Goal: Task Accomplishment & Management: Manage account settings

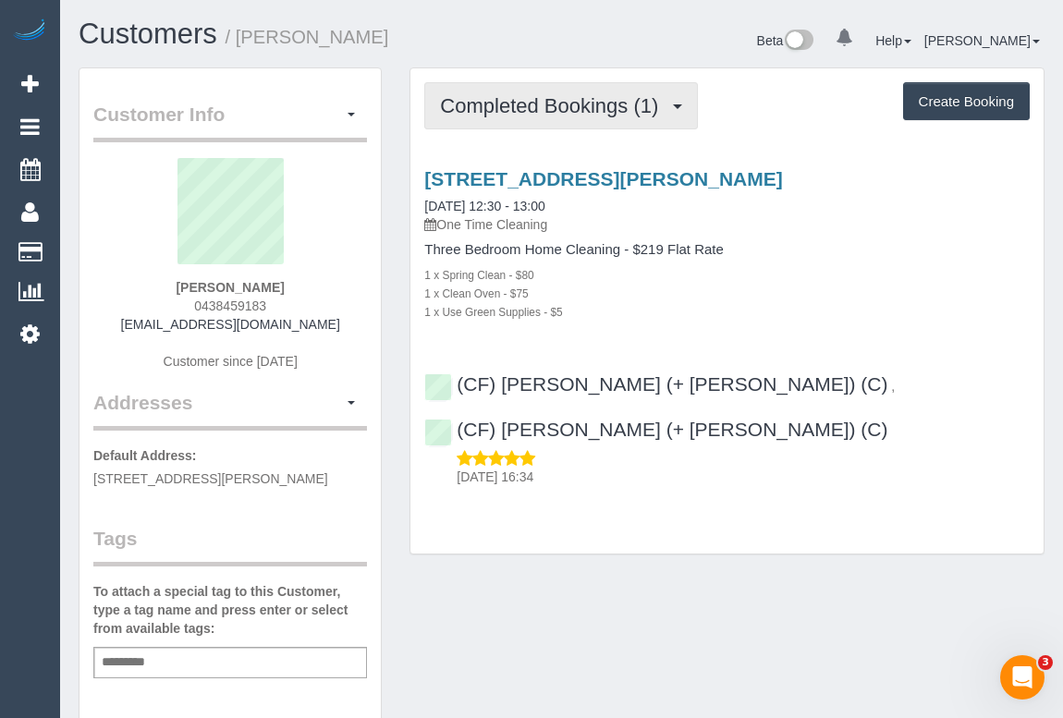
click at [537, 110] on span "Completed Bookings (1)" at bounding box center [553, 105] width 227 height 23
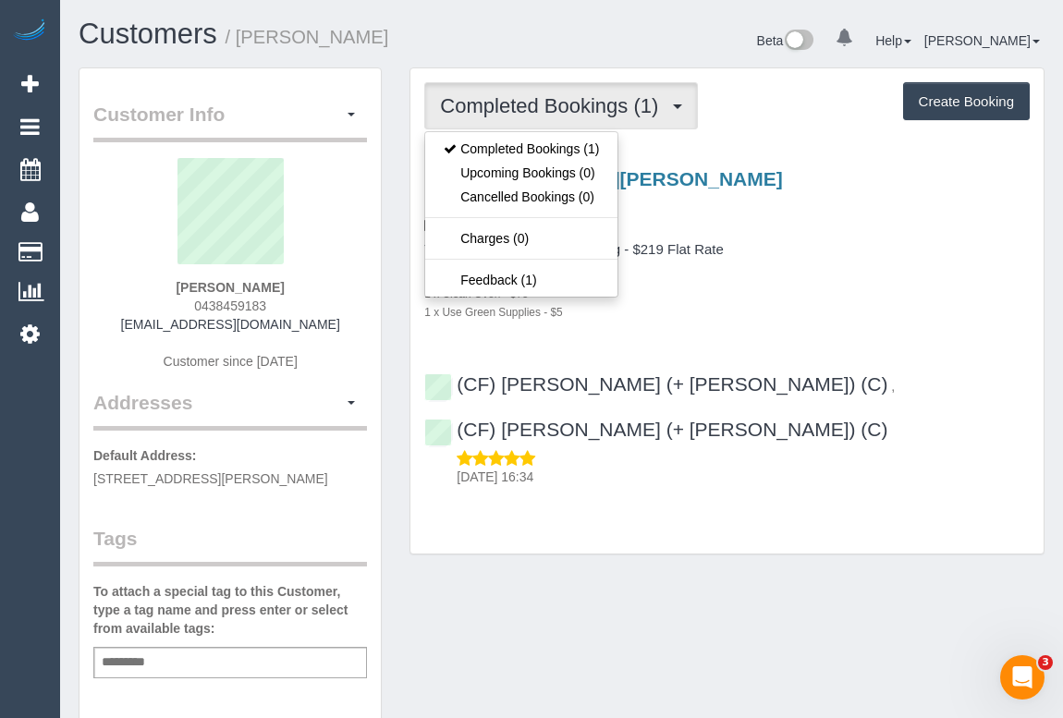
click at [862, 280] on div "1 x Spring Clean - $80" at bounding box center [726, 274] width 605 height 18
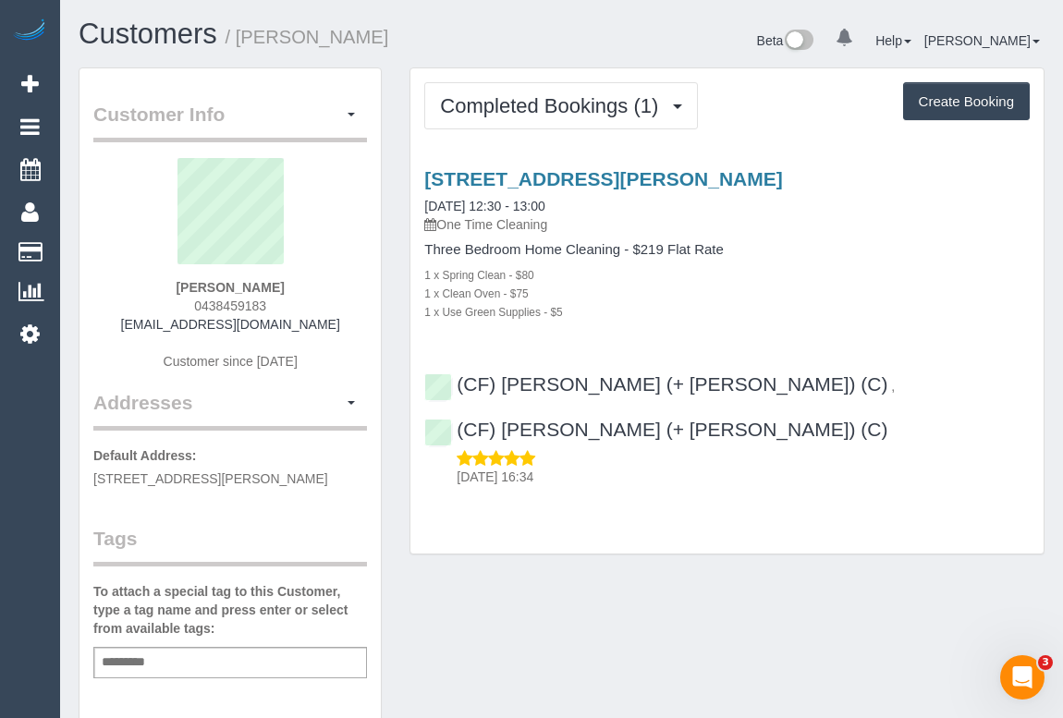
click at [171, 308] on div "Linda North 0438459183 lindaiswaving@gmail.com Customer since 2025" at bounding box center [230, 273] width 274 height 231
drag, startPoint x: 184, startPoint y: 279, endPoint x: 333, endPoint y: 279, distance: 148.8
click at [333, 279] on div "Linda North 0438459183 lindaiswaving@gmail.com Customer since 2025" at bounding box center [230, 273] width 274 height 231
copy strong "Linda North"
click at [186, 277] on div "Linda North 0438459183 lindaiswaving@gmail.com Customer since 2025" at bounding box center [230, 273] width 274 height 231
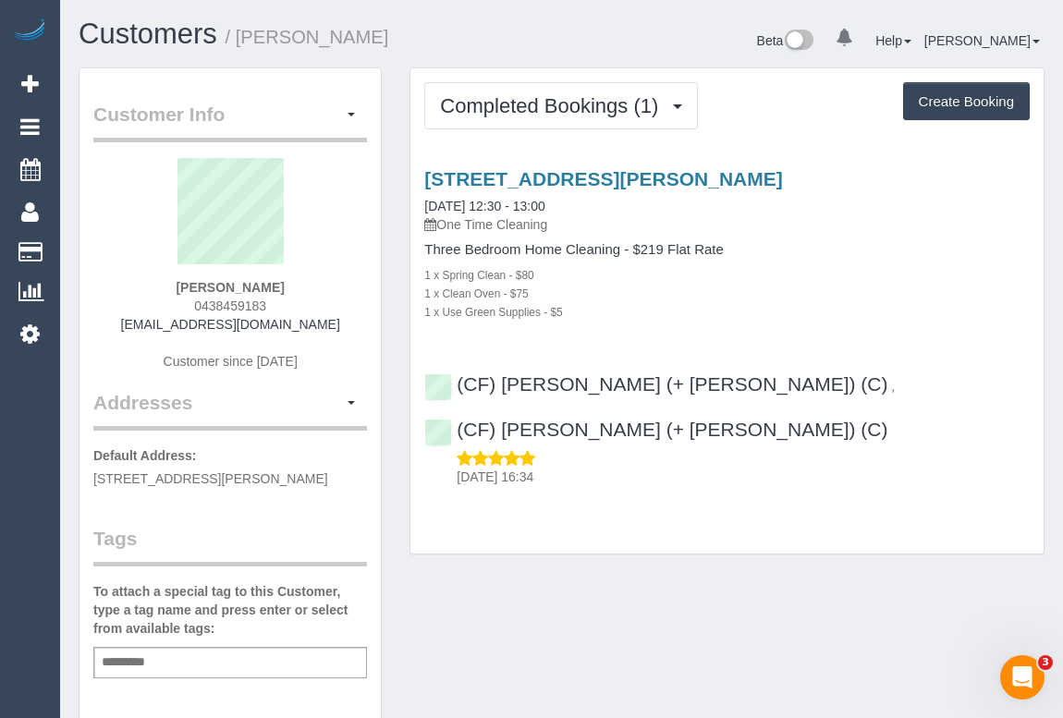
drag, startPoint x: 186, startPoint y: 282, endPoint x: 313, endPoint y: 282, distance: 127.5
click at [313, 282] on div "Linda North 0438459183 lindaiswaving@gmail.com Customer since 2025" at bounding box center [230, 273] width 274 height 231
copy strong "Linda North"
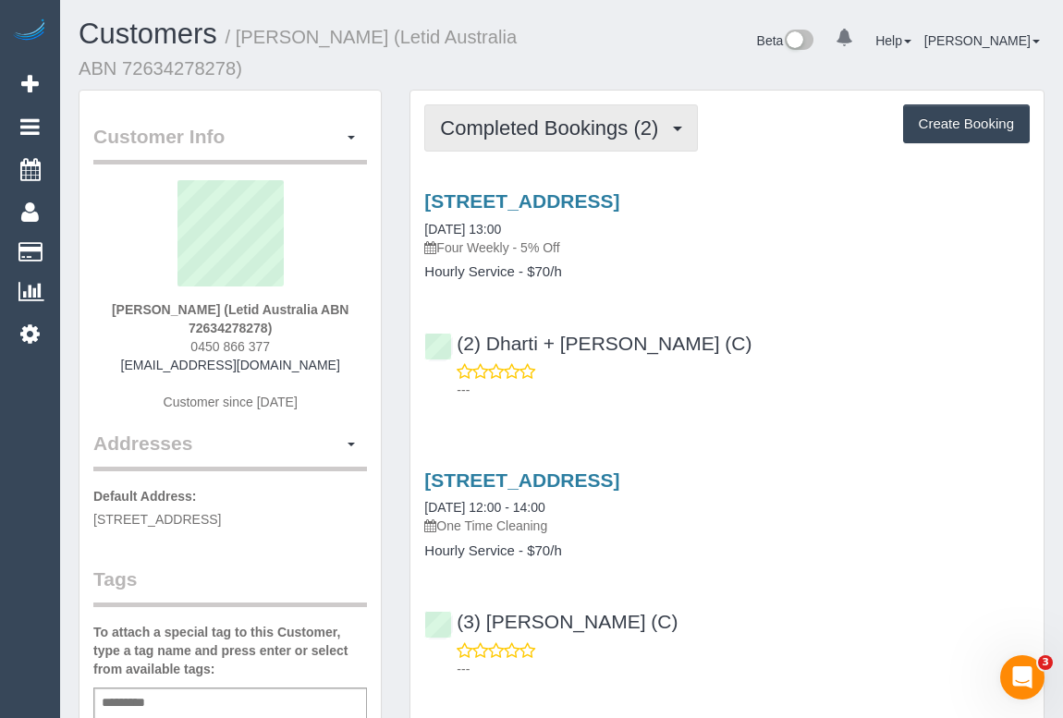
click at [552, 140] on button "Completed Bookings (2)" at bounding box center [561, 127] width 274 height 47
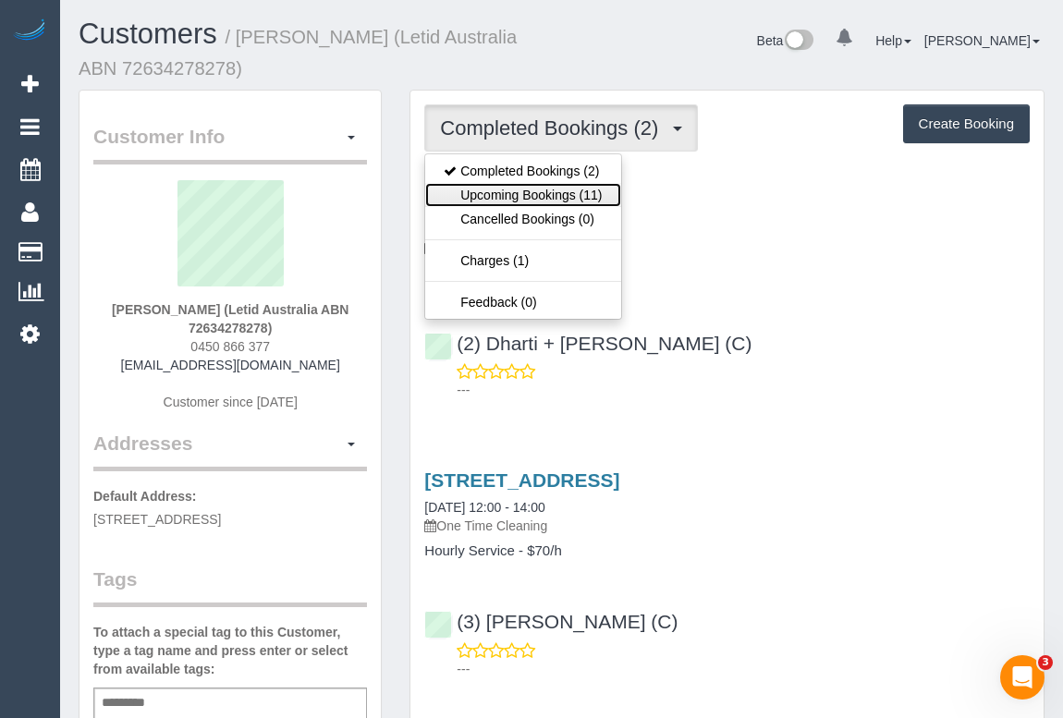
click at [560, 199] on link "Upcoming Bookings (11)" at bounding box center [522, 195] width 195 height 24
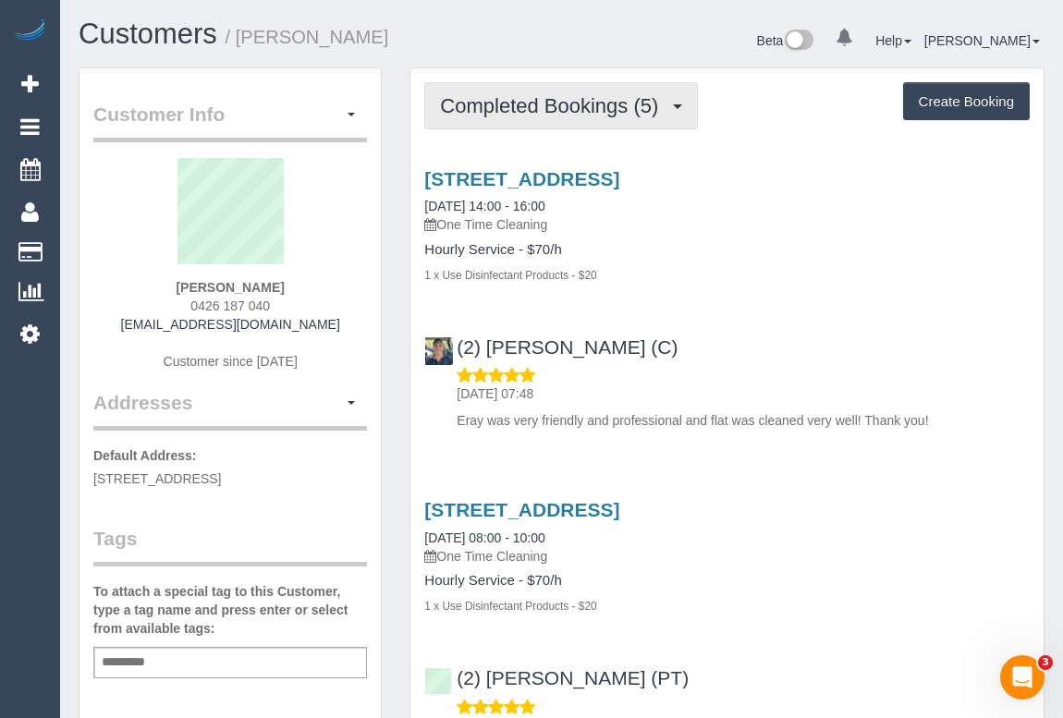
drag, startPoint x: 551, startPoint y: 103, endPoint x: 553, endPoint y: 116, distance: 13.2
click at [551, 101] on span "Completed Bookings (5)" at bounding box center [553, 105] width 227 height 23
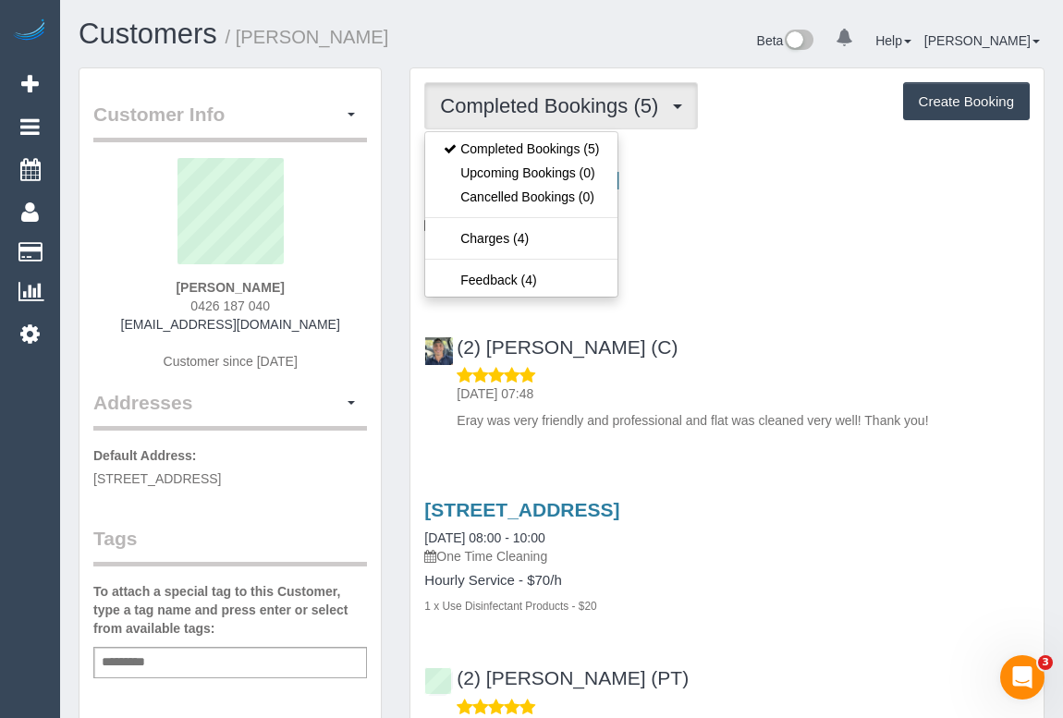
drag, startPoint x: 785, startPoint y: 289, endPoint x: 778, endPoint y: 298, distance: 11.3
click at [785, 289] on div "101 Therry Street, 2201, Melbourne, VIC 3000 23/08/2025 14:00 - 16:00 One Time …" at bounding box center [726, 295] width 633 height 286
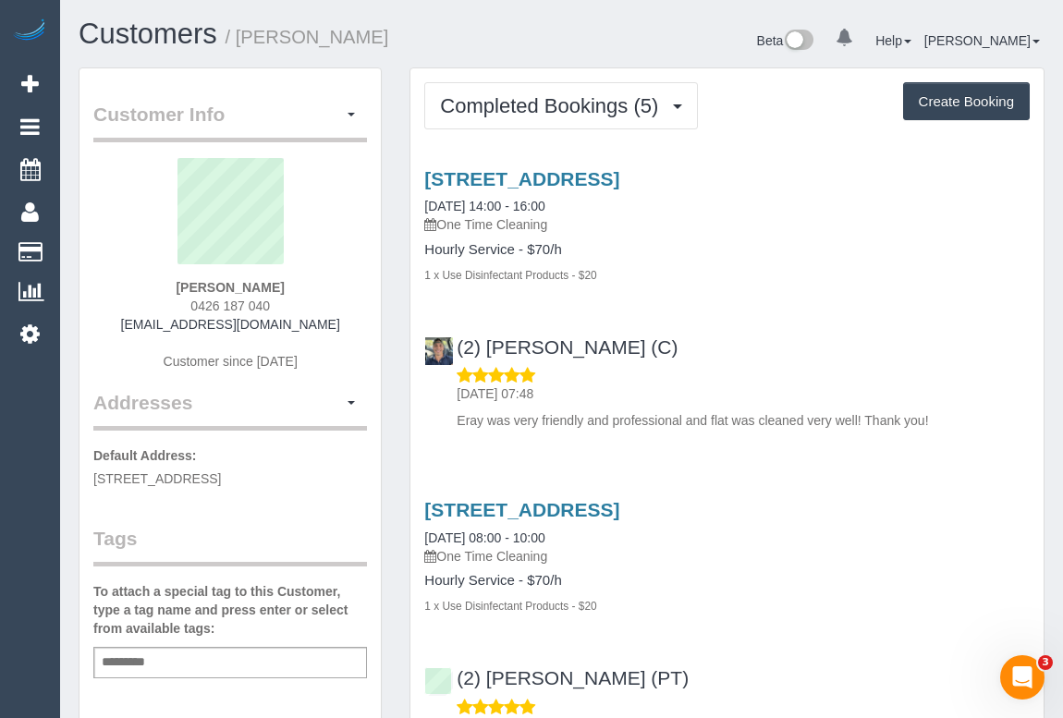
drag, startPoint x: 135, startPoint y: 324, endPoint x: 332, endPoint y: 327, distance: 196.8
click at [332, 327] on div "Liana Abueshshaer 0426 187 040 liana.abushaer@yahoo.com Customer since 2025" at bounding box center [230, 273] width 274 height 231
copy link "liana.abushaer@yahoo.com"
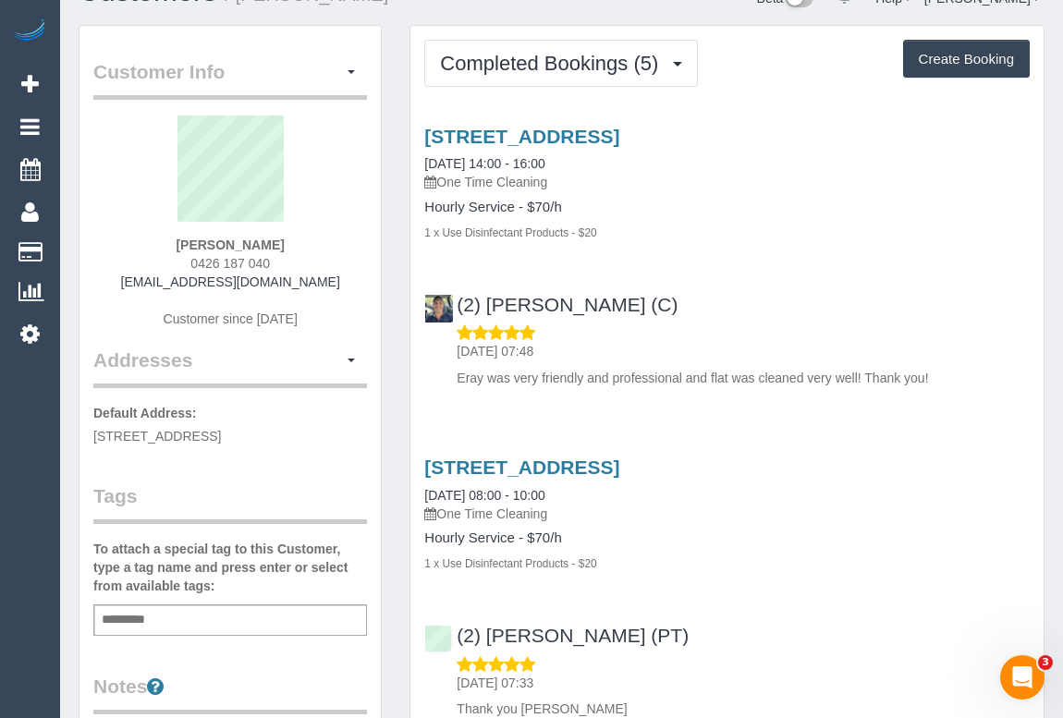
scroll to position [83, 0]
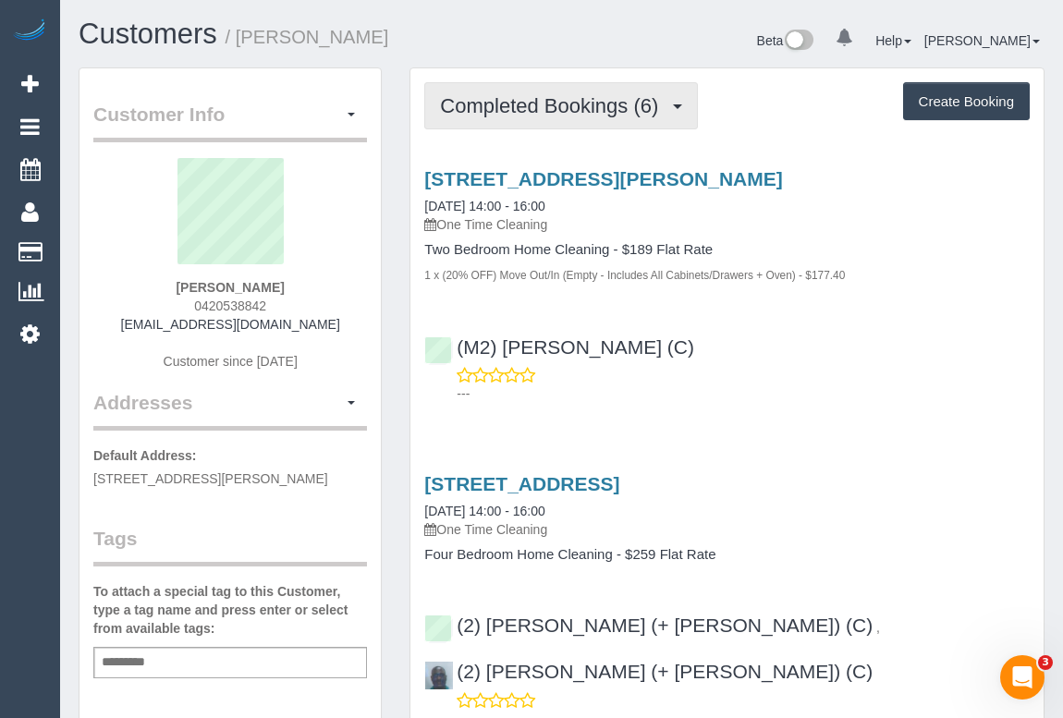
click at [571, 108] on span "Completed Bookings (6)" at bounding box center [553, 105] width 227 height 23
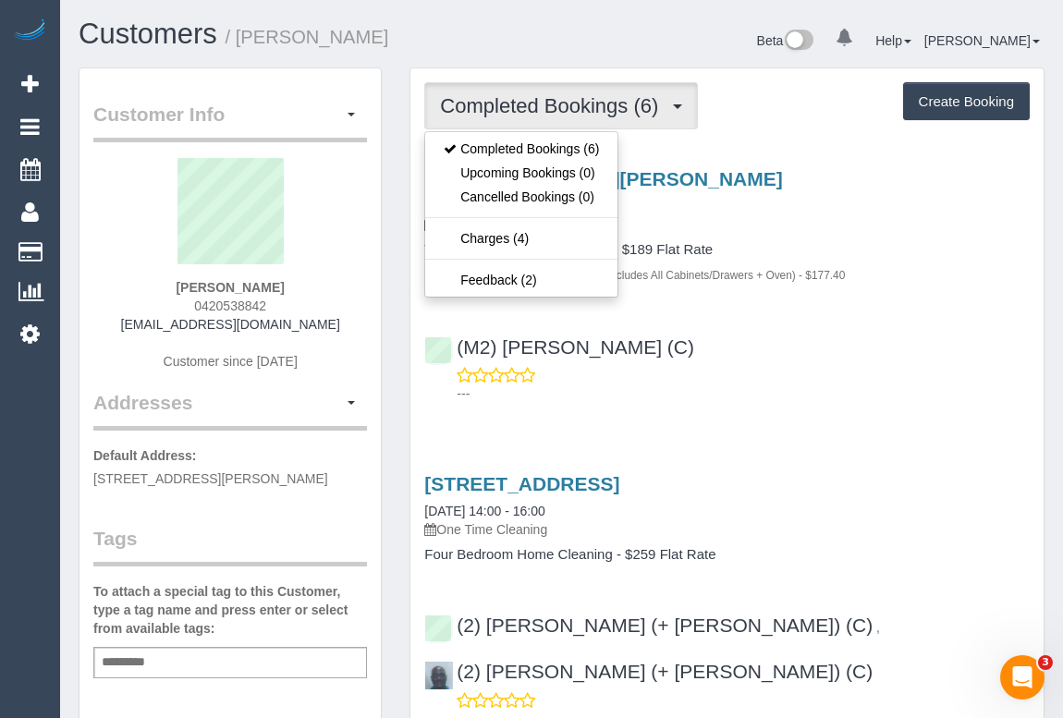
click at [886, 269] on div "1 x (20% OFF) Move Out/In (Empty - Includes All Cabinets/Drawers + Oven) - $177…" at bounding box center [726, 274] width 605 height 18
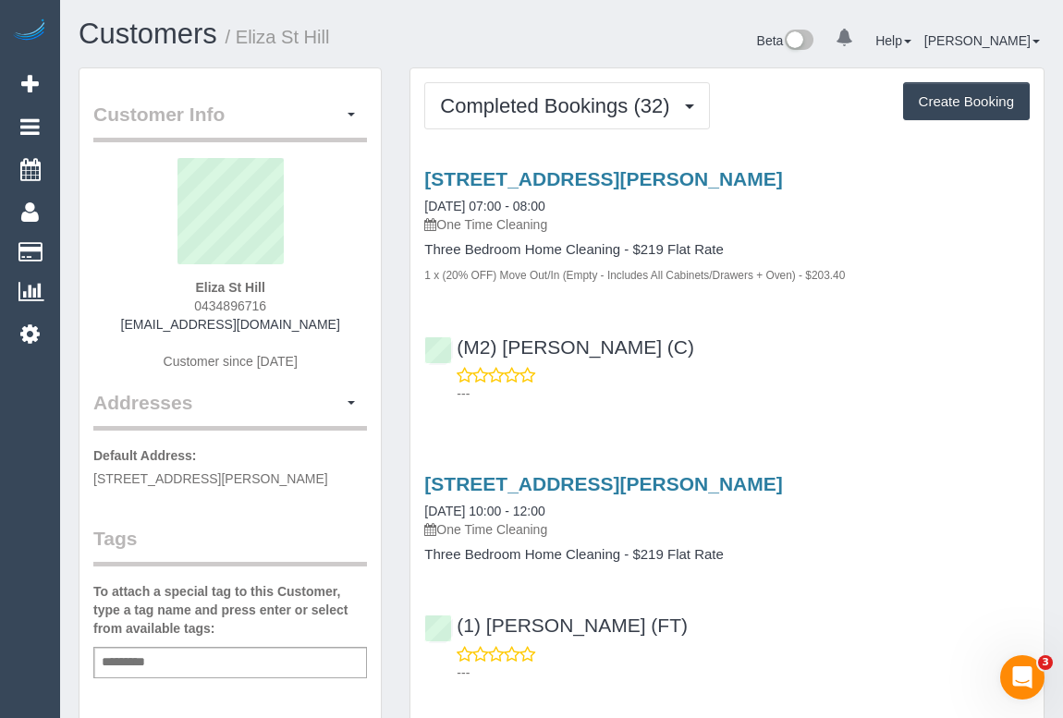
drag, startPoint x: 890, startPoint y: 325, endPoint x: 905, endPoint y: 349, distance: 28.2
click at [890, 324] on div "(M2) Darshan Gevariya (C) ---" at bounding box center [726, 362] width 633 height 83
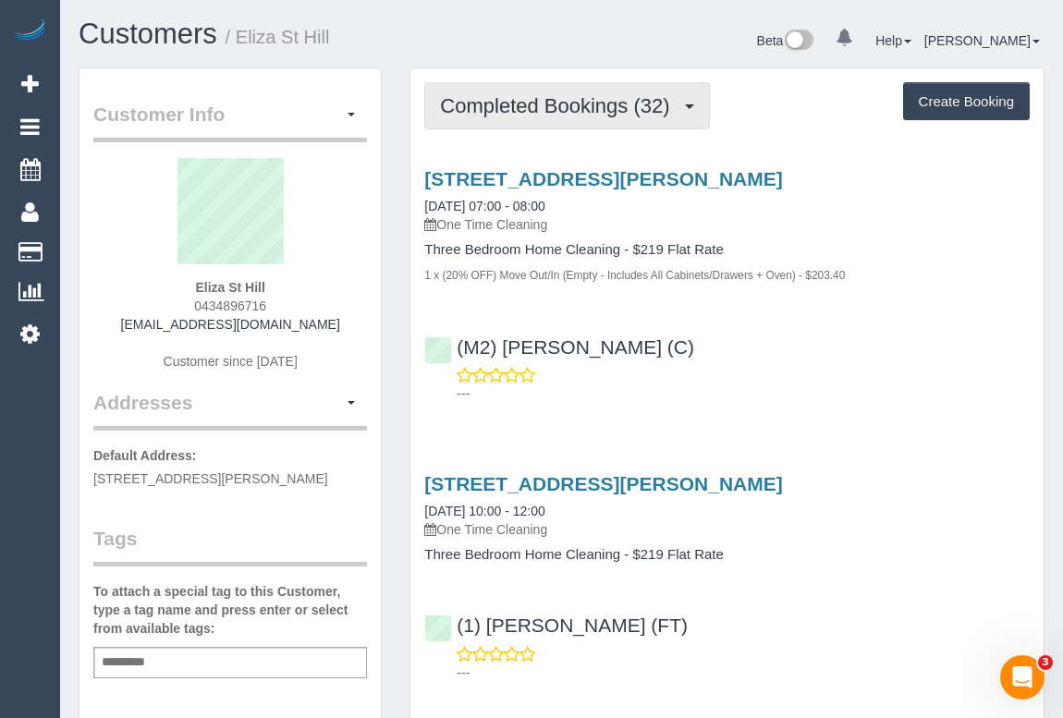
click at [627, 109] on span "Completed Bookings (32)" at bounding box center [559, 105] width 238 height 23
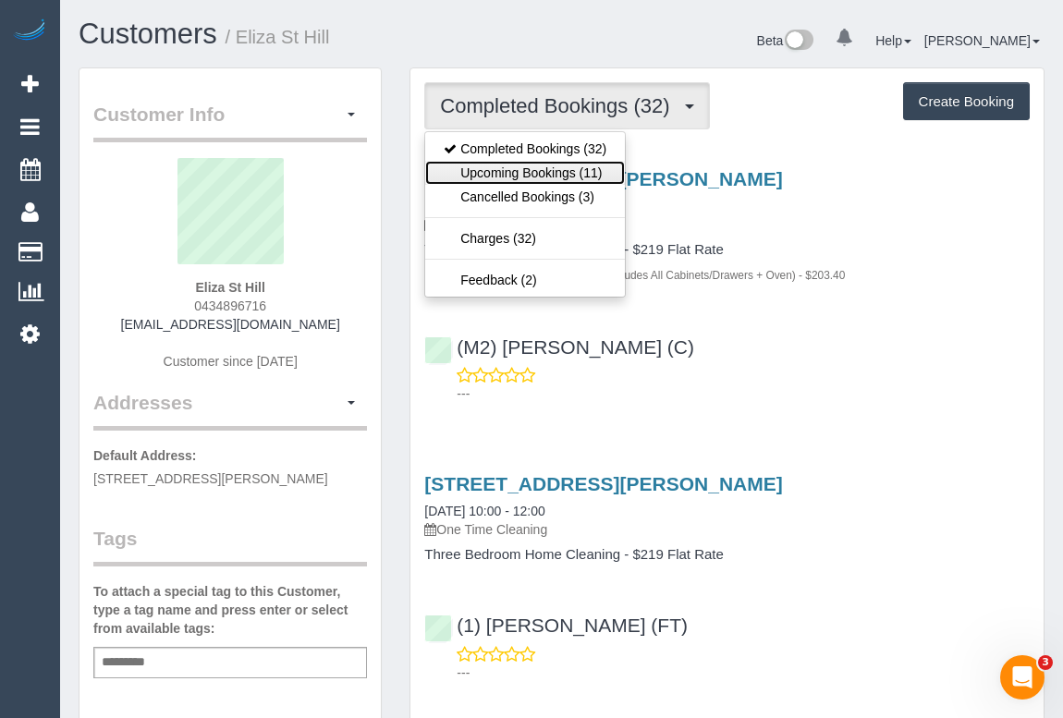
click at [565, 171] on link "Upcoming Bookings (11)" at bounding box center [525, 173] width 200 height 24
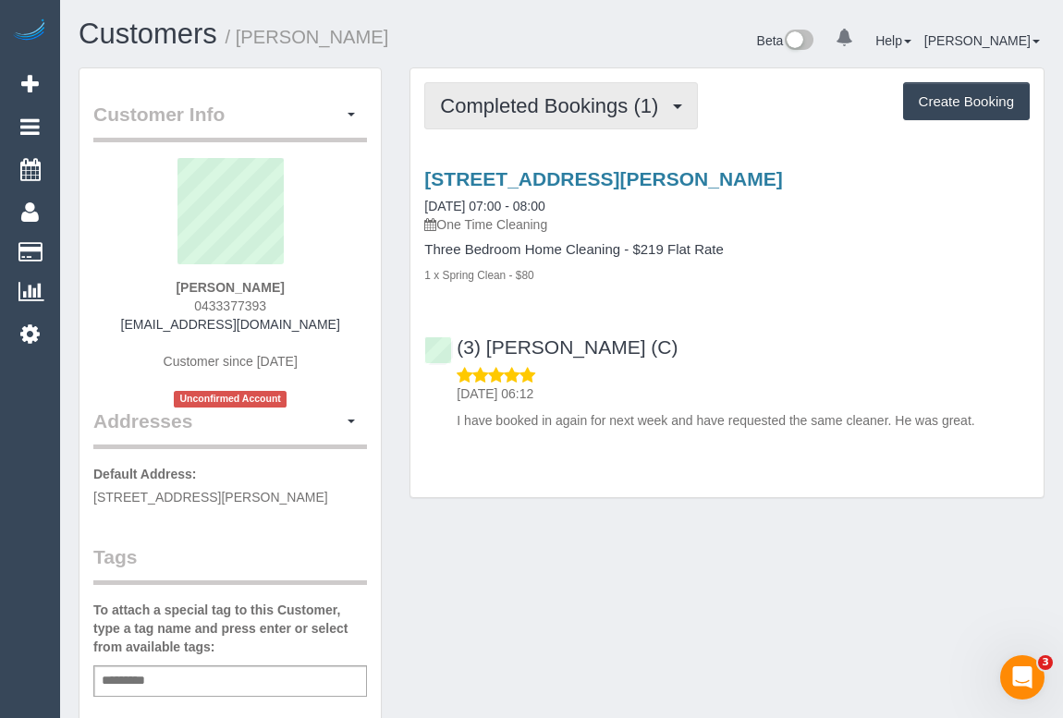
click at [559, 103] on span "Completed Bookings (1)" at bounding box center [553, 105] width 227 height 23
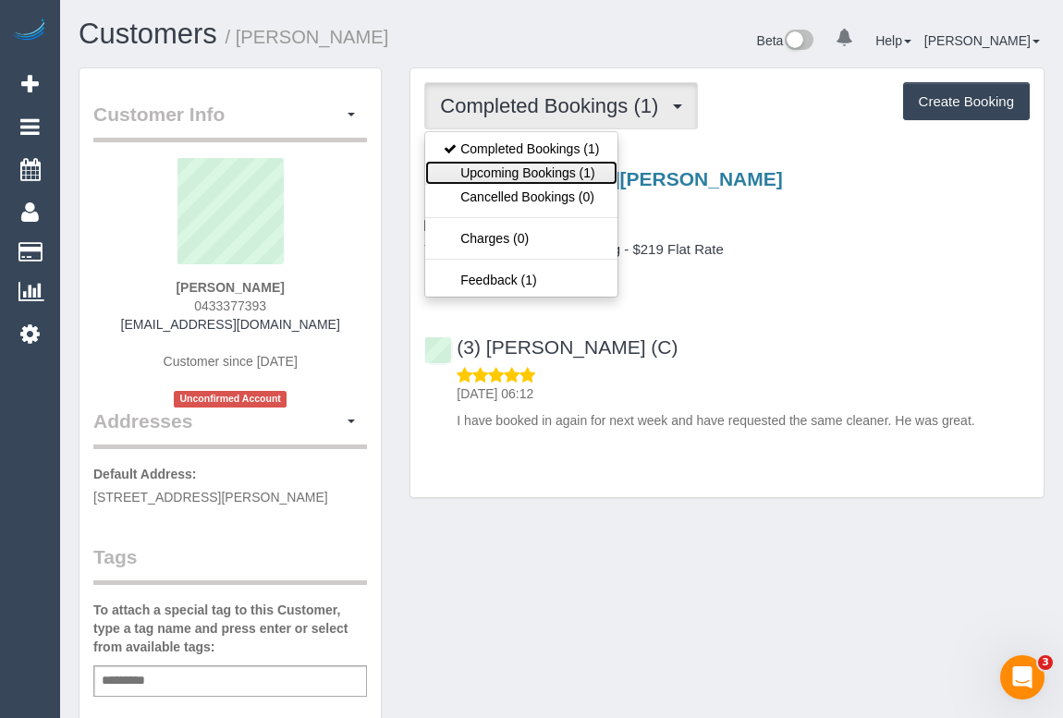
click at [530, 167] on link "Upcoming Bookings (1)" at bounding box center [521, 173] width 192 height 24
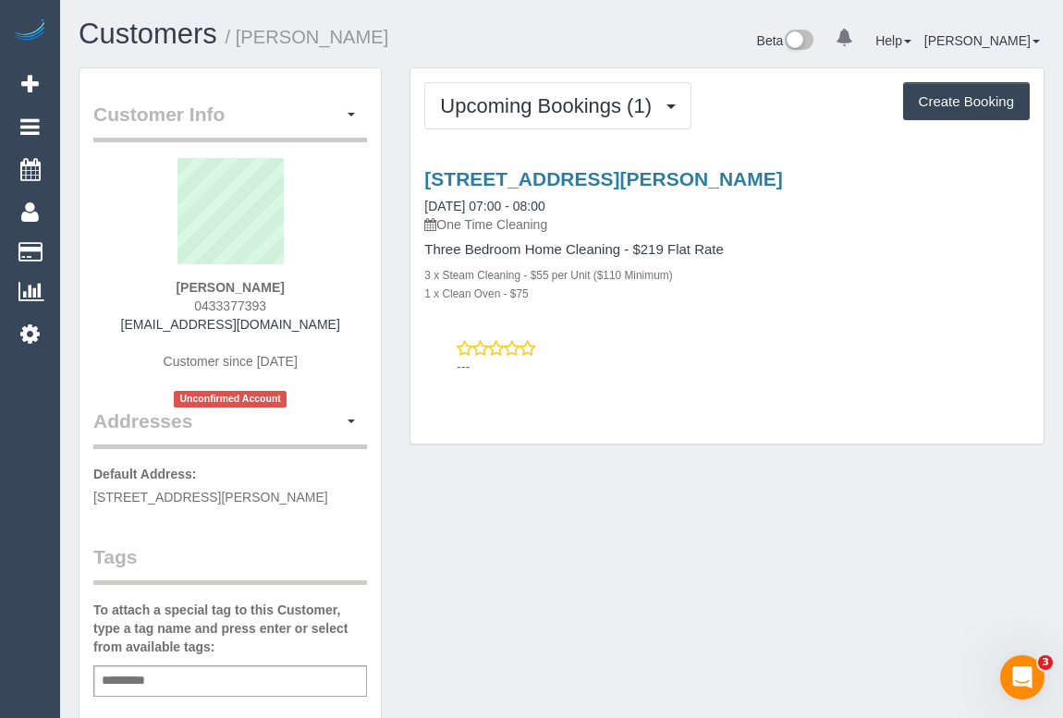
click at [573, 444] on div "Upcoming Bookings (1) Completed Bookings (1) Upcoming Bookings (1) Cancelled Bo…" at bounding box center [726, 265] width 663 height 396
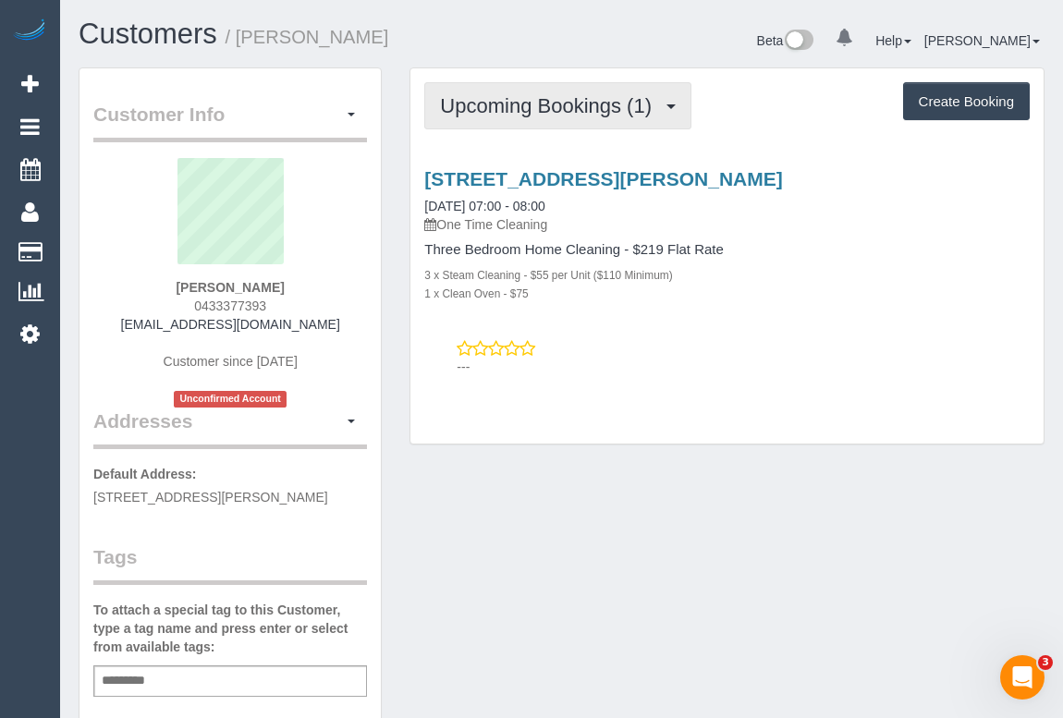
click at [569, 109] on span "Upcoming Bookings (1)" at bounding box center [550, 105] width 221 height 23
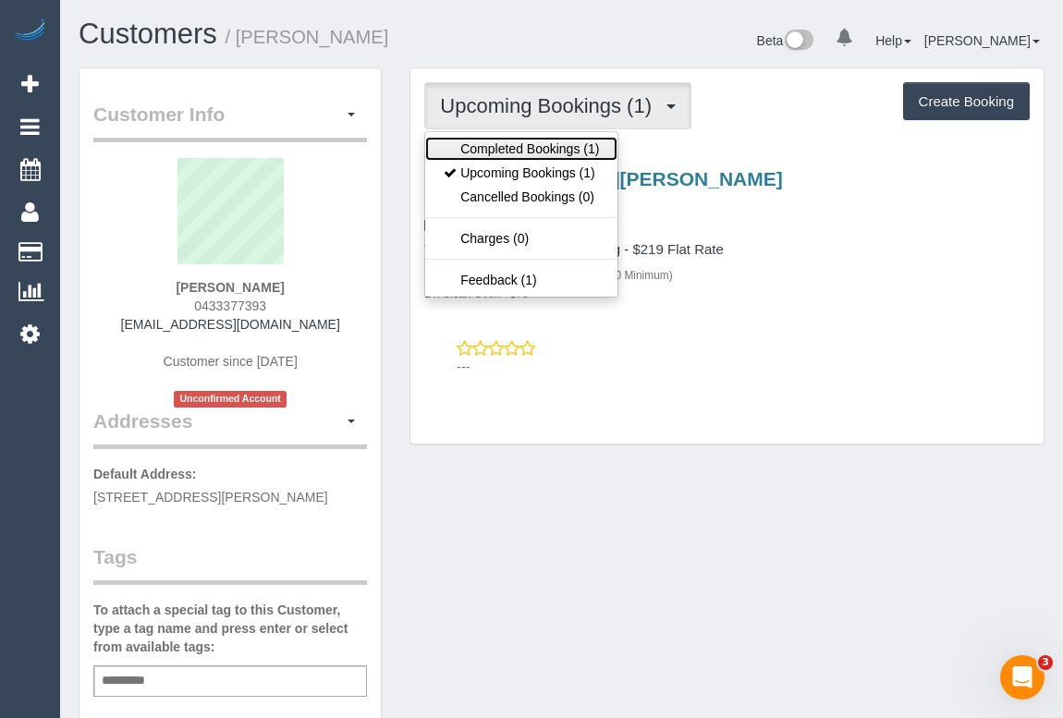
click at [532, 147] on link "Completed Bookings (1)" at bounding box center [521, 149] width 192 height 24
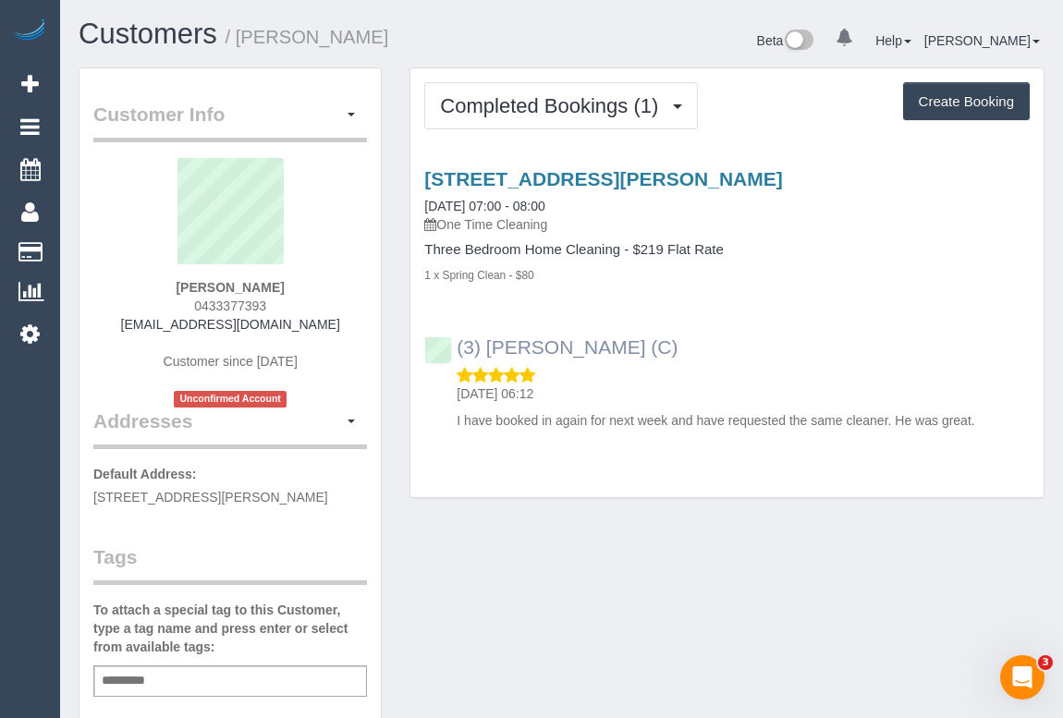
drag, startPoint x: 654, startPoint y: 351, endPoint x: 456, endPoint y: 346, distance: 198.7
click at [456, 346] on div "(3) Danyal Ali (C) 26/08/2025 06:12 I have booked in again for next week and ha…" at bounding box center [726, 375] width 633 height 109
copy link "(3) [PERSON_NAME] (C)"
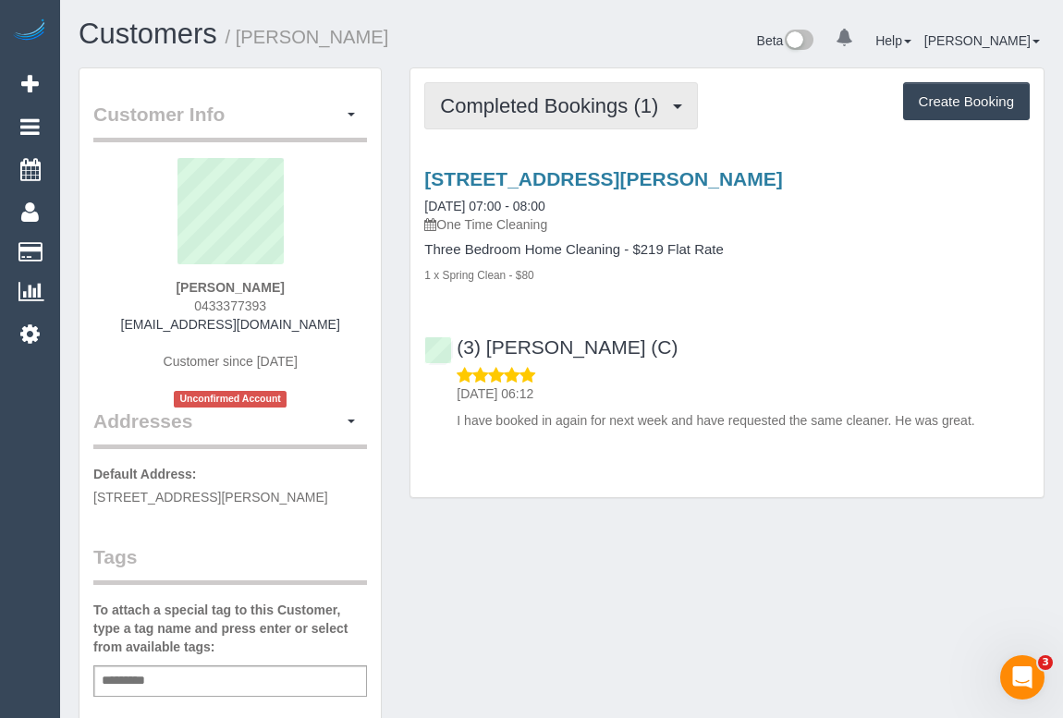
click at [563, 100] on span "Completed Bookings (1)" at bounding box center [553, 105] width 227 height 23
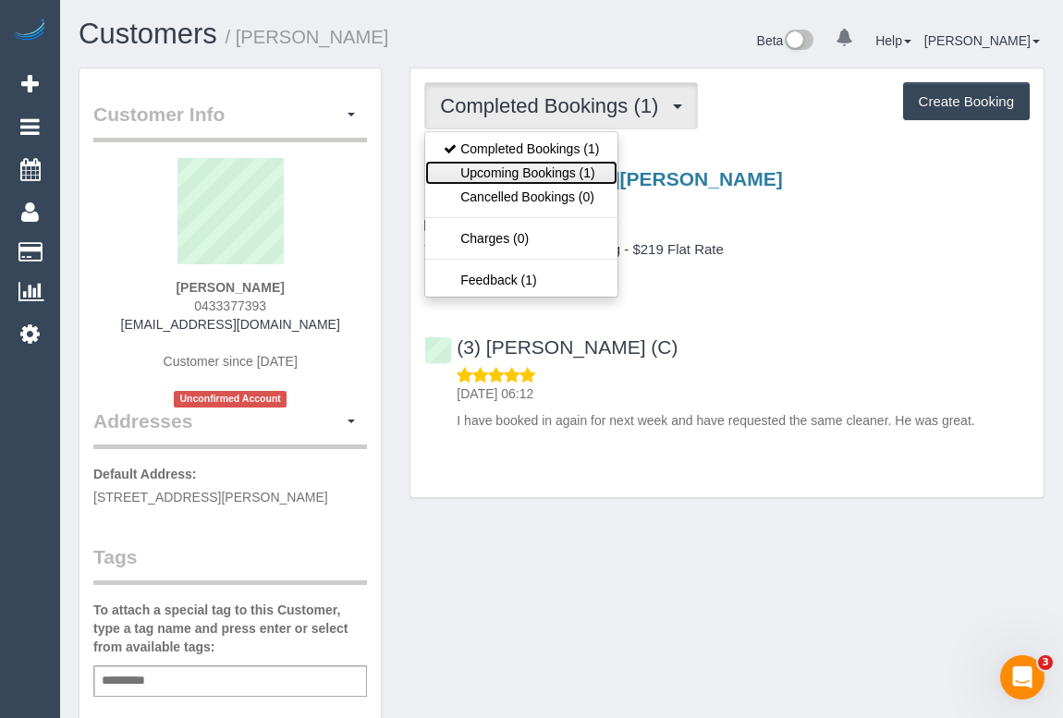
click at [536, 173] on link "Upcoming Bookings (1)" at bounding box center [521, 173] width 192 height 24
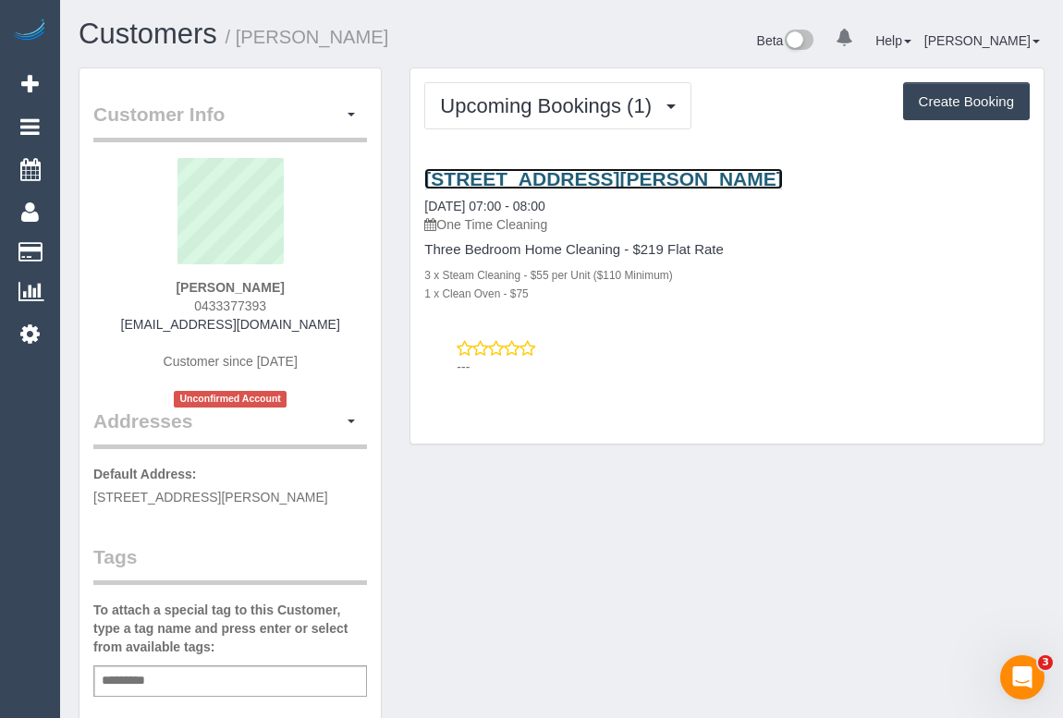
click at [591, 171] on link "406a Mont Albert Road, Mont Albert, VIC 3127" at bounding box center [603, 178] width 358 height 21
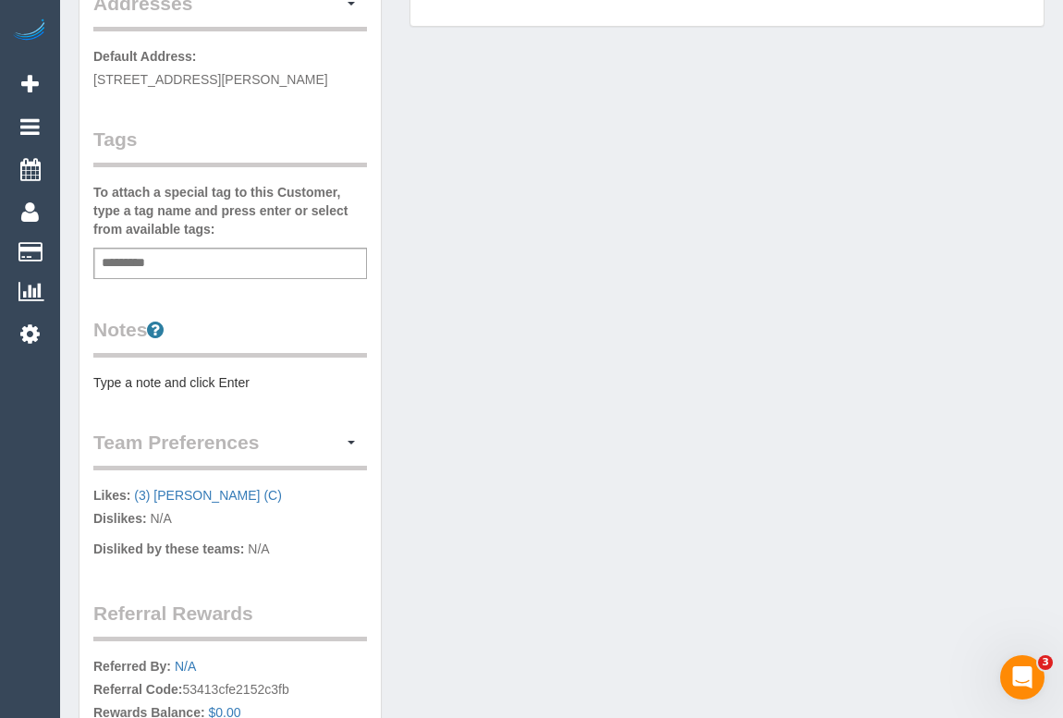
scroll to position [420, 0]
click at [237, 381] on pre "Type a note and click Enter" at bounding box center [230, 380] width 274 height 18
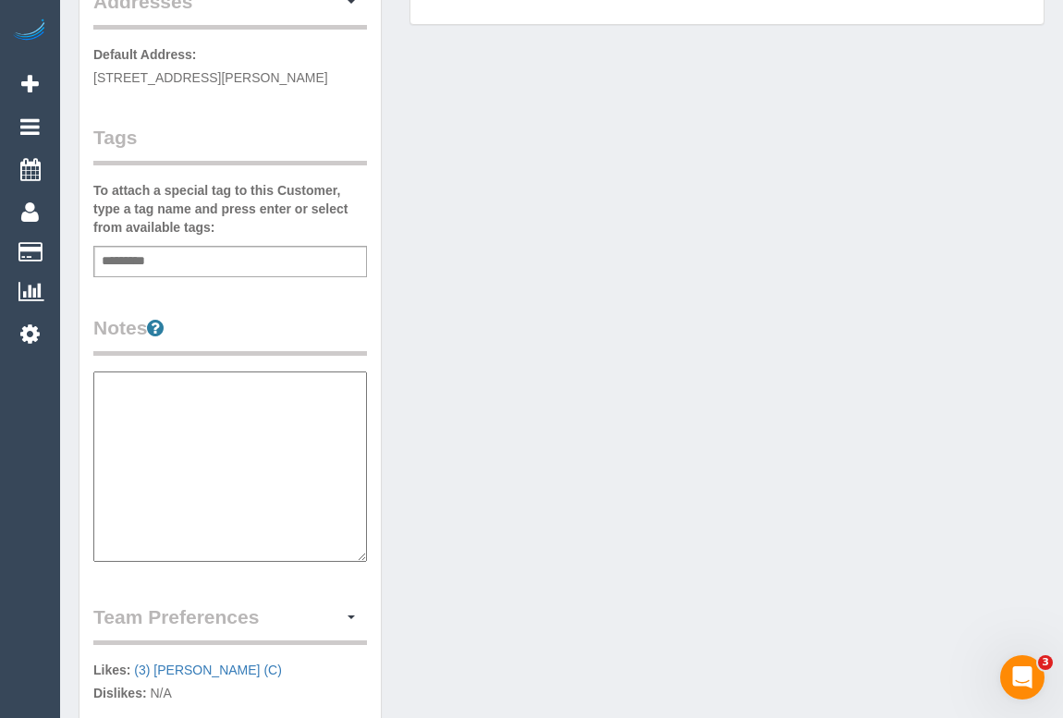
click at [589, 395] on div "Customer Info Edit Contact Info Send Message Email Preferences Special Sales Ta…" at bounding box center [561, 369] width 993 height 1442
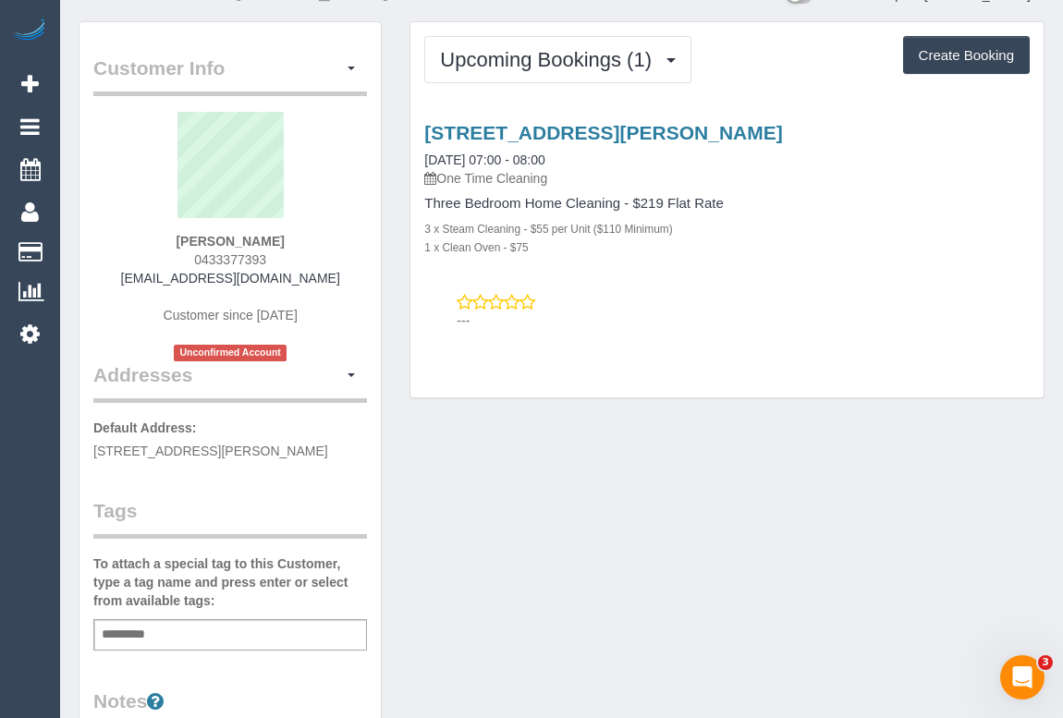
scroll to position [0, 0]
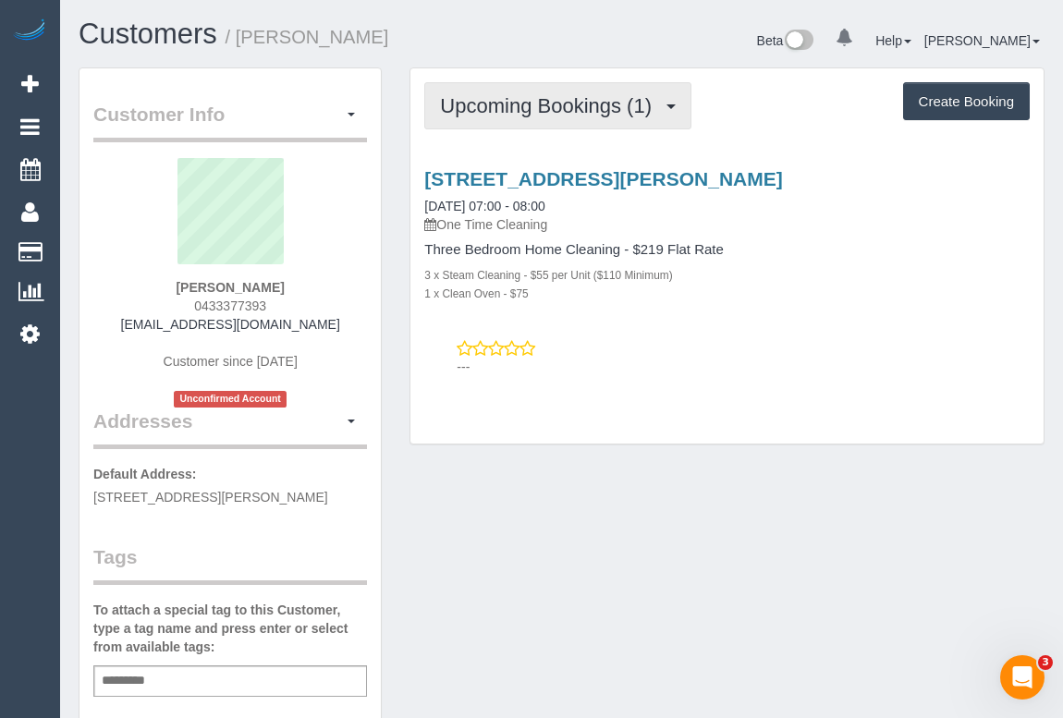
click at [547, 117] on button "Upcoming Bookings (1)" at bounding box center [557, 105] width 267 height 47
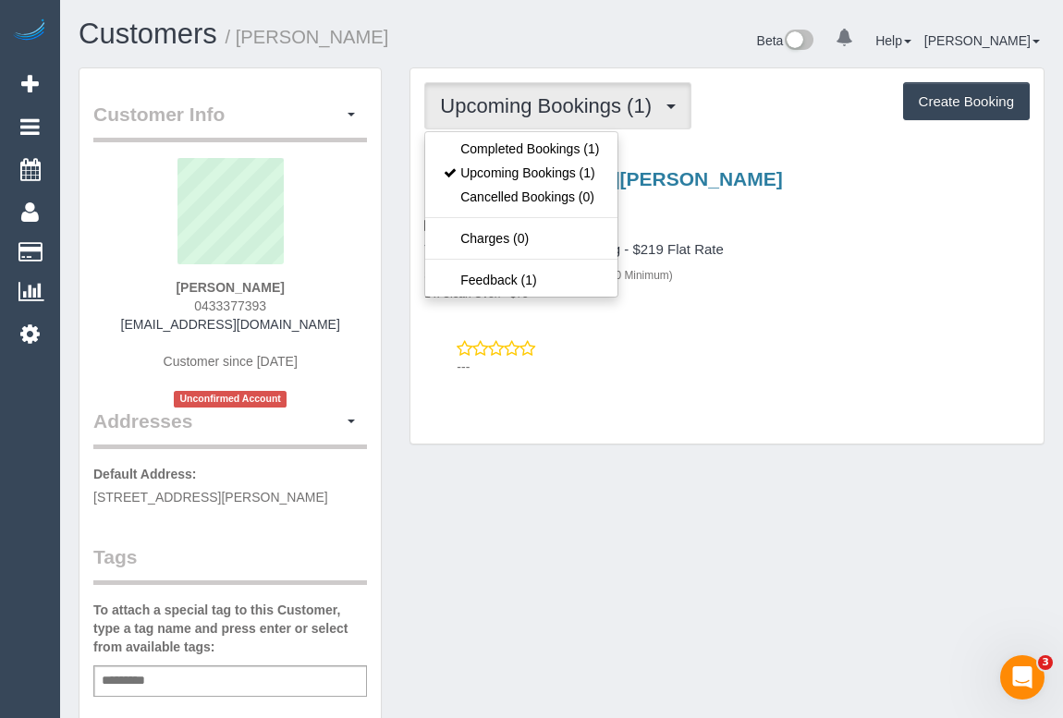
click at [775, 307] on div "406a Mont Albert Road, Mont Albert, VIC 3127 01/09/2025 07:00 - 08:00 One Time …" at bounding box center [726, 268] width 633 height 232
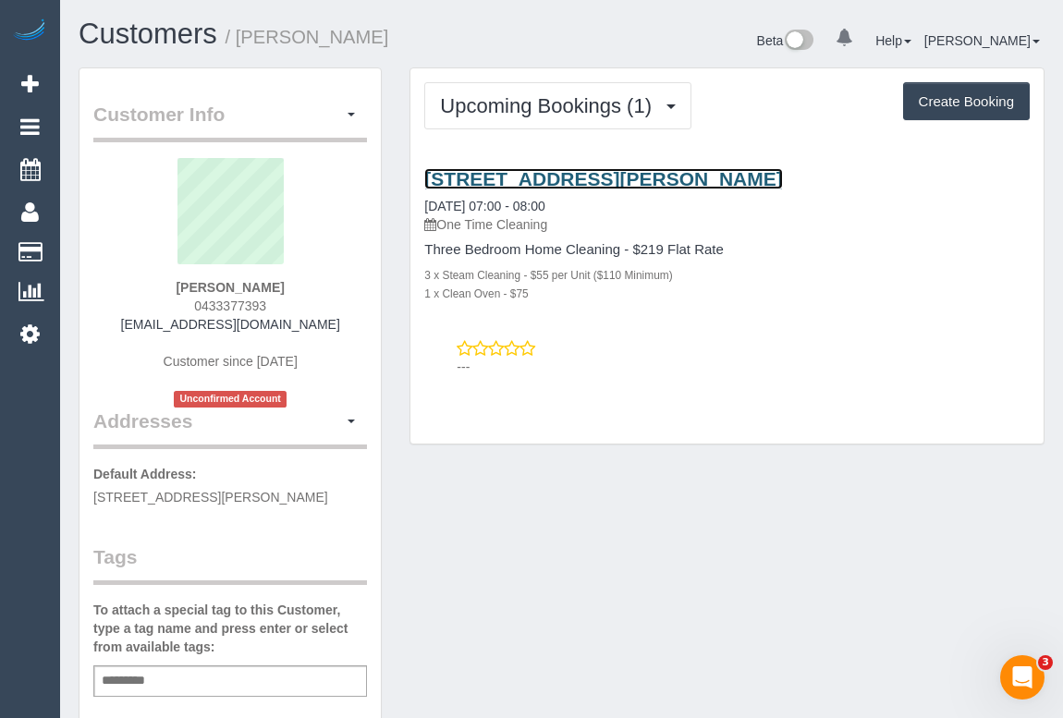
click at [575, 176] on link "406a Mont Albert Road, Mont Albert, VIC 3127" at bounding box center [603, 178] width 358 height 21
click at [587, 178] on link "406a Mont Albert Road, Mont Albert, VIC 3127" at bounding box center [603, 178] width 358 height 21
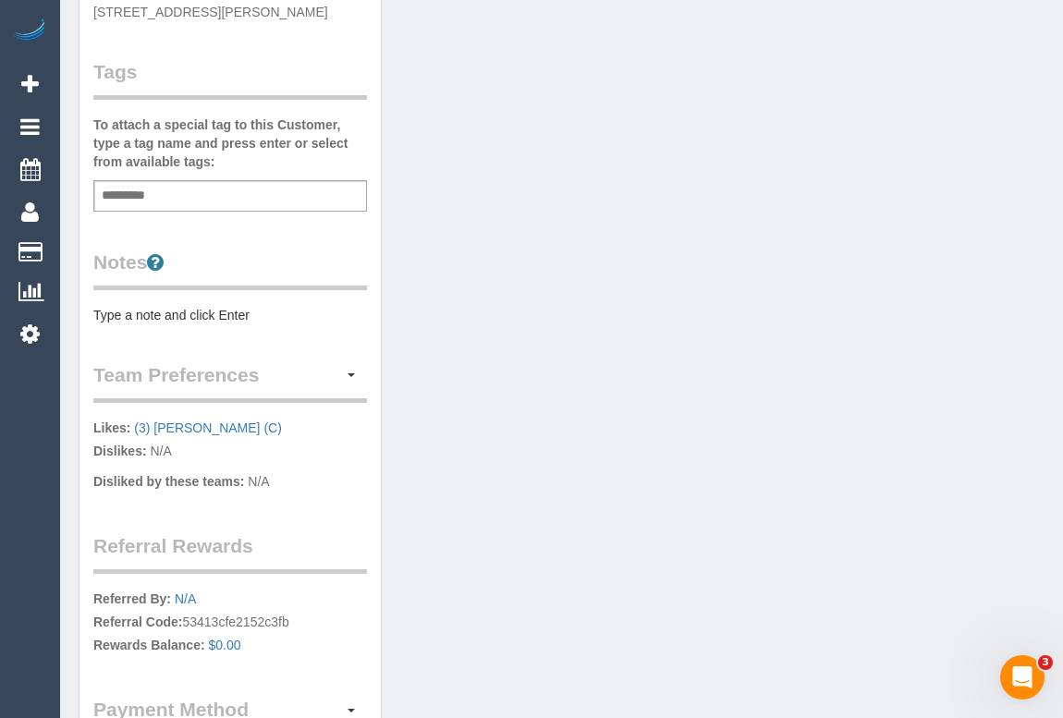
scroll to position [504, 0]
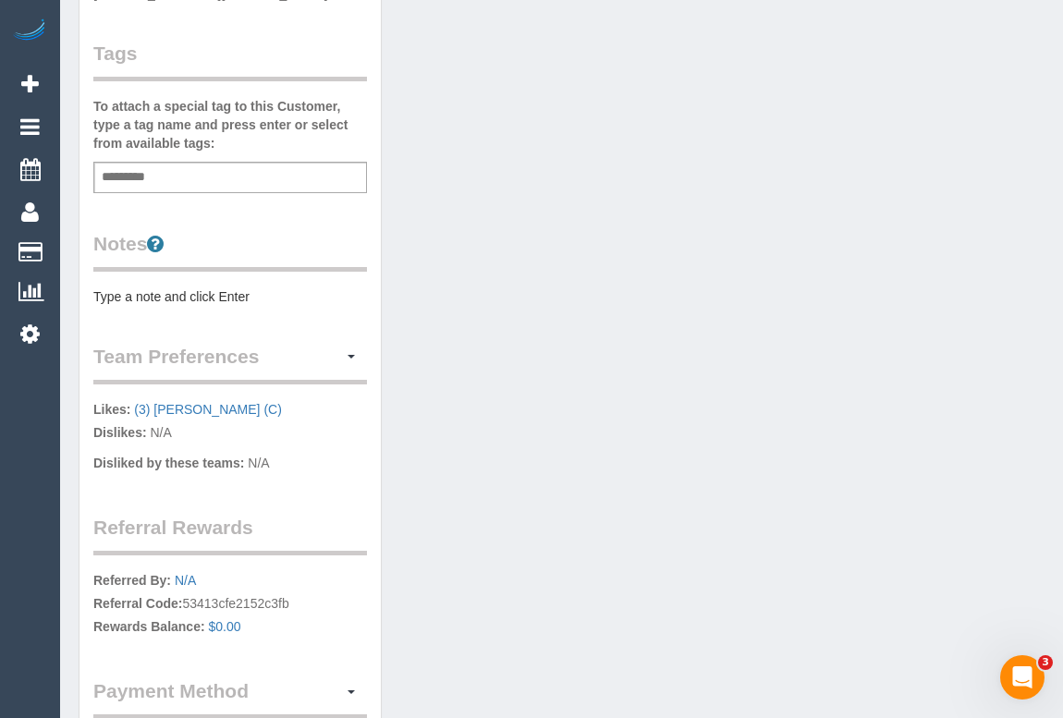
click at [195, 287] on pre "Type a note and click Enter" at bounding box center [230, 296] width 274 height 18
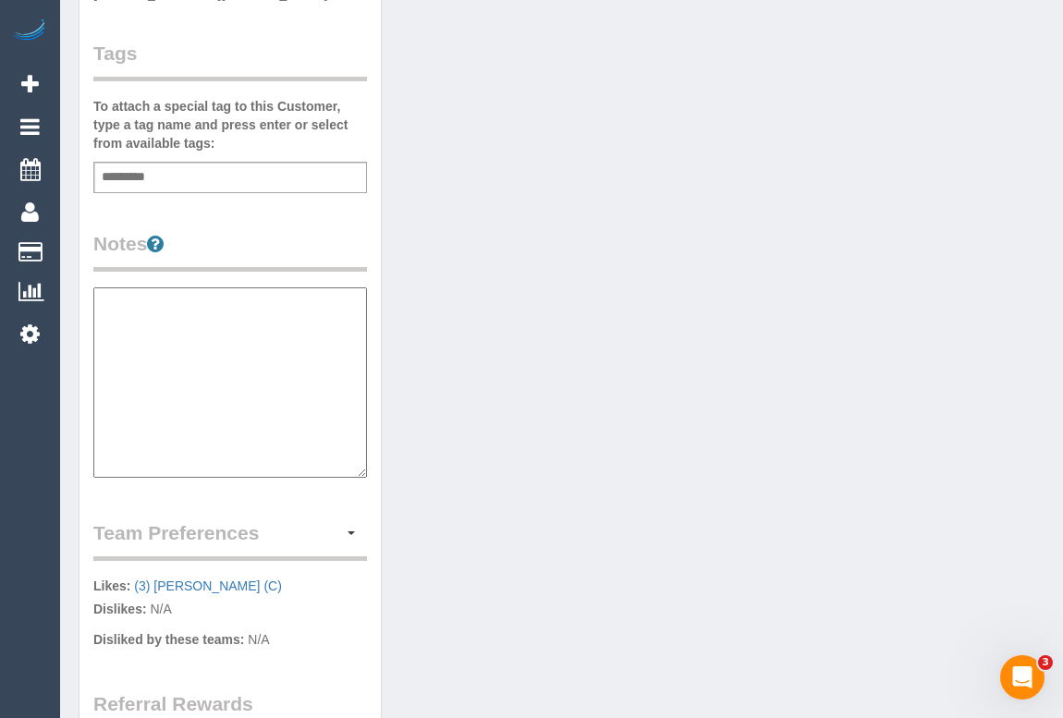
click at [160, 364] on textarea at bounding box center [230, 382] width 274 height 190
paste textarea "**********"
click at [235, 310] on textarea "**********" at bounding box center [230, 382] width 274 height 190
type textarea "**********"
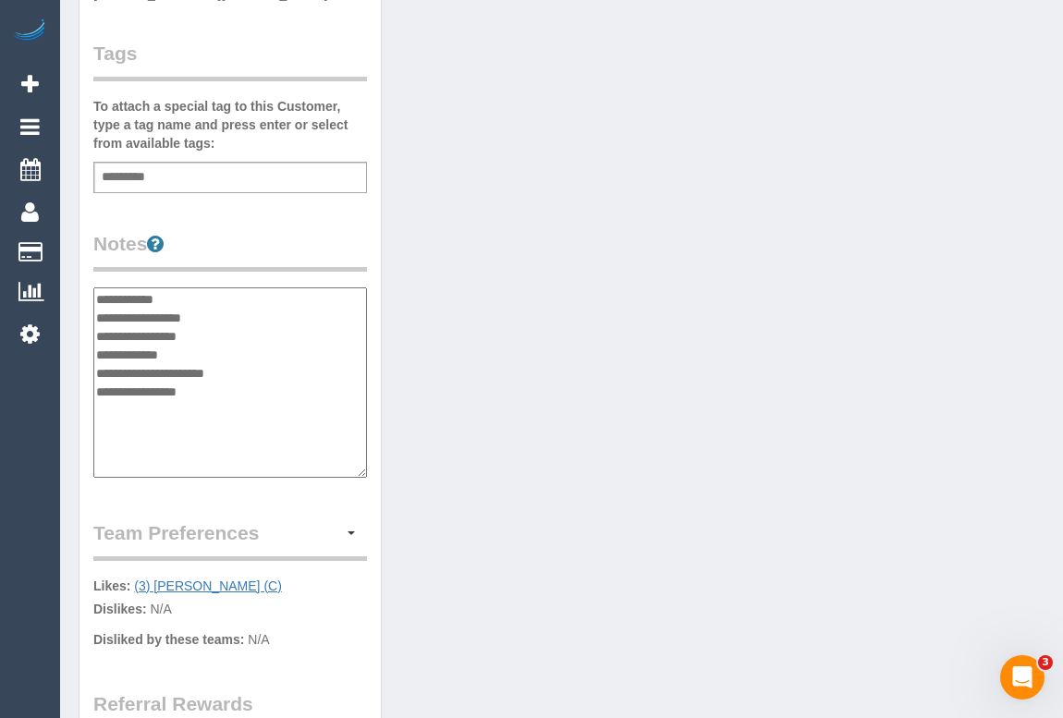
drag, startPoint x: 246, startPoint y: 582, endPoint x: 136, endPoint y: 575, distance: 110.2
click at [136, 577] on p "Likes: (3) Danyal Ali (C) Dislikes: N/A" at bounding box center [230, 600] width 274 height 46
copy link "(3) [PERSON_NAME] (C)"
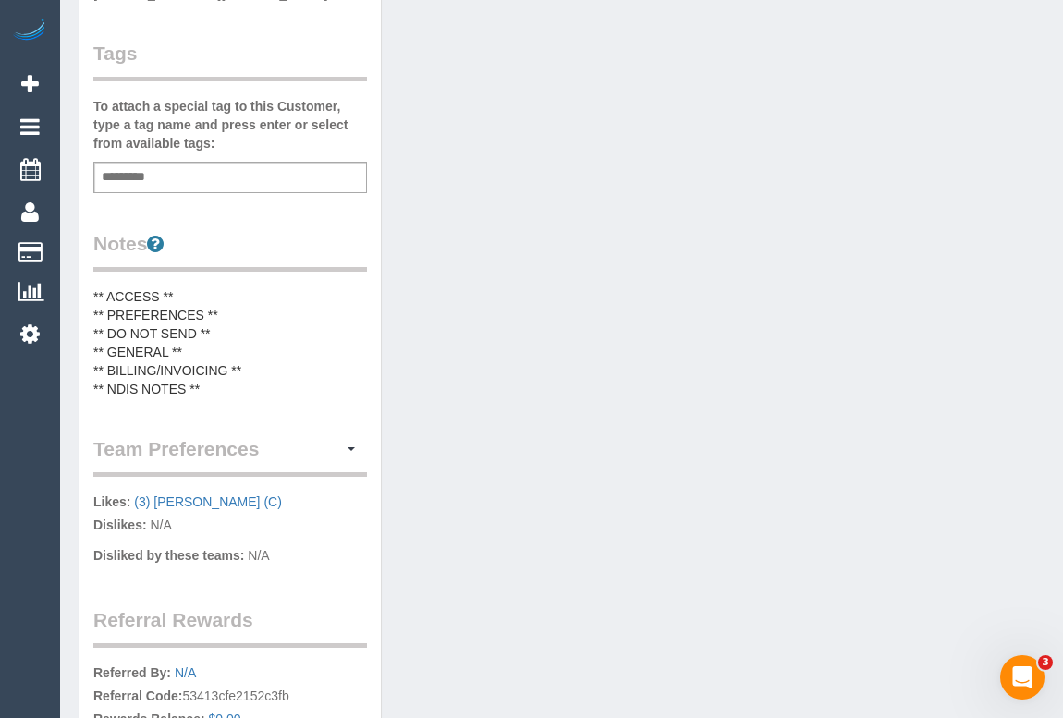
click at [243, 305] on pre "** ACCESS ** ** PREFERENCES ** ** DO NOT SEND ** ** GENERAL ** ** BILLING/INVOI…" at bounding box center [230, 342] width 274 height 111
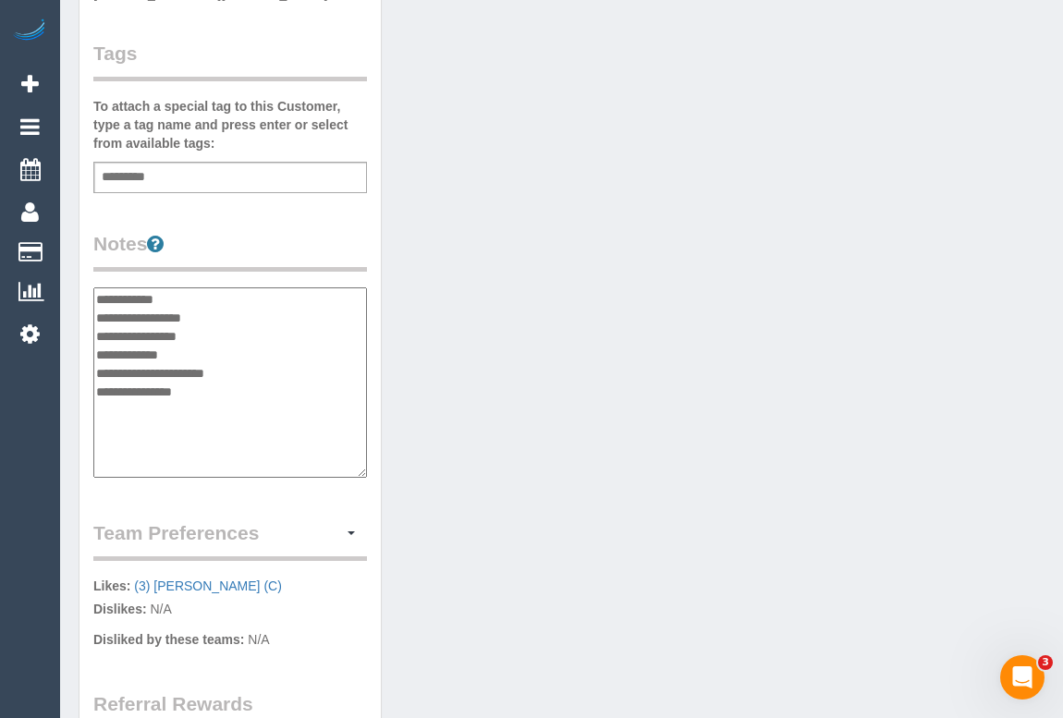
click at [243, 305] on textarea "**********" at bounding box center [230, 382] width 274 height 190
click at [241, 314] on textarea "**********" at bounding box center [230, 382] width 274 height 190
type textarea "**********"
click at [450, 513] on div "Customer Info Edit Contact Info Send Message Email Preferences Special Sales Ta…" at bounding box center [561, 285] width 993 height 1442
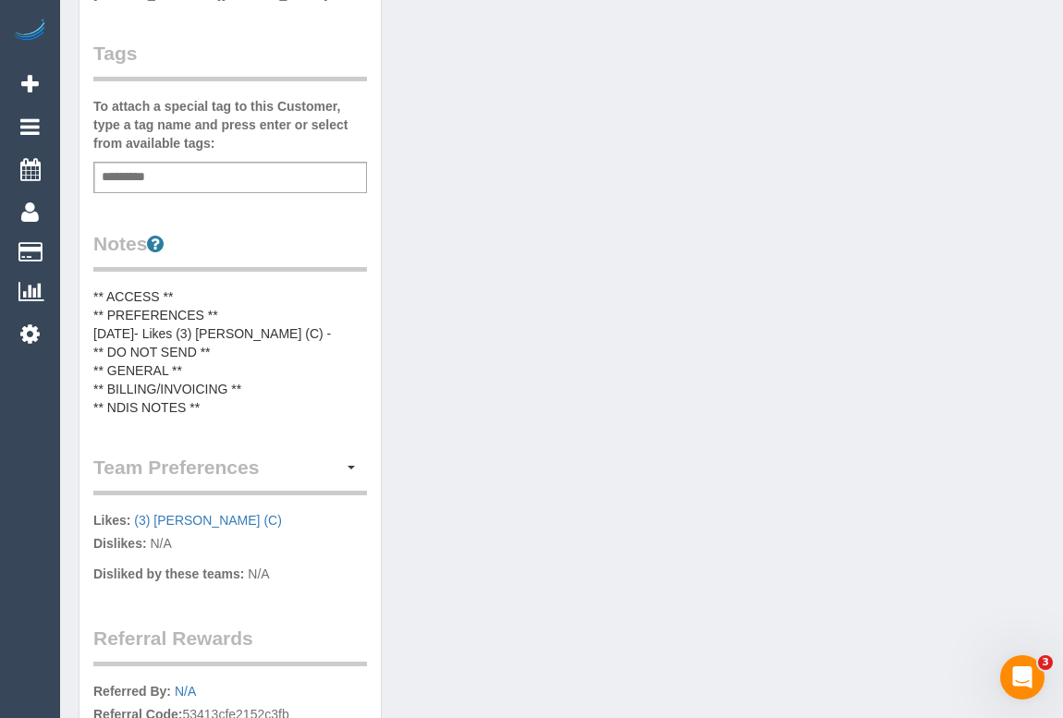
click at [310, 335] on pre "** ACCESS ** ** PREFERENCES ** 27/08/25- Likes (3) Danyal Ali (C) - ** DO NOT S…" at bounding box center [230, 351] width 274 height 129
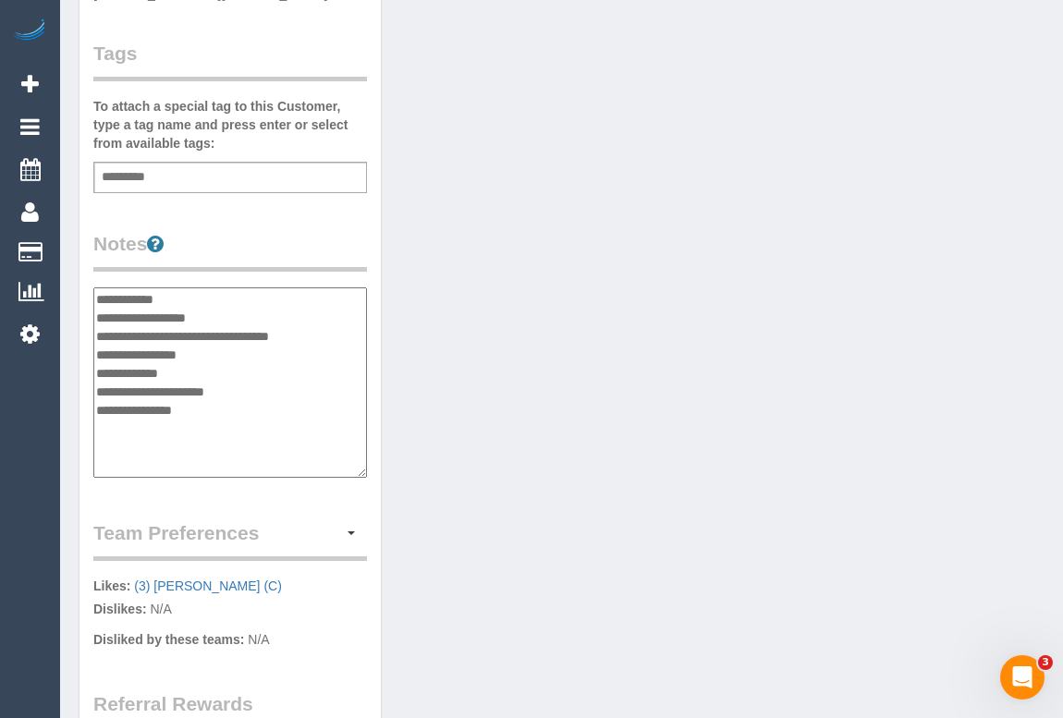
click at [296, 333] on textarea "**********" at bounding box center [230, 382] width 274 height 190
type textarea "**********"
click at [512, 390] on div "Customer Info Edit Contact Info Send Message Email Preferences Special Sales Ta…" at bounding box center [561, 285] width 993 height 1442
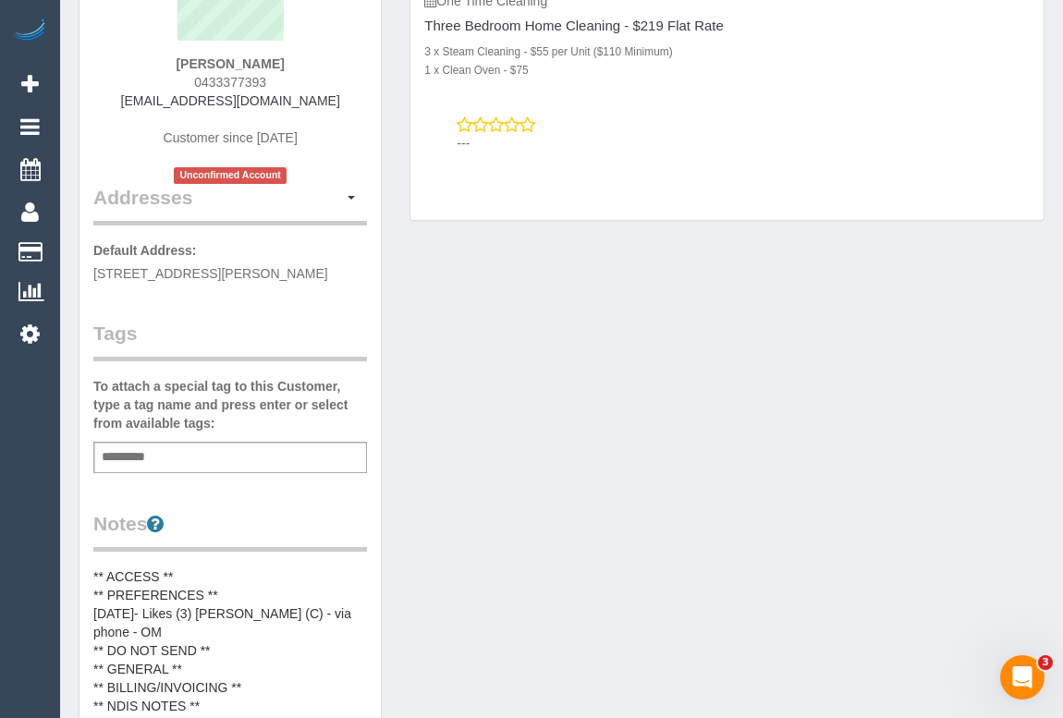
scroll to position [0, 0]
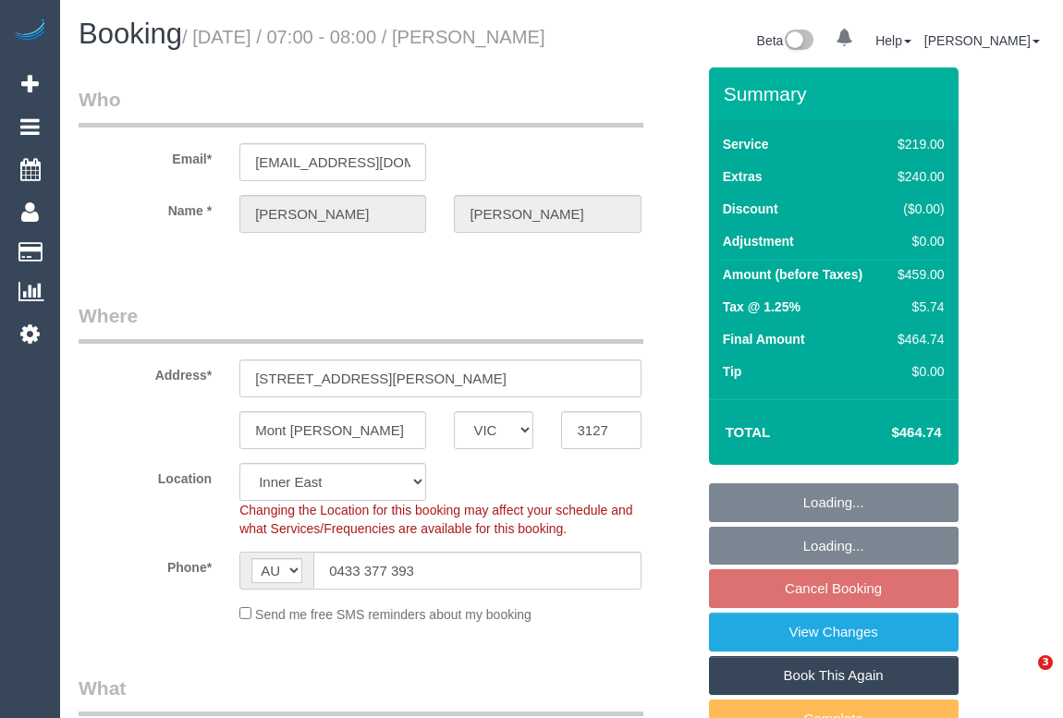
select select "VIC"
select select "number:30"
select select "number:14"
select select "number:18"
select select "number:24"
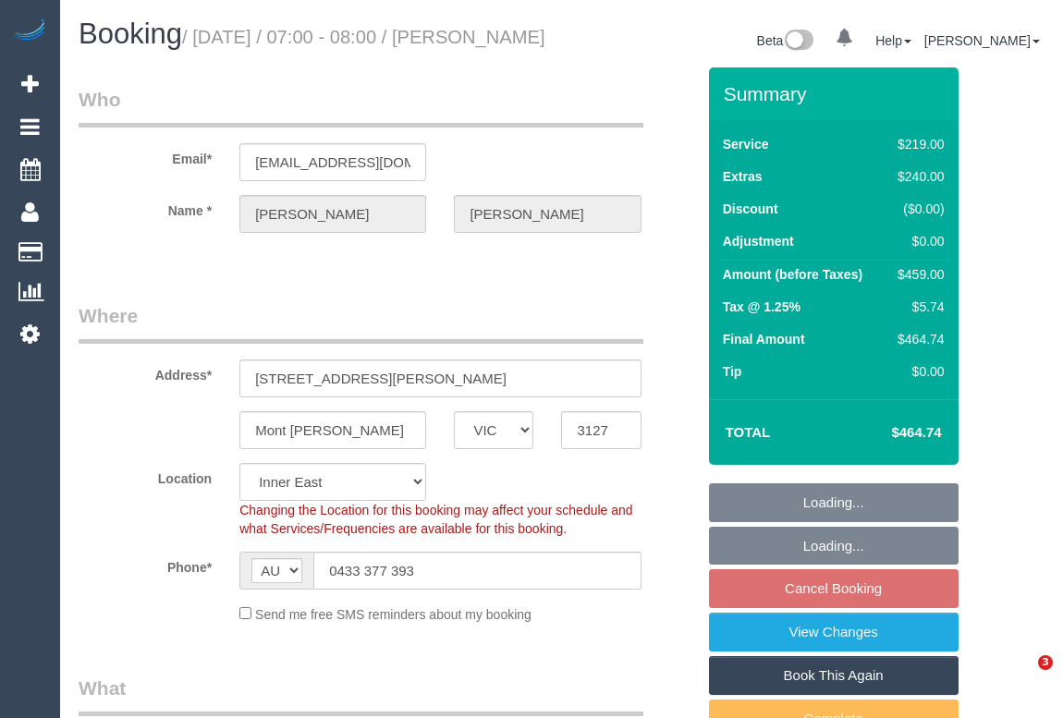
select select "number:26"
select select "spot1"
select select "VIC"
select select "object:378"
select select "string:AU"
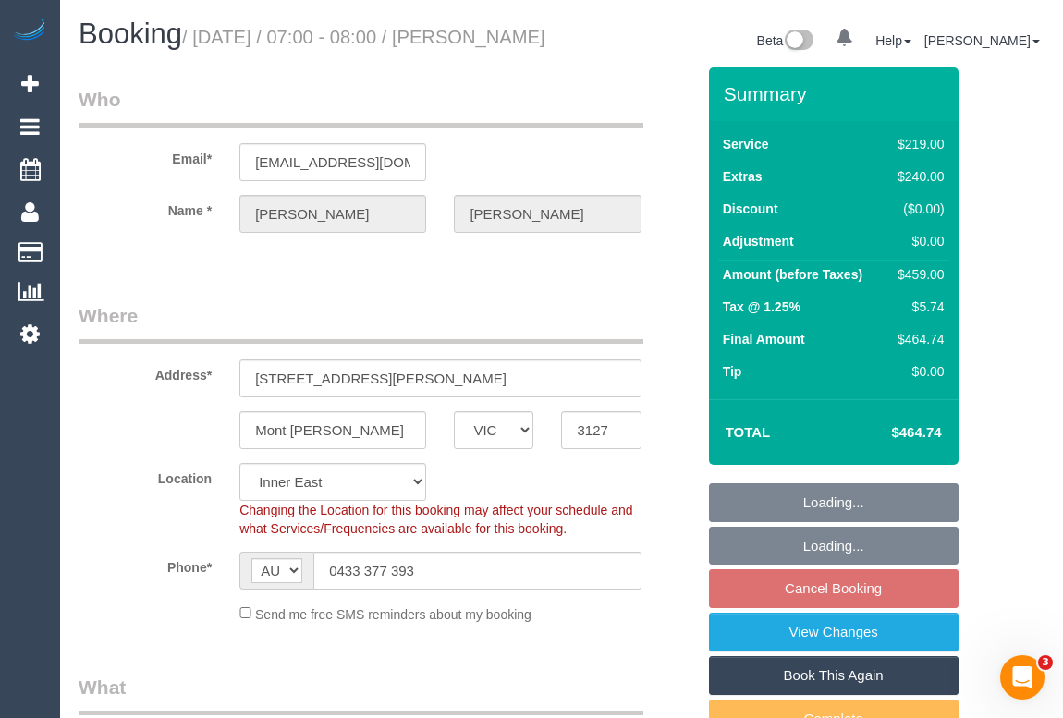
select select "string:stripe-pm_1RyoWY2GScqysDRVgxJMWzY5"
select select "number:30"
select select "number:14"
select select "number:18"
select select "number:24"
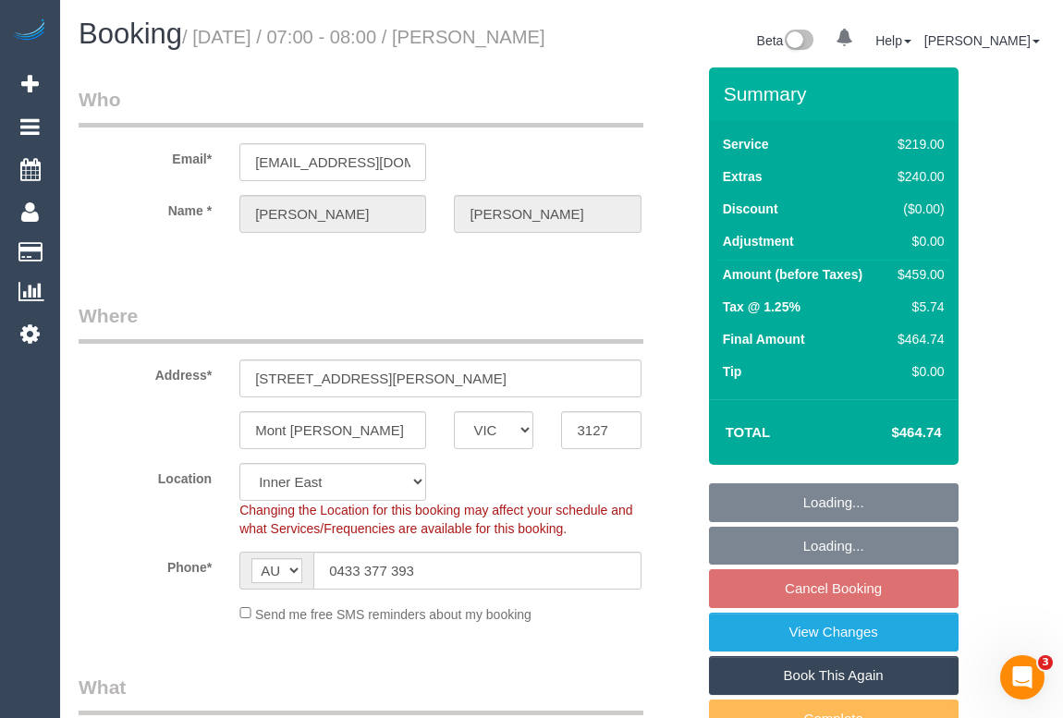
select select "number:26"
select select "spot1"
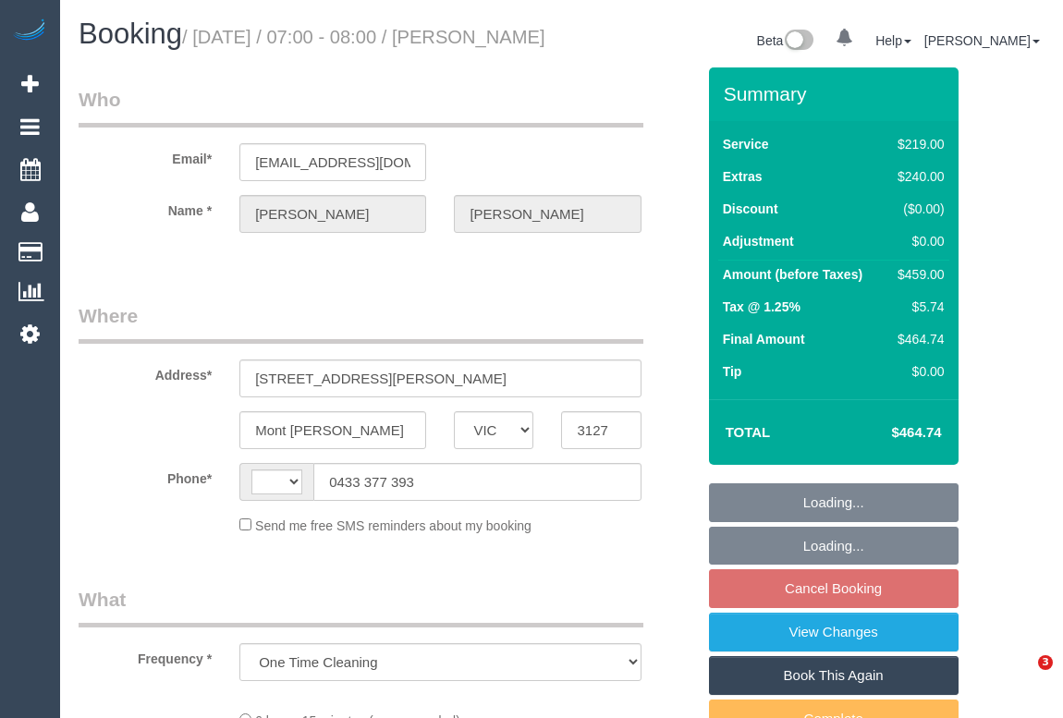
select select "VIC"
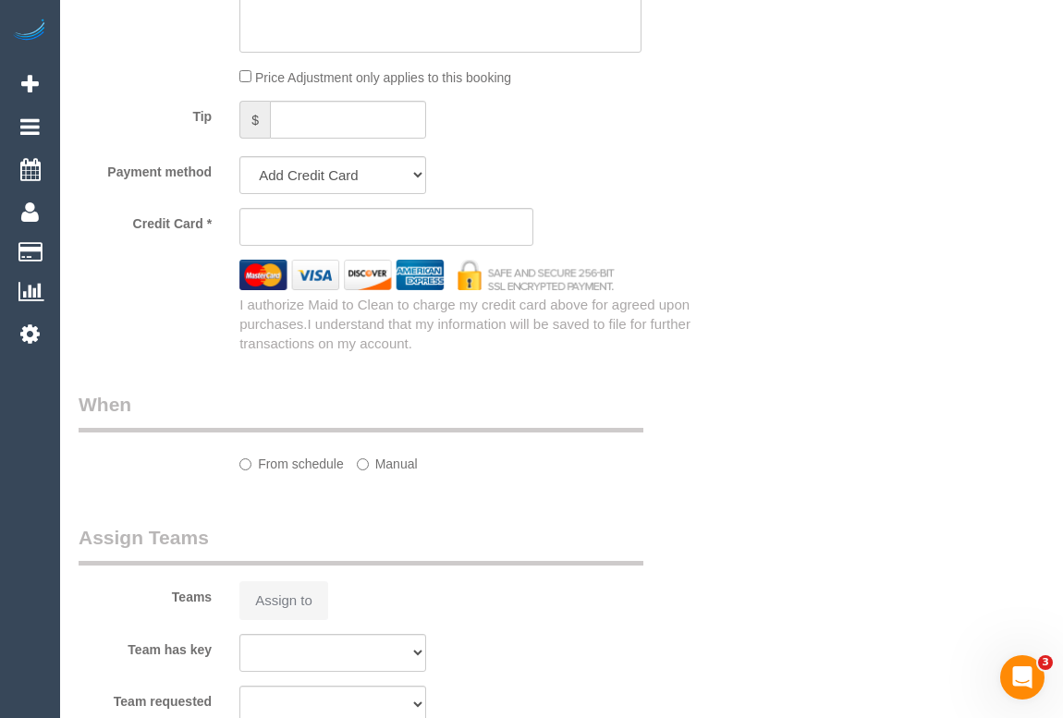
select select "string:stripe-pm_1RyoWY2GScqysDRVgxJMWzY5"
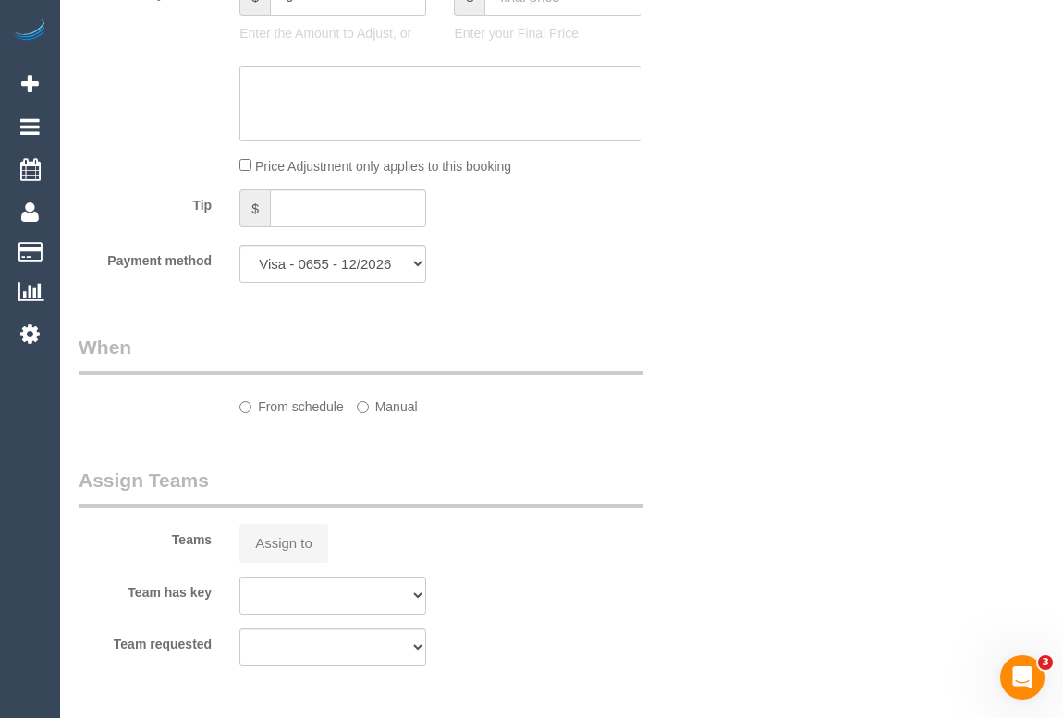
select select "object:303"
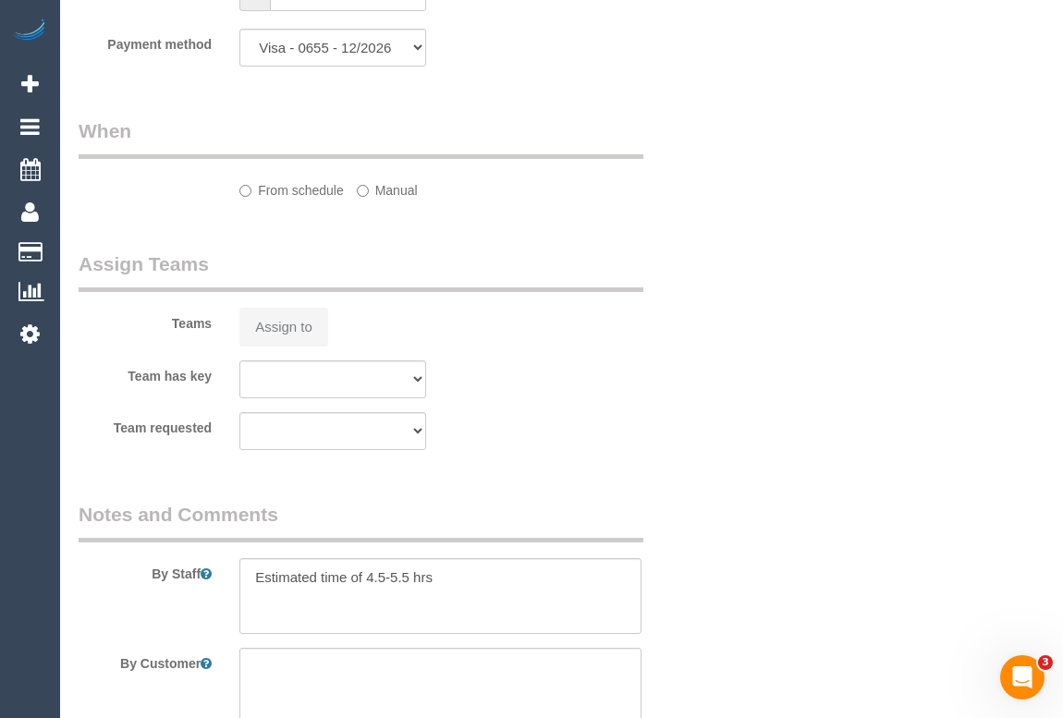
select select "string:AU"
select select "spot1"
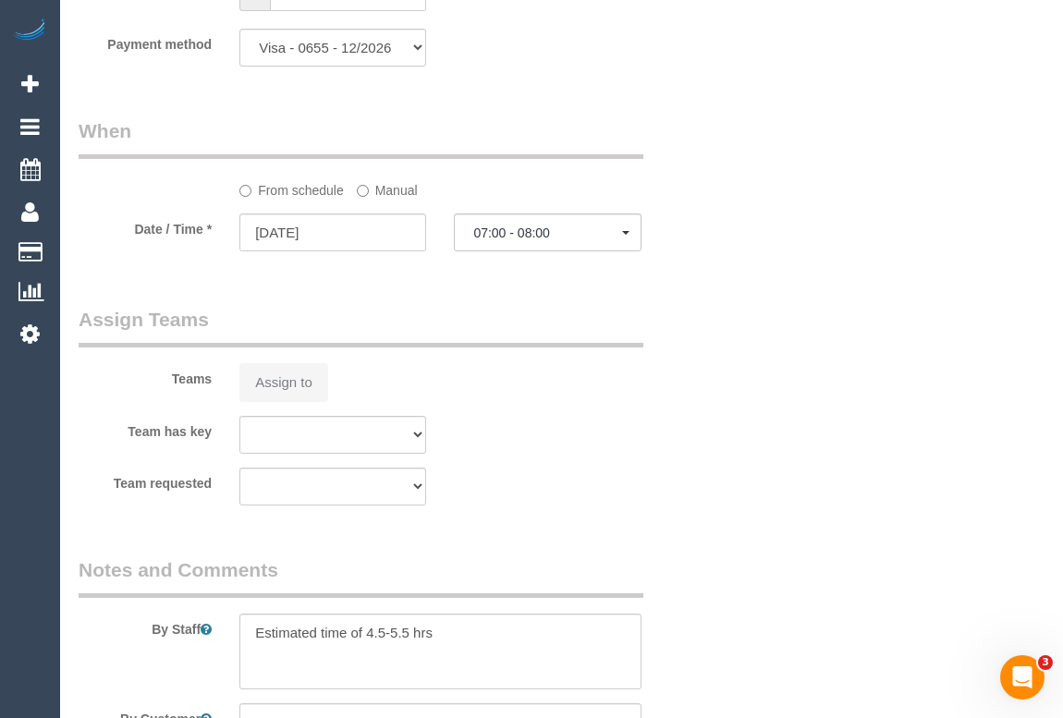
select select "number:30"
select select "number:14"
select select "number:18"
select select "number:24"
select select "number:26"
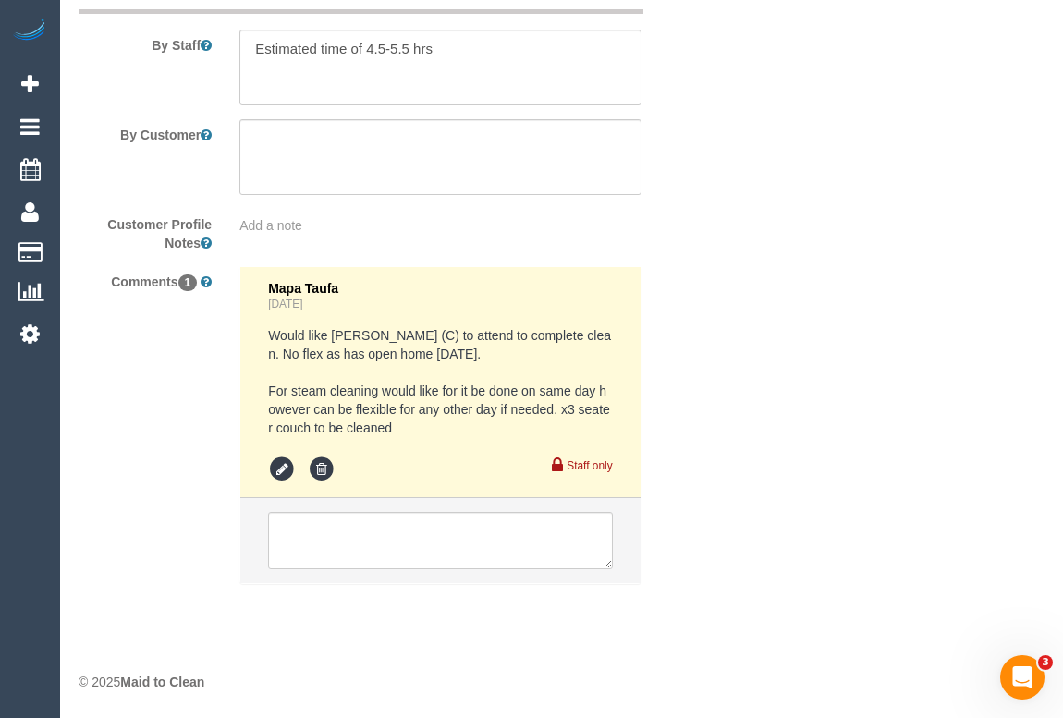
scroll to position [3278, 0]
click at [387, 540] on textarea at bounding box center [440, 540] width 344 height 57
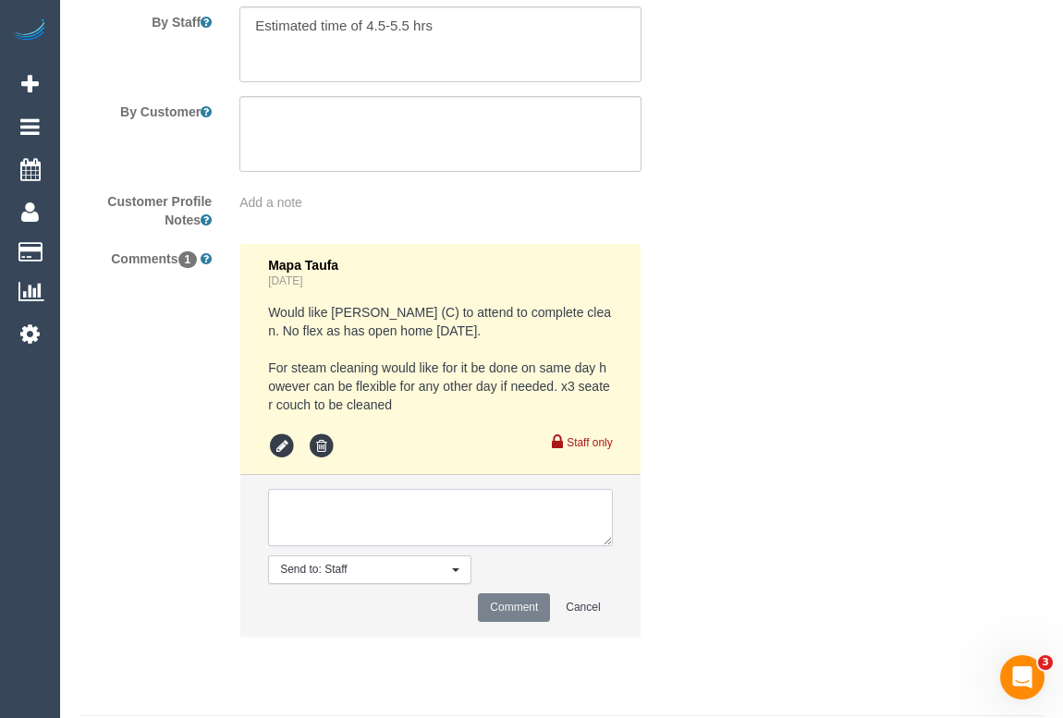
paste textarea "(3) Danyal Ali (C)"
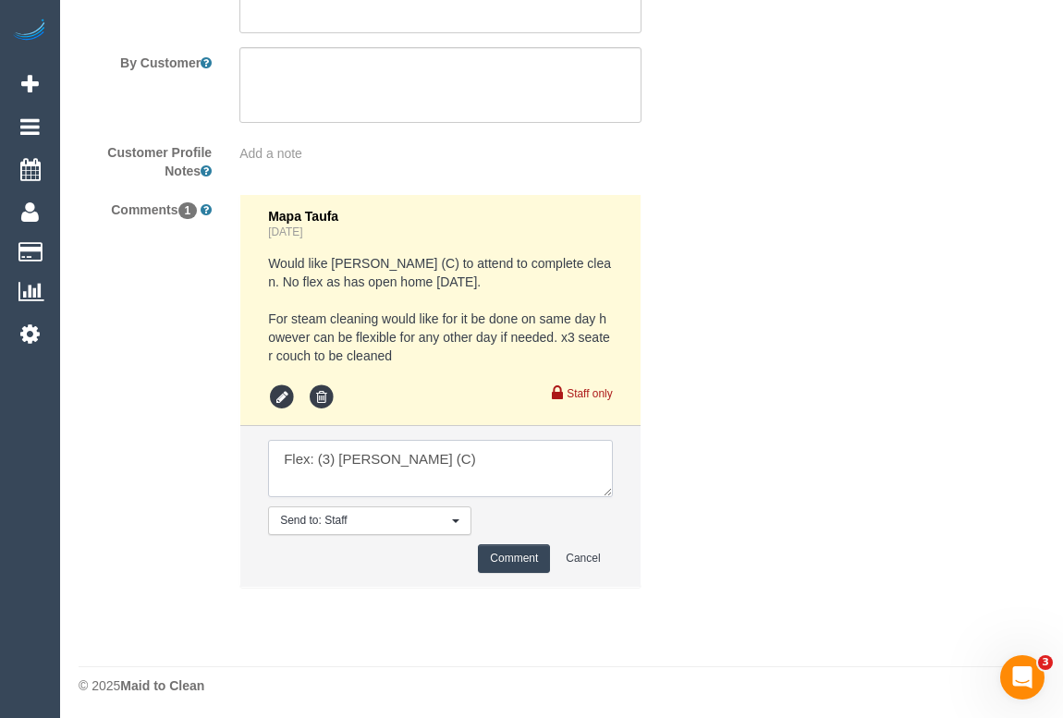
scroll to position [3354, 0]
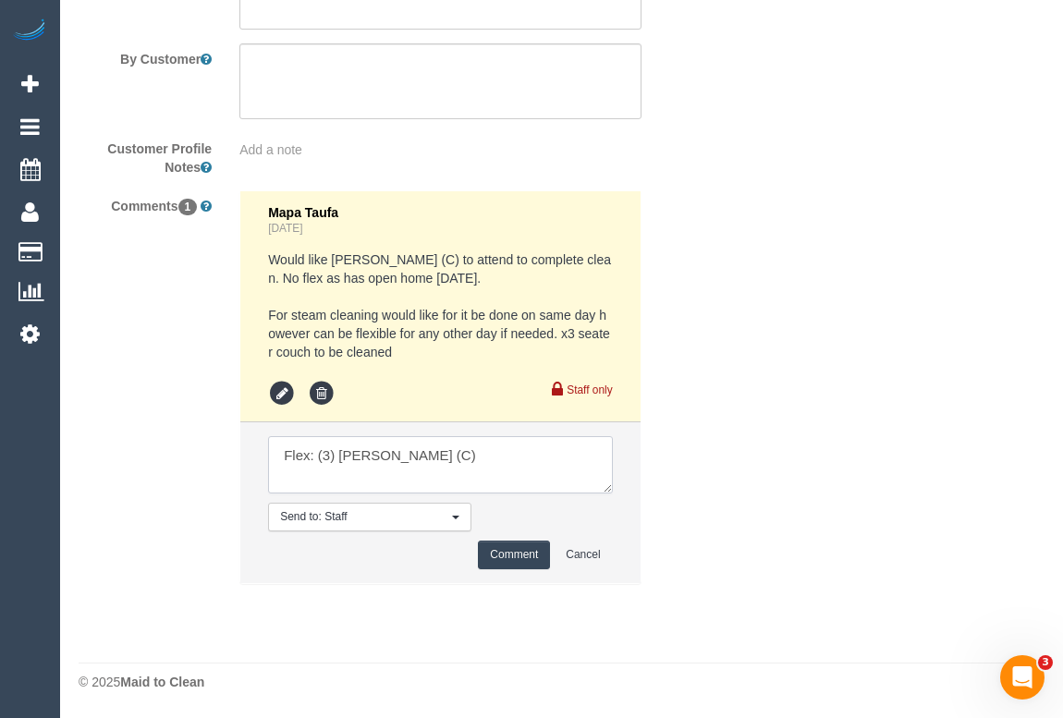
drag, startPoint x: 313, startPoint y: 453, endPoint x: 259, endPoint y: 457, distance: 54.7
click at [277, 455] on textarea at bounding box center [440, 464] width 344 height 57
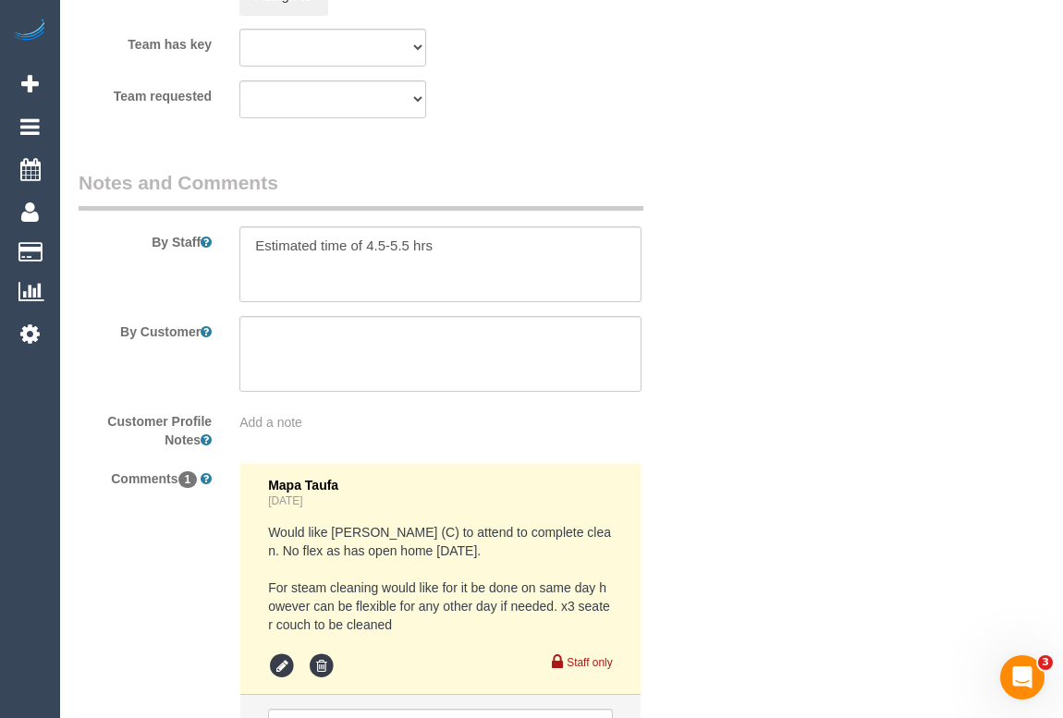
scroll to position [3271, 0]
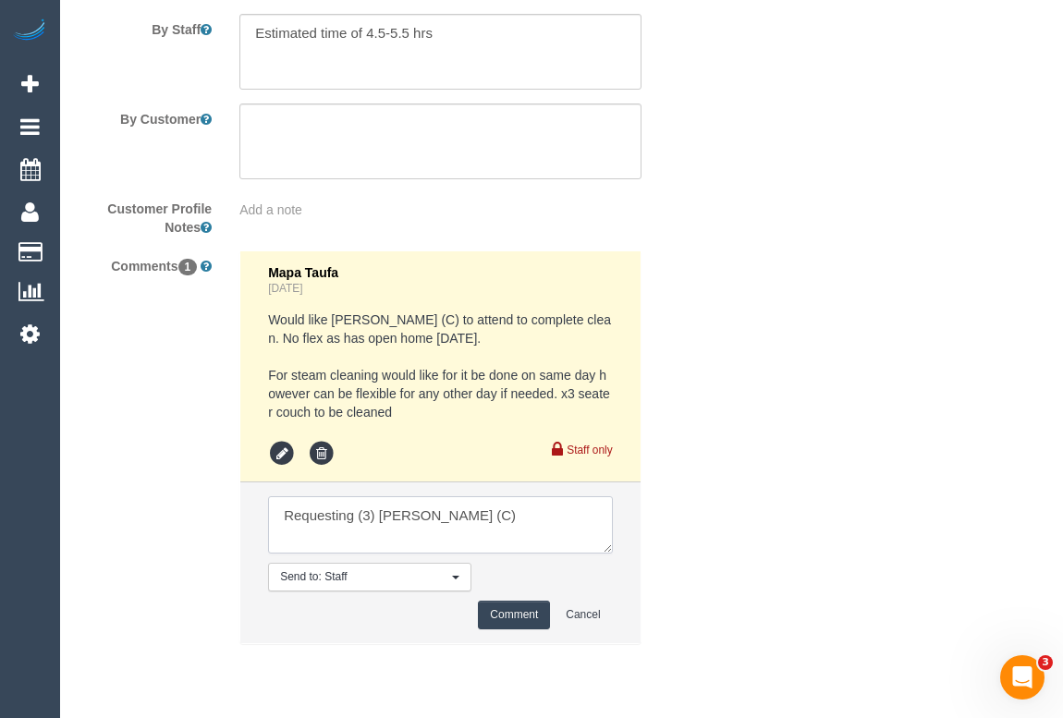
drag, startPoint x: 285, startPoint y: 538, endPoint x: 353, endPoint y: 543, distance: 68.6
click at [353, 543] on textarea at bounding box center [440, 524] width 344 height 57
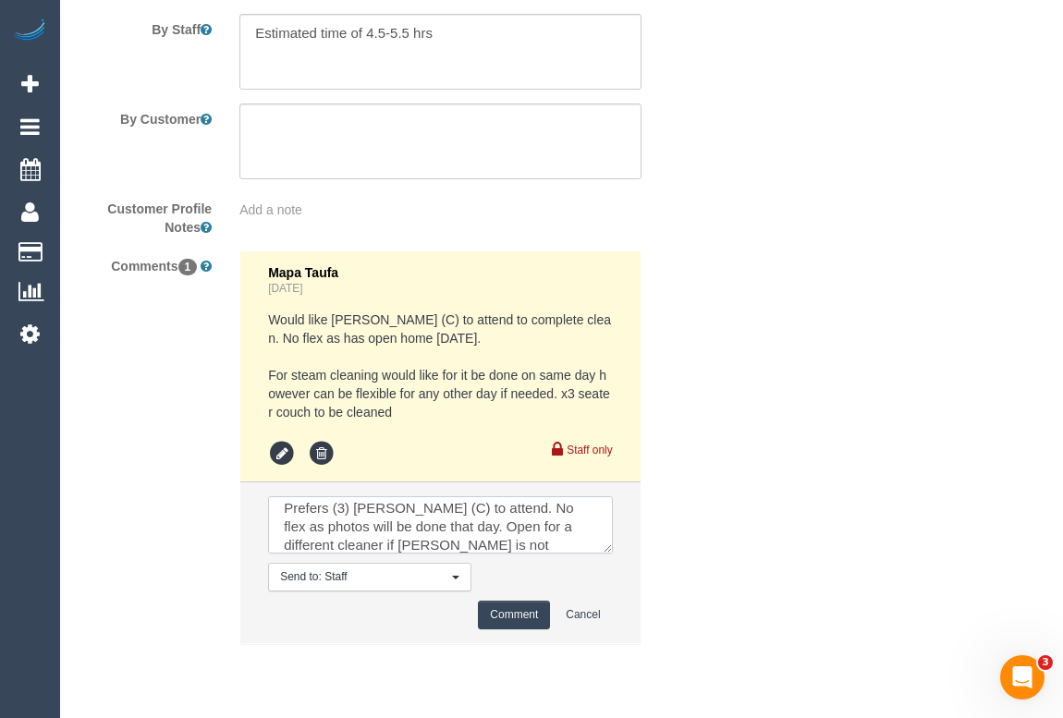
type textarea "Prefers (3) Danyal Ali (C) to attend. No flex as photos will be done that day. …"
click at [502, 629] on button "Comment" at bounding box center [514, 615] width 72 height 29
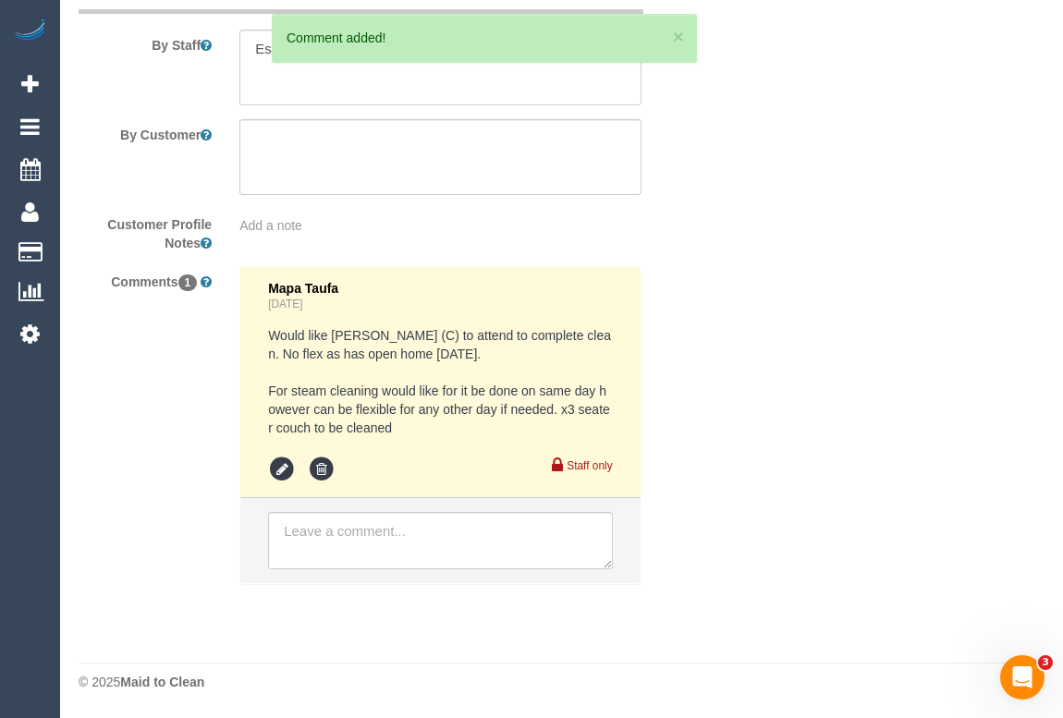
scroll to position [0, 0]
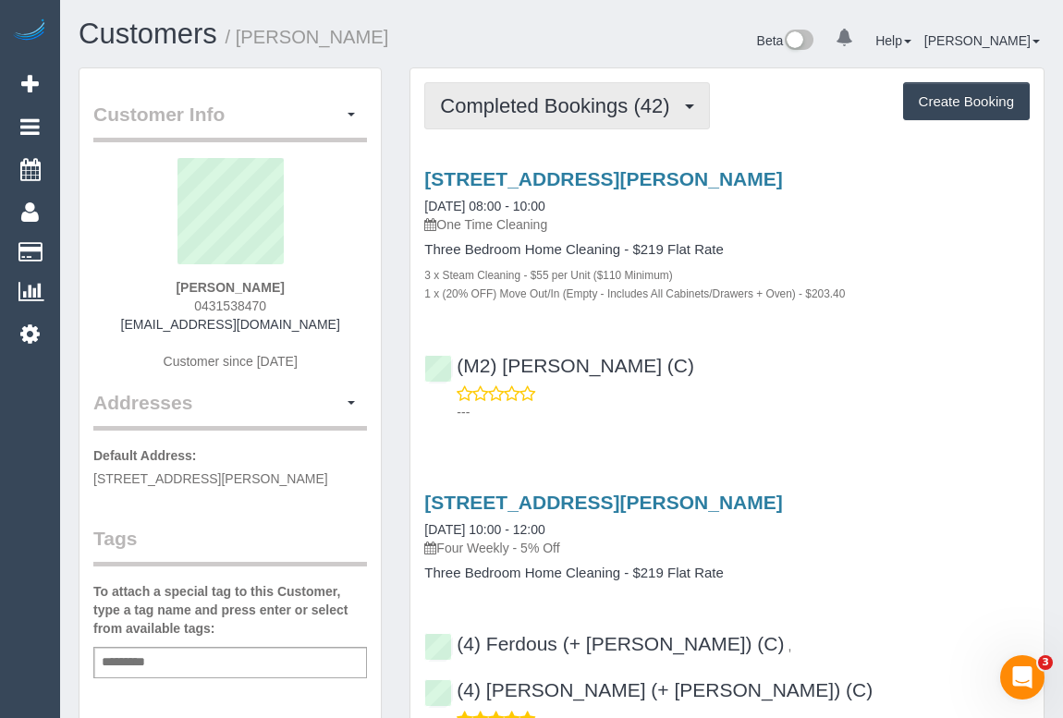
click at [556, 119] on button "Completed Bookings (42)" at bounding box center [566, 105] width 285 height 47
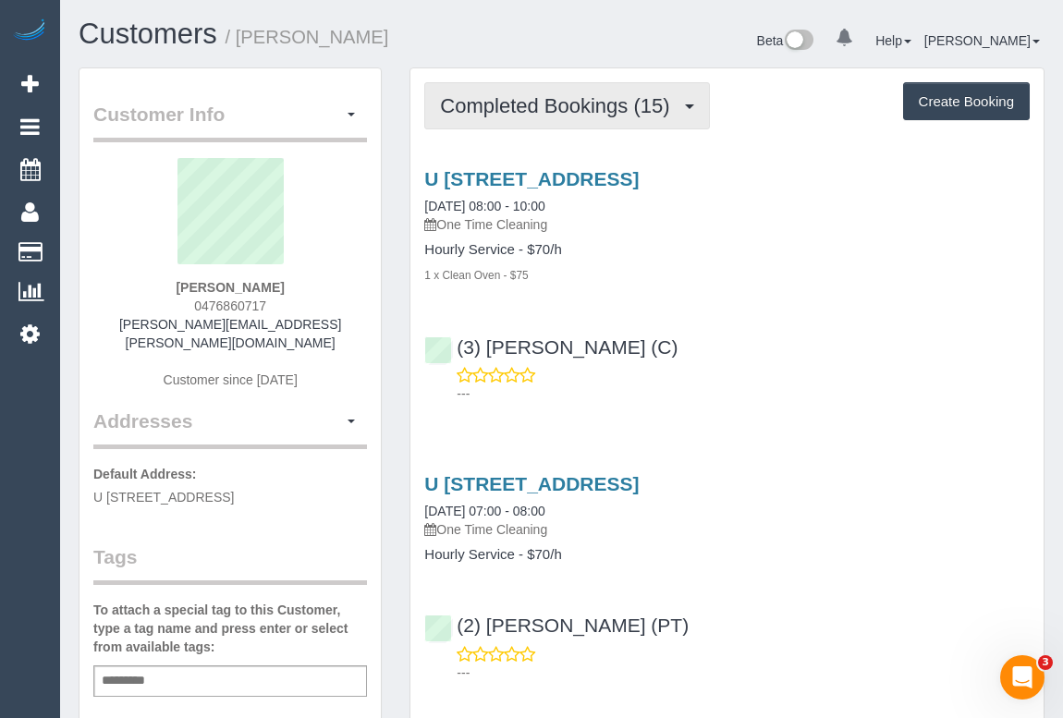
click at [554, 118] on button "Completed Bookings (15)" at bounding box center [566, 105] width 285 height 47
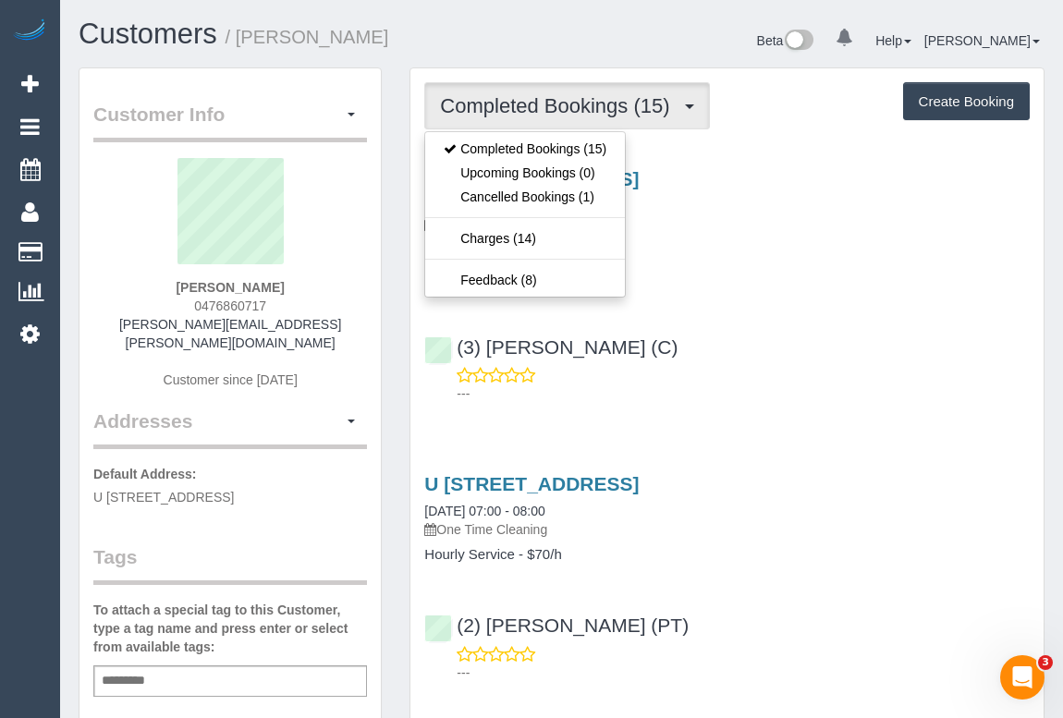
drag, startPoint x: 773, startPoint y: 317, endPoint x: 767, endPoint y: 305, distance: 13.6
click at [775, 312] on div "U [STREET_ADDRESS] [DATE] 08:00 - 10:00 One Time Cleaning Hourly Service - $70/…" at bounding box center [726, 281] width 633 height 259
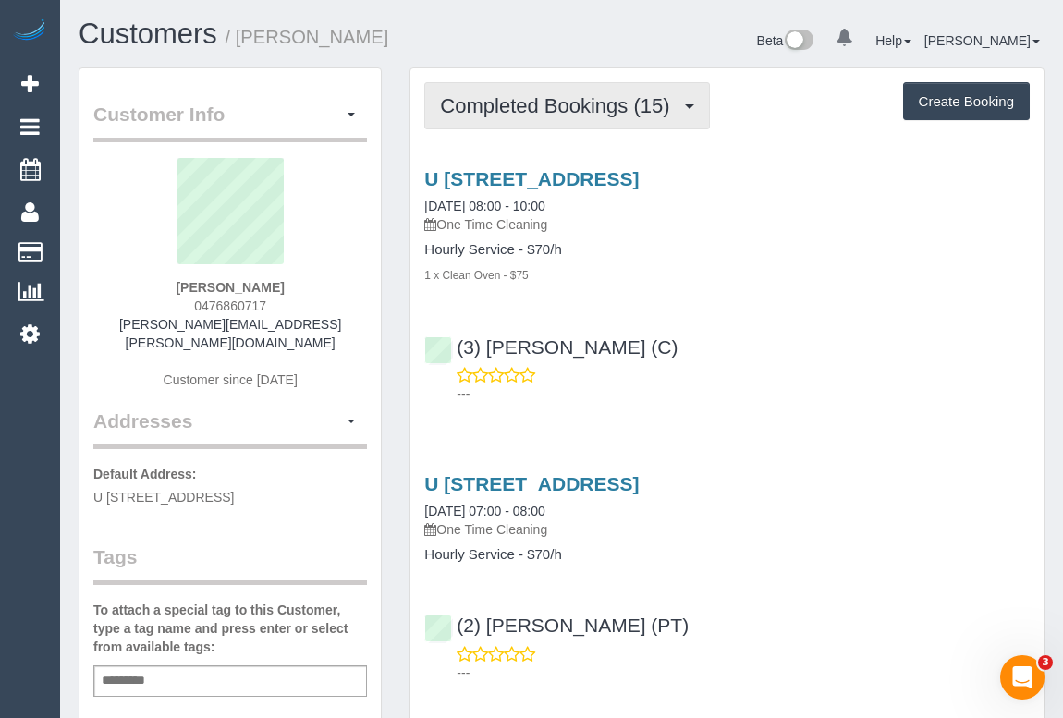
click at [536, 114] on span "Completed Bookings (15)" at bounding box center [559, 105] width 238 height 23
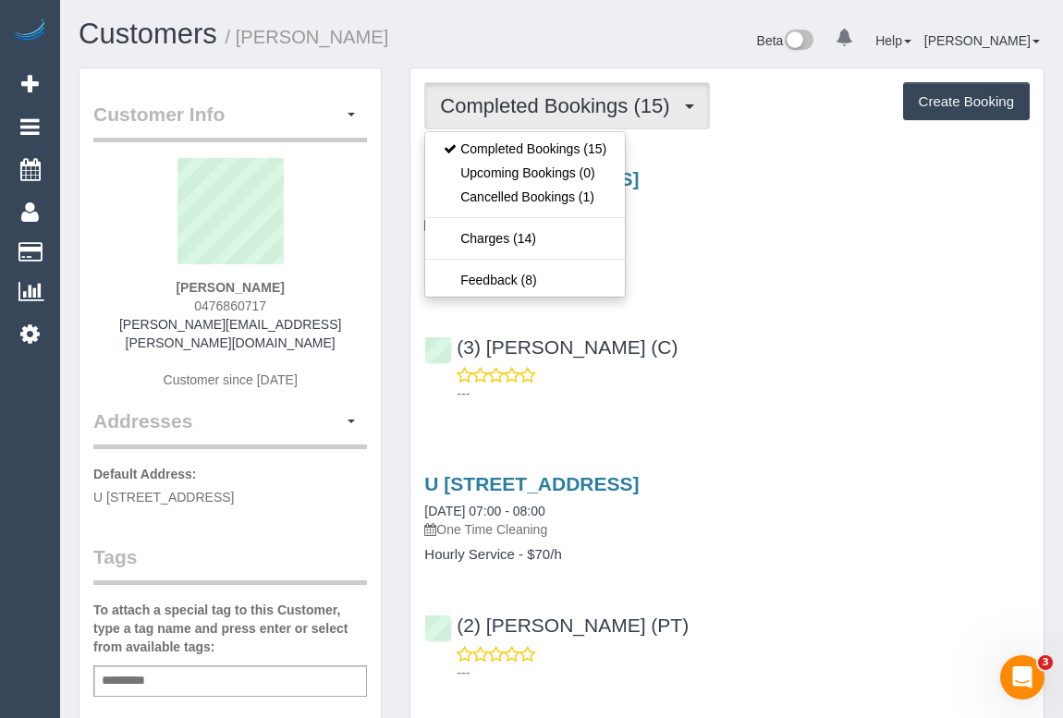
click at [734, 289] on div "U [STREET_ADDRESS] [DATE] 08:00 - 10:00 One Time Cleaning Hourly Service - $70/…" at bounding box center [726, 281] width 633 height 259
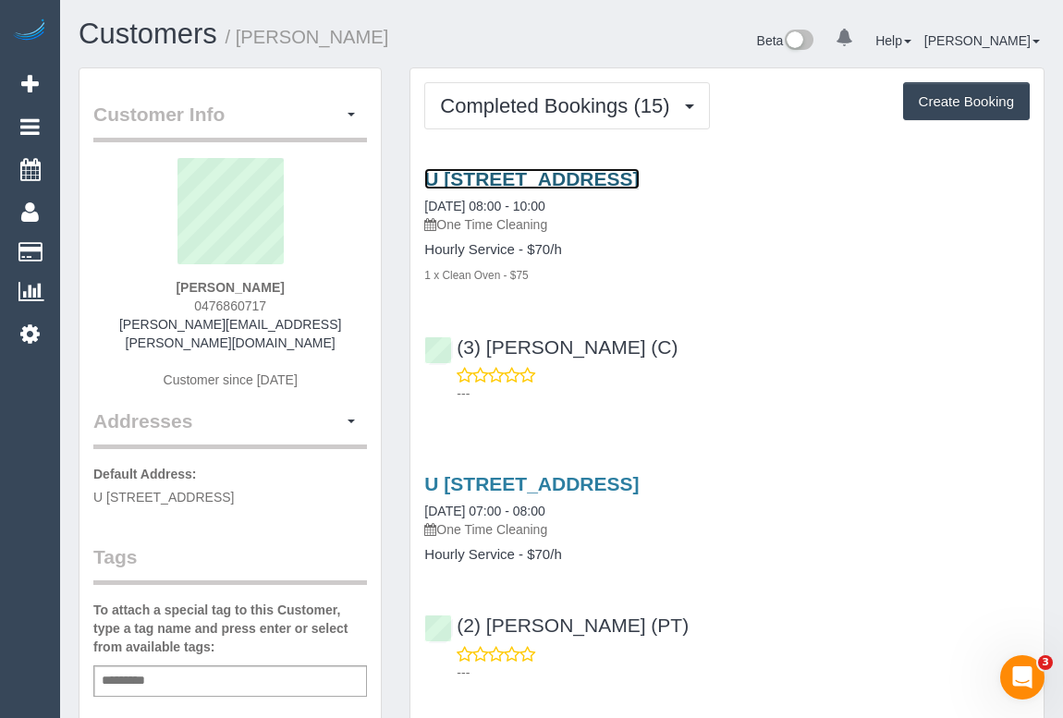
click at [537, 176] on link "U 4 2 Moffat Street, South Yarra, VIC 3141" at bounding box center [531, 178] width 214 height 21
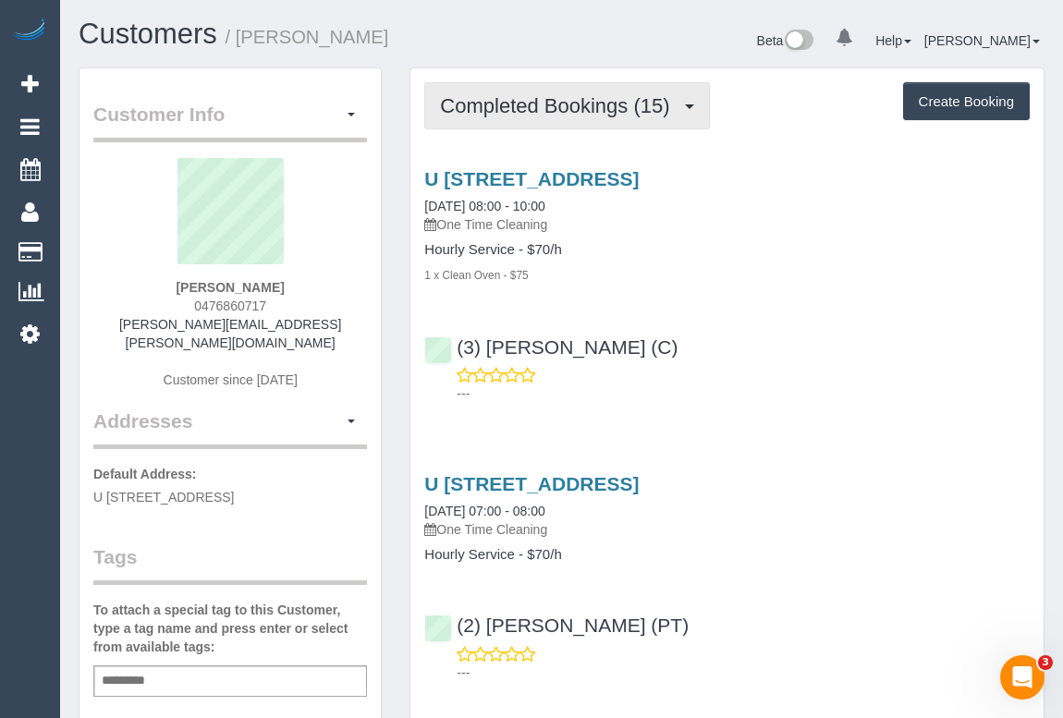
click at [565, 96] on span "Completed Bookings (15)" at bounding box center [559, 105] width 238 height 23
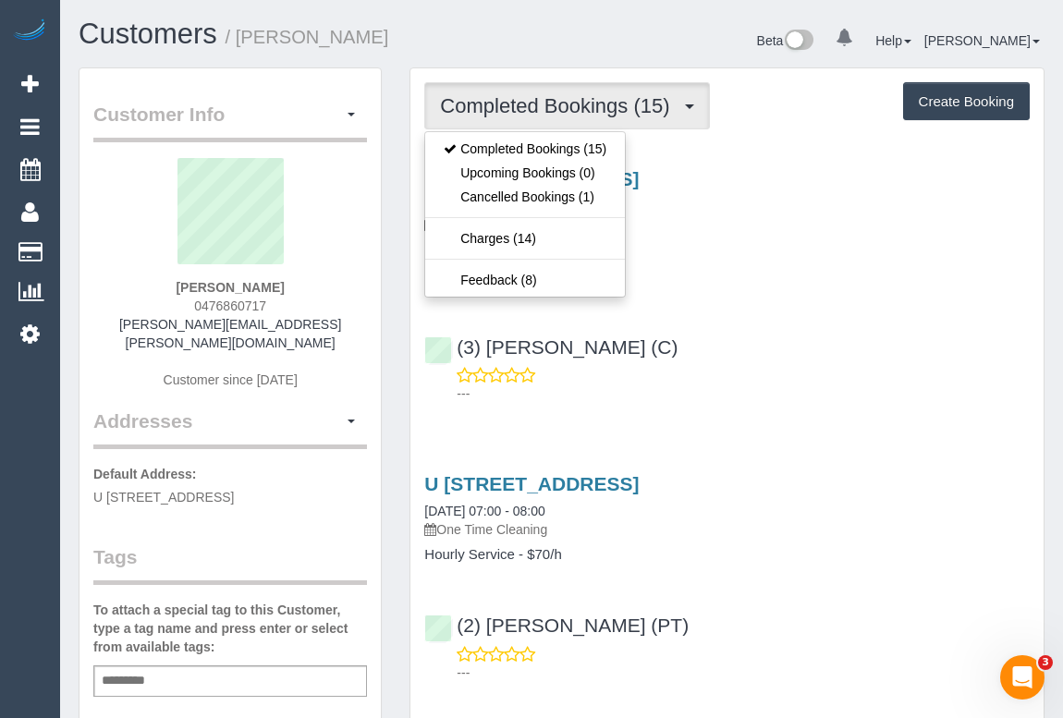
click at [772, 339] on div "(3) Nethaki Fernando (C) ---" at bounding box center [726, 362] width 633 height 83
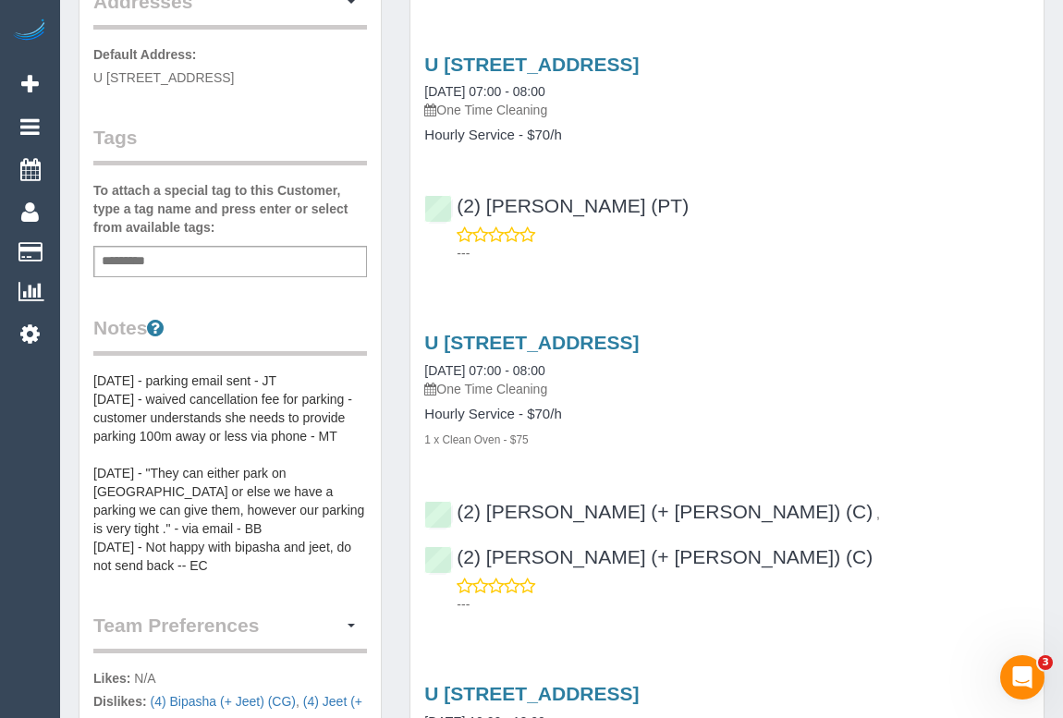
scroll to position [83, 0]
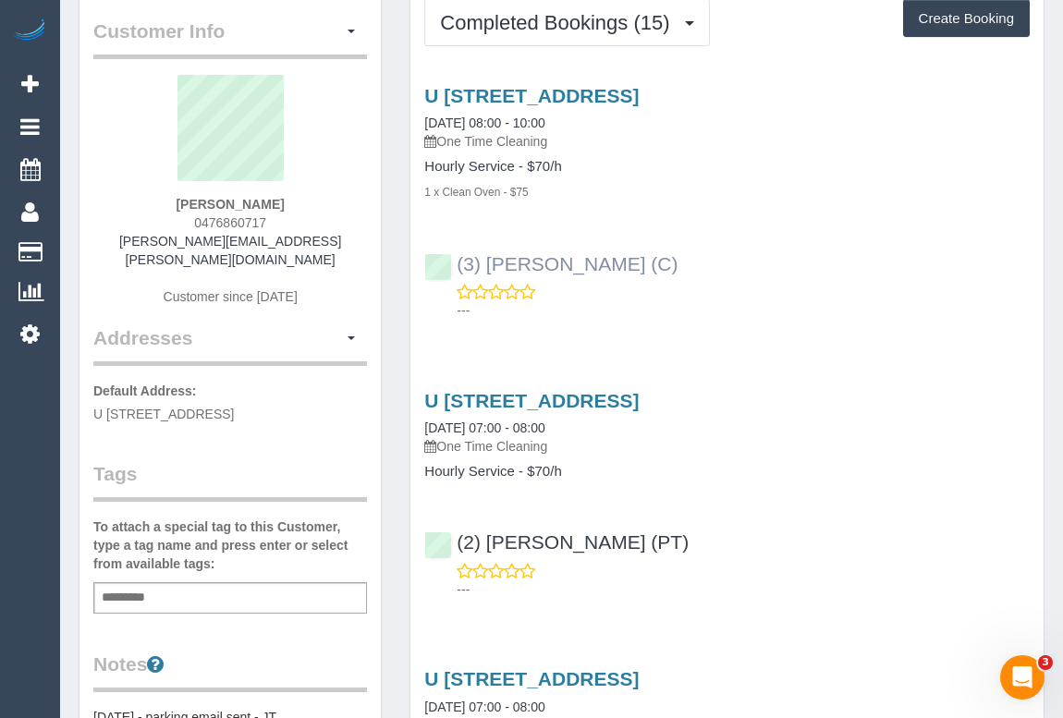
drag, startPoint x: 692, startPoint y: 260, endPoint x: 457, endPoint y: 268, distance: 234.9
click at [457, 268] on div "(3) Nethaki Fernando (C) ---" at bounding box center [726, 278] width 633 height 83
copy link "(3) [PERSON_NAME] (C)"
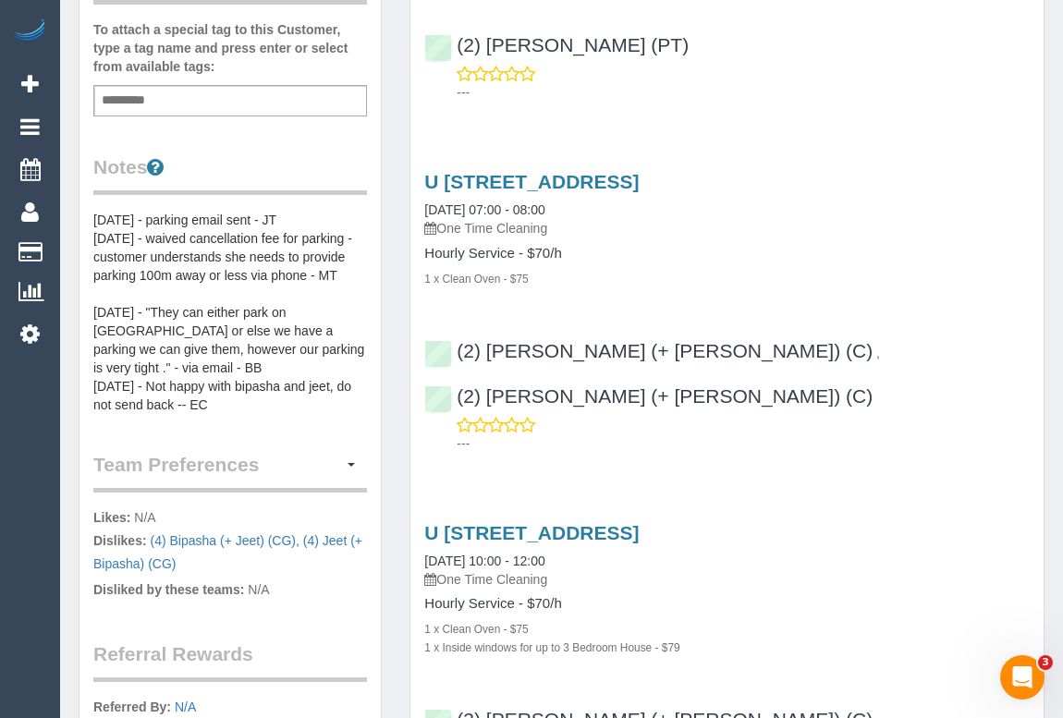
scroll to position [588, 0]
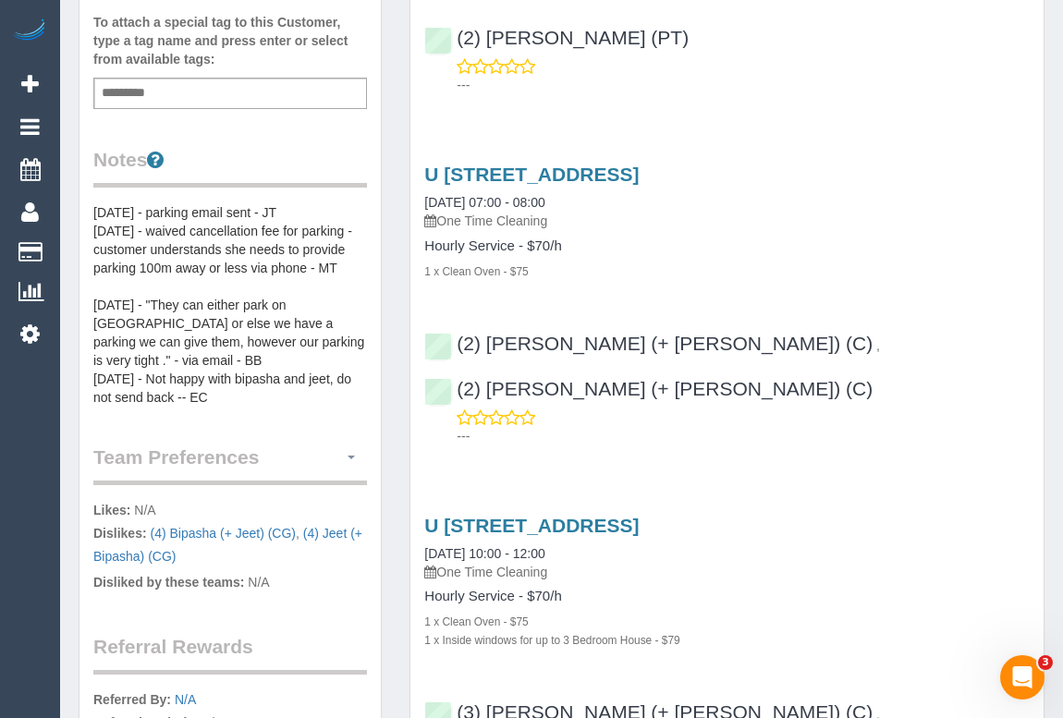
click at [348, 444] on button "button" at bounding box center [350, 458] width 31 height 29
click at [295, 480] on link "Manage Preferences" at bounding box center [287, 492] width 157 height 24
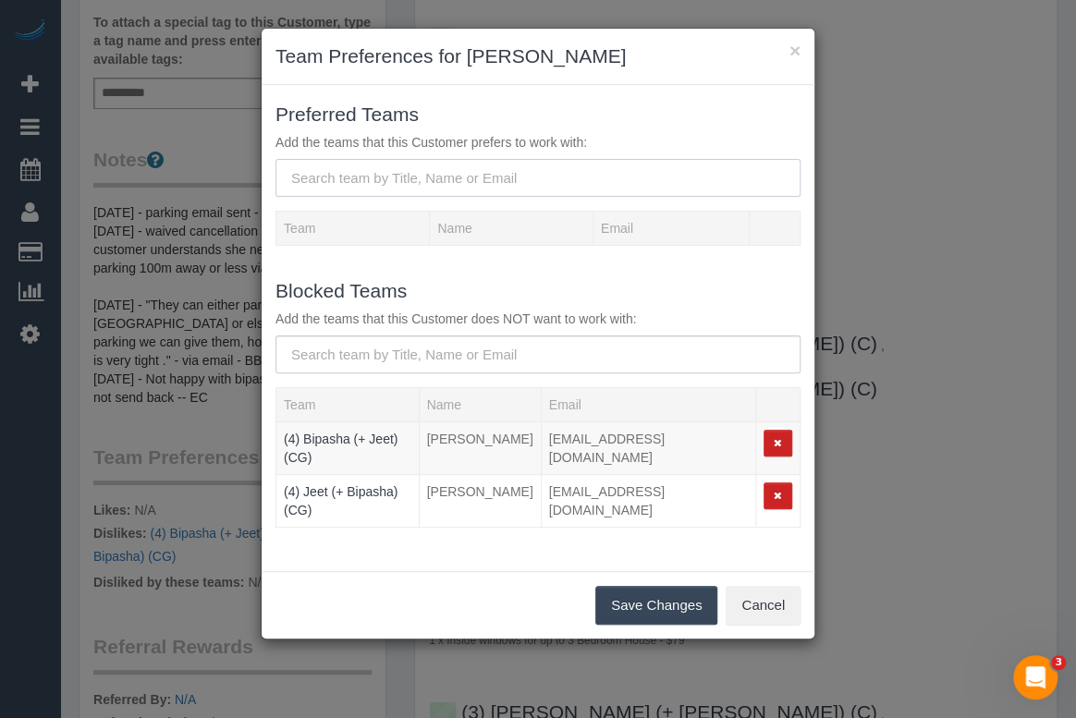
click at [434, 175] on input "text" at bounding box center [537, 178] width 525 height 38
click at [370, 355] on input "text" at bounding box center [537, 354] width 525 height 38
paste input "(3) Nethaki Fernando (C)"
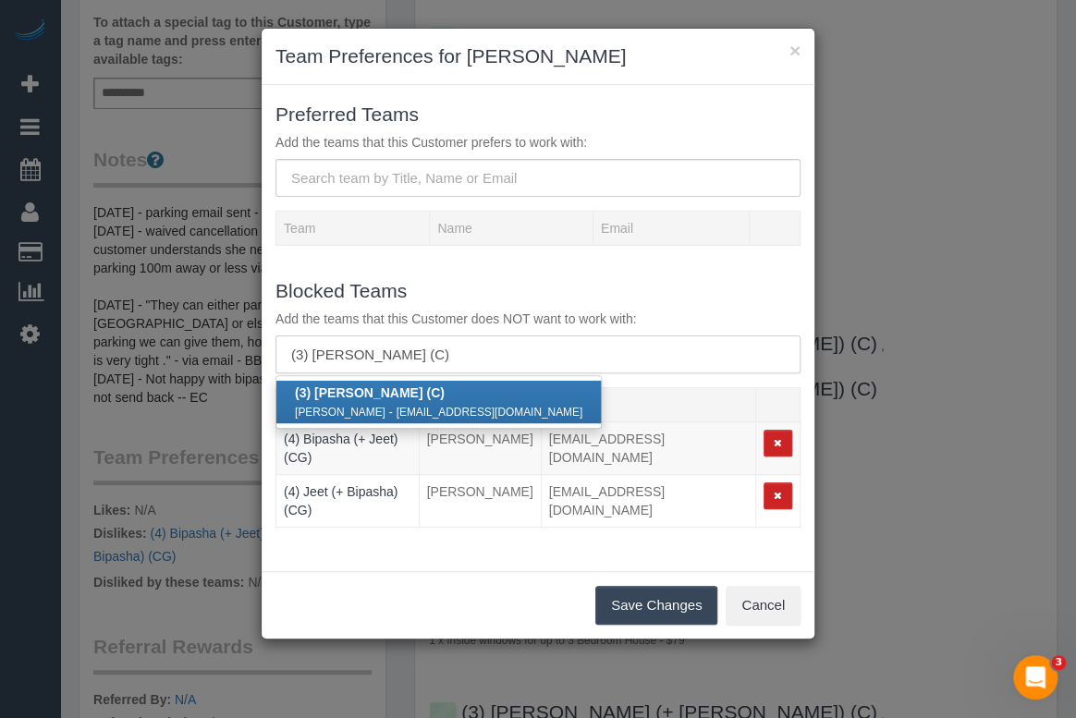
type input "(3) Nethaki Fernando (C)"
click at [424, 394] on strong "(3) Nethaki Fernando (C)" at bounding box center [370, 392] width 150 height 15
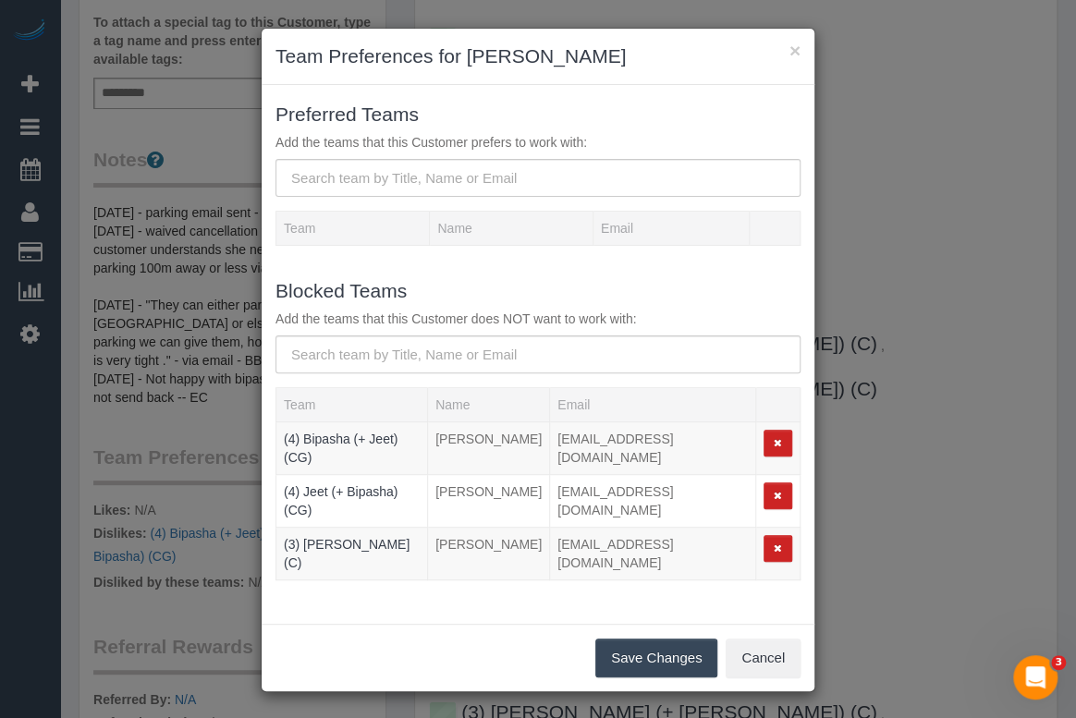
click at [632, 639] on button "Save Changes" at bounding box center [656, 658] width 122 height 39
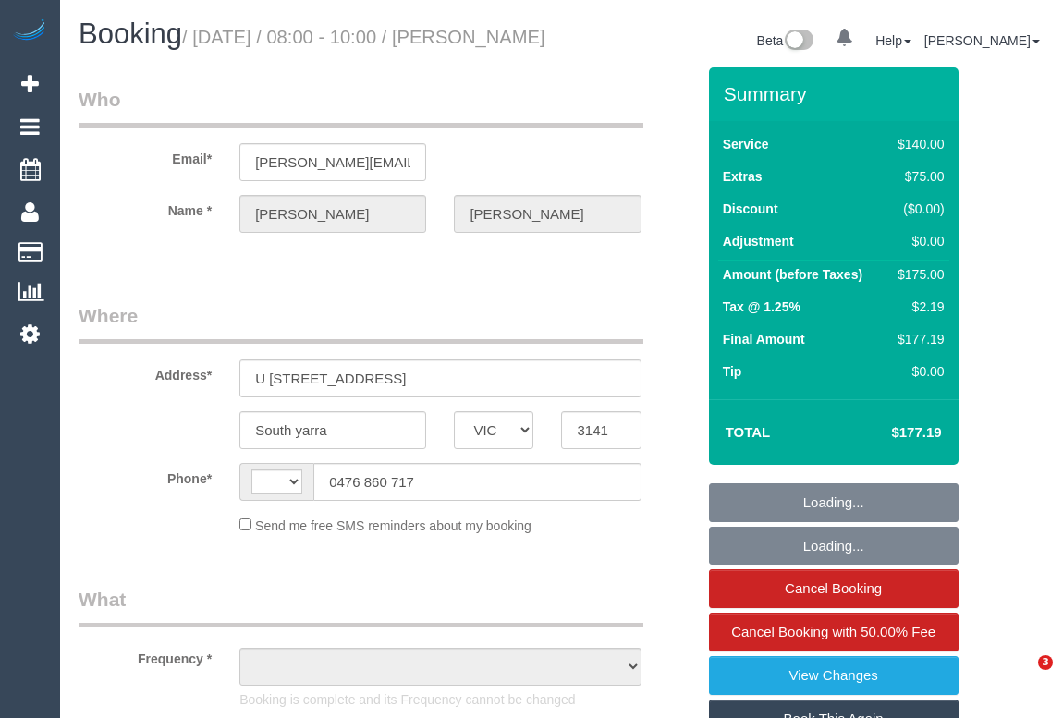
select select "VIC"
select select "string:AU"
select select "number:28"
select select "number:14"
select select "number:21"
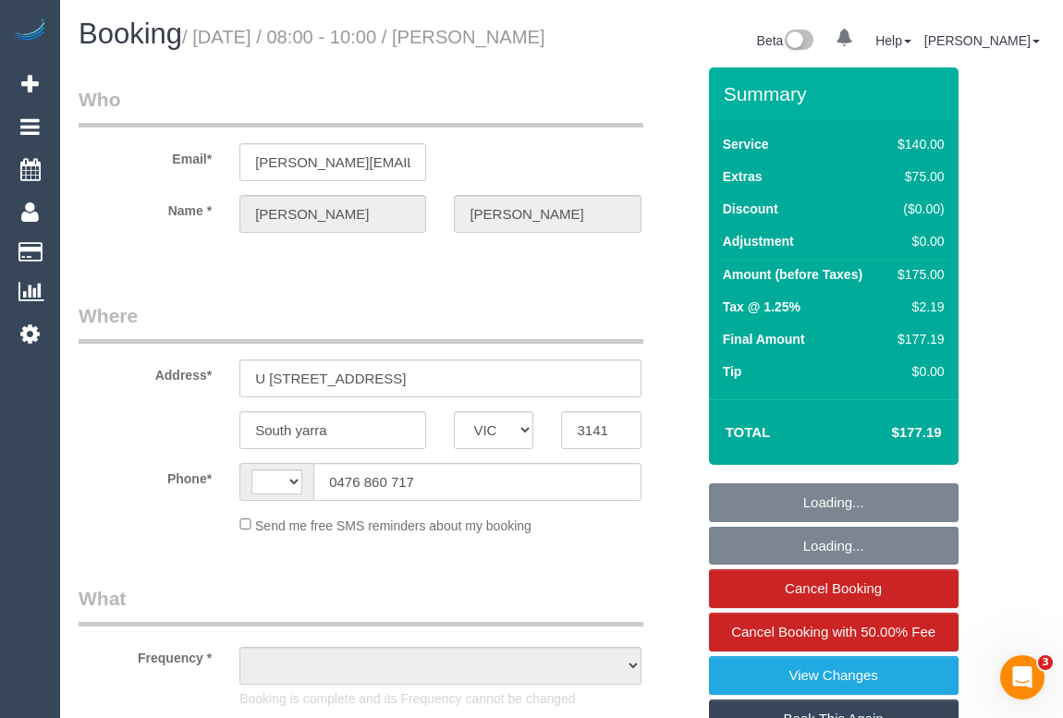
select select "number:24"
select select "number:34"
select select "number:13"
select select "object:683"
select select "string:stripe-pm_1Njrfx2GScqysDRVYyQ5DvWj"
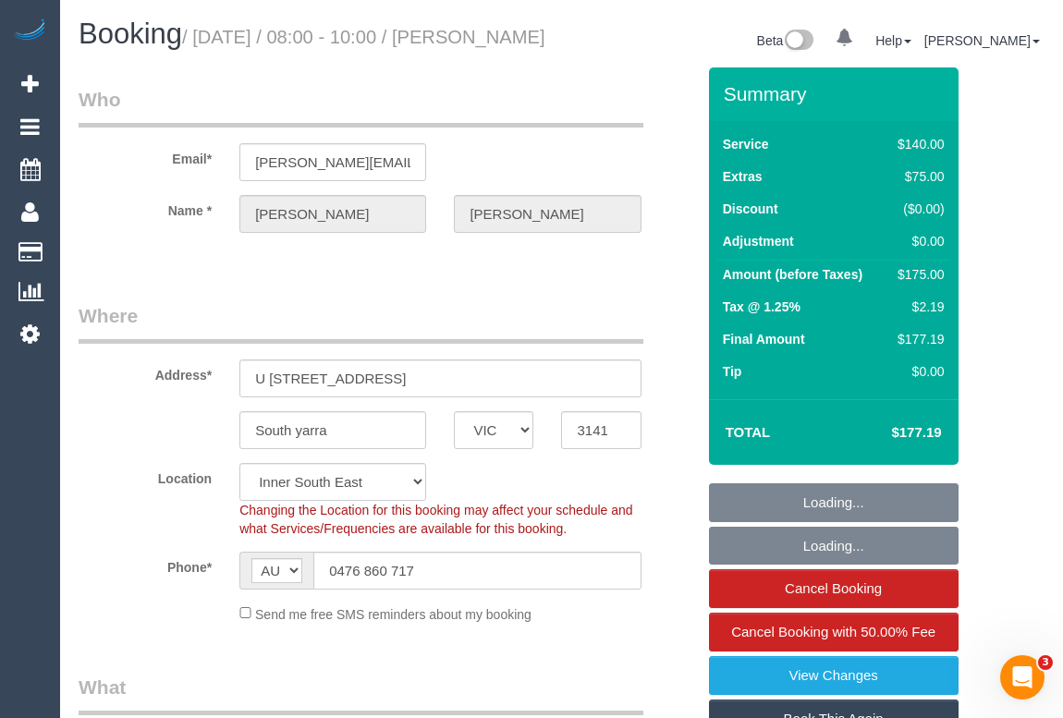
select select "object:854"
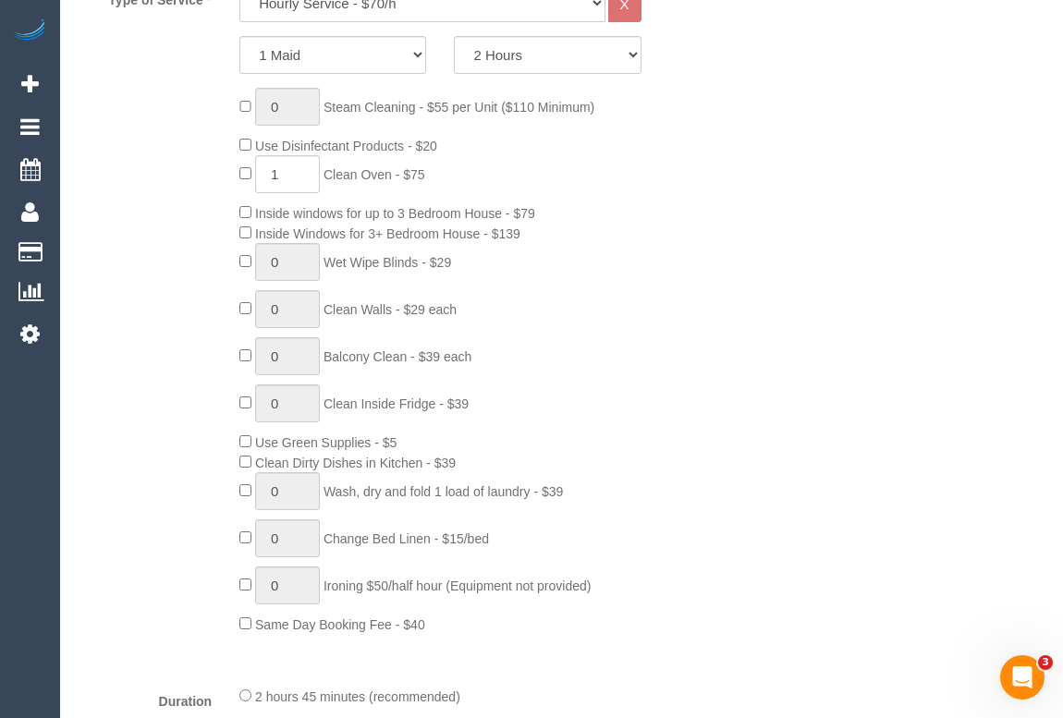
scroll to position [1344, 0]
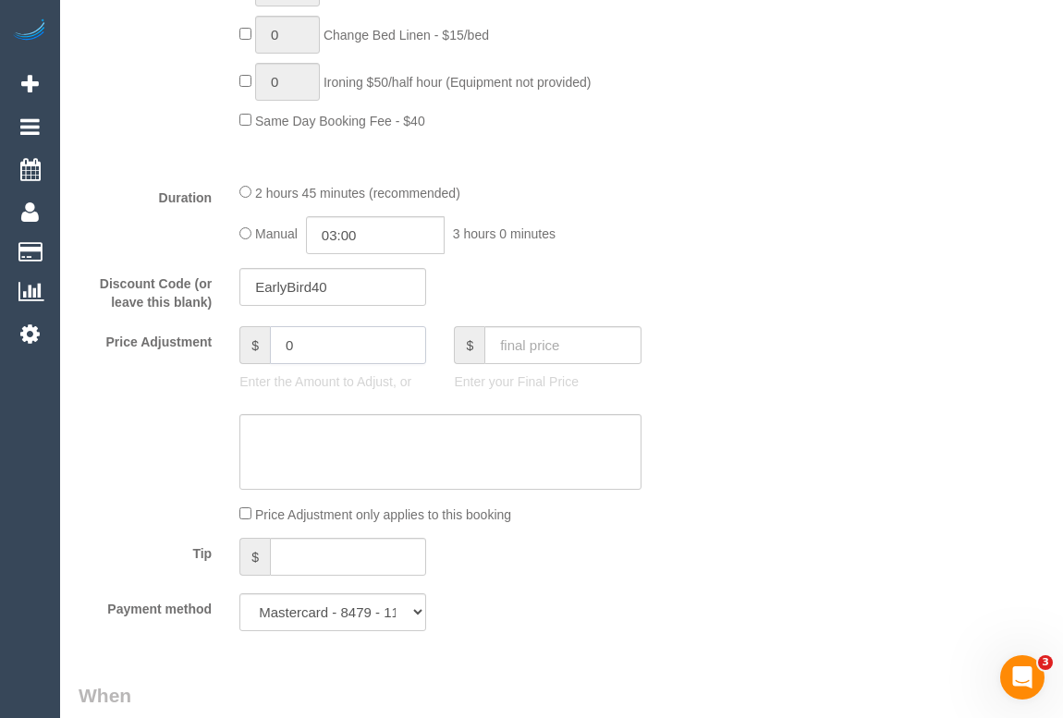
drag, startPoint x: 334, startPoint y: 381, endPoint x: 274, endPoint y: 360, distance: 62.5
click at [274, 360] on input "0" at bounding box center [348, 345] width 156 height 38
type input "-20"
click at [312, 471] on textarea at bounding box center [439, 452] width 401 height 76
click at [316, 463] on textarea at bounding box center [439, 452] width 401 height 76
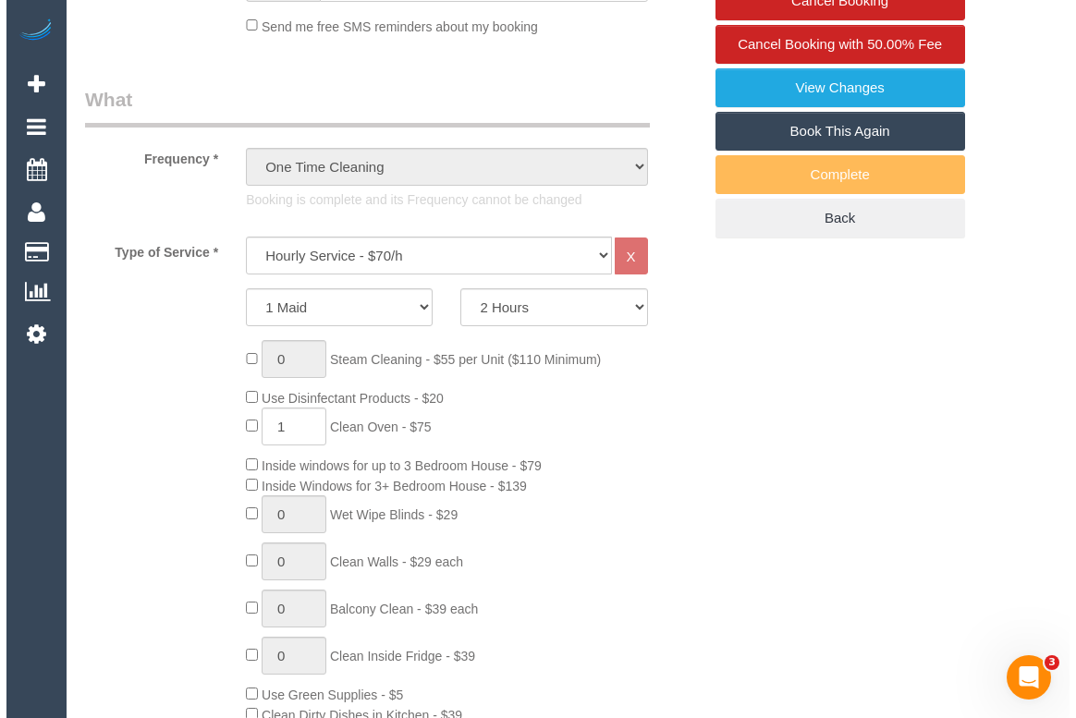
scroll to position [0, 0]
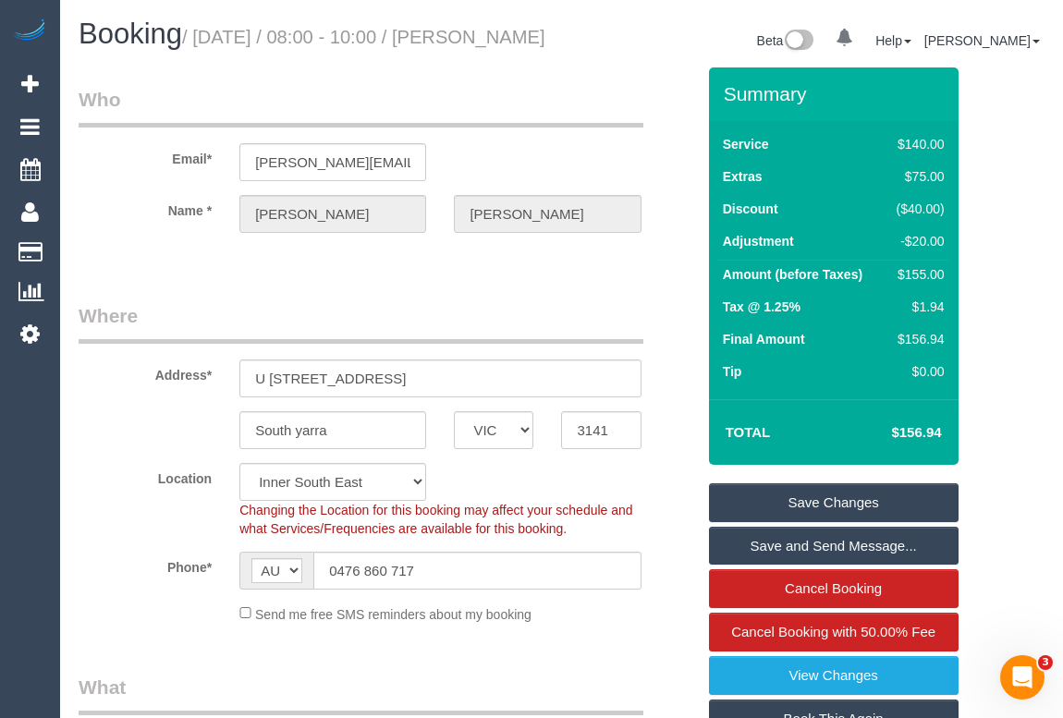
type textarea "Added -20 for missed areas. - OM"
click at [850, 514] on link "Save Changes" at bounding box center [833, 502] width 249 height 39
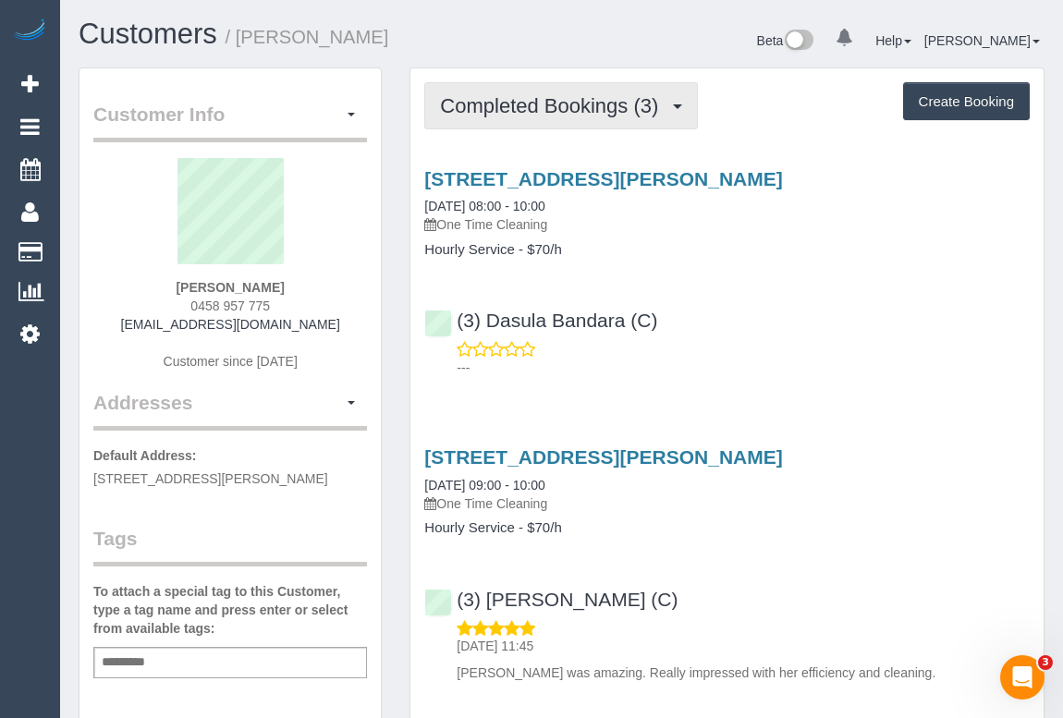
click at [603, 109] on span "Completed Bookings (3)" at bounding box center [553, 105] width 227 height 23
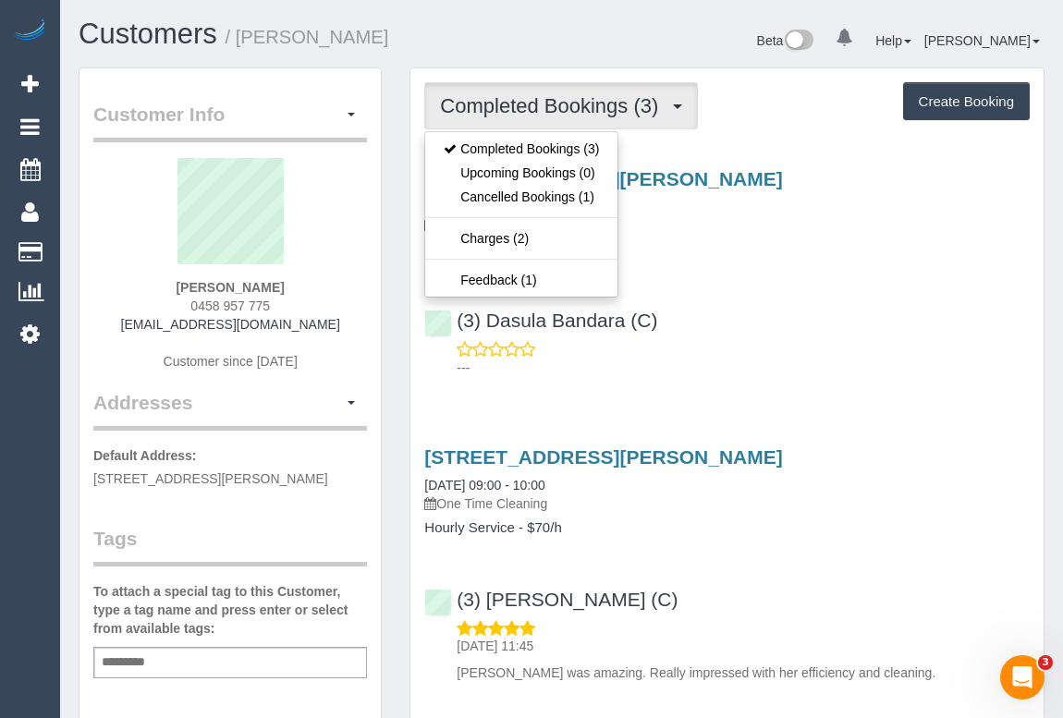
click at [823, 318] on div "(3) Dasula Bandara (C) ---" at bounding box center [726, 335] width 633 height 83
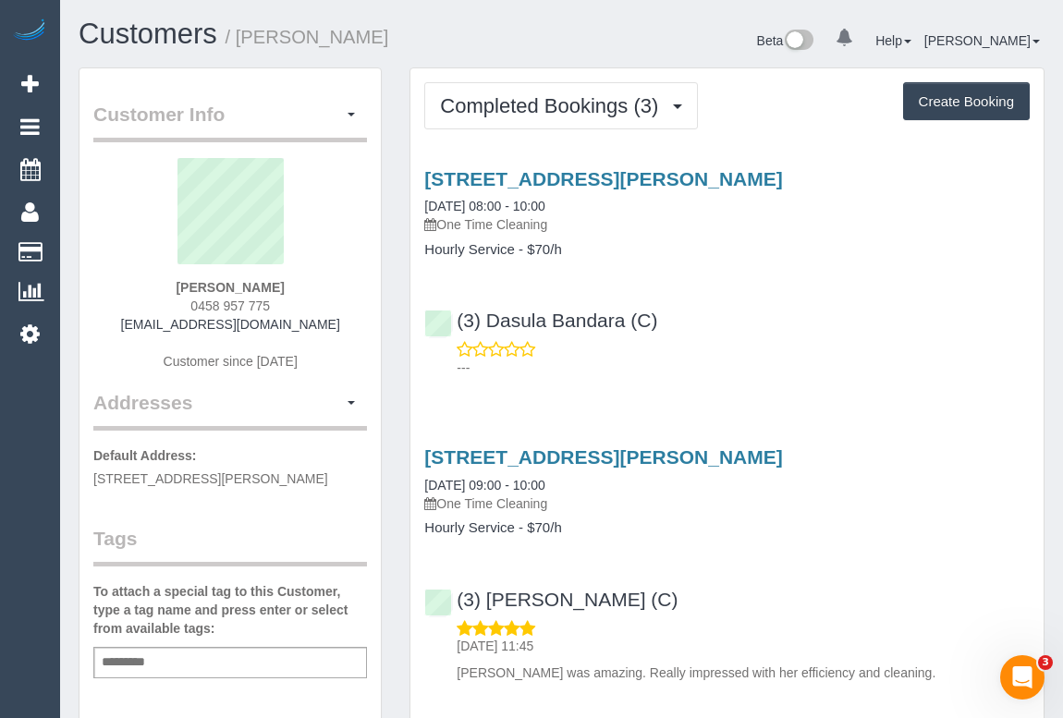
click at [175, 305] on div "William Renfrew 0458 957 775 will.renfrew@gmail.com Customer since 2025" at bounding box center [230, 273] width 274 height 231
drag, startPoint x: 156, startPoint y: 322, endPoint x: 338, endPoint y: 314, distance: 182.2
click at [338, 314] on div "William Renfrew 0458 957 775 will.renfrew@gmail.com Customer since 2025" at bounding box center [230, 273] width 274 height 231
copy link "will.renfrew@gmail.com"
drag, startPoint x: 170, startPoint y: 289, endPoint x: 308, endPoint y: 287, distance: 137.7
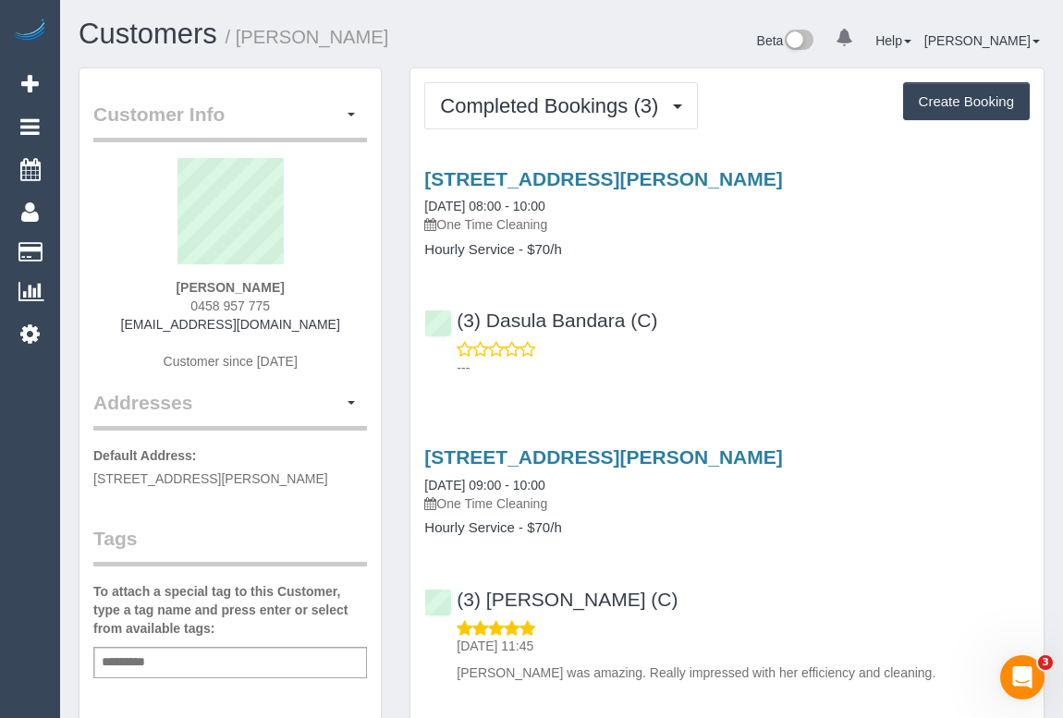
click at [308, 287] on div "William Renfrew 0458 957 775 will.renfrew@gmail.com Customer since 2025" at bounding box center [230, 273] width 274 height 231
copy strong "William Renfrew"
drag, startPoint x: 182, startPoint y: 310, endPoint x: 325, endPoint y: 303, distance: 143.4
click at [325, 303] on div "William Renfrew 0458 957 775 will.renfrew@gmail.com Customer since 2025" at bounding box center [230, 273] width 274 height 231
copy span "0458 957 775"
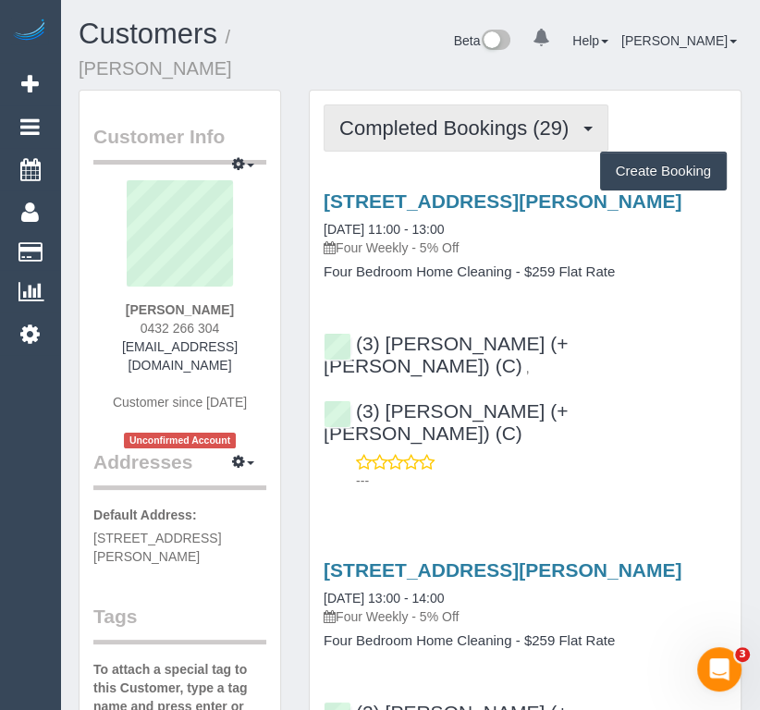
click at [456, 128] on span "Completed Bookings (29)" at bounding box center [458, 127] width 238 height 23
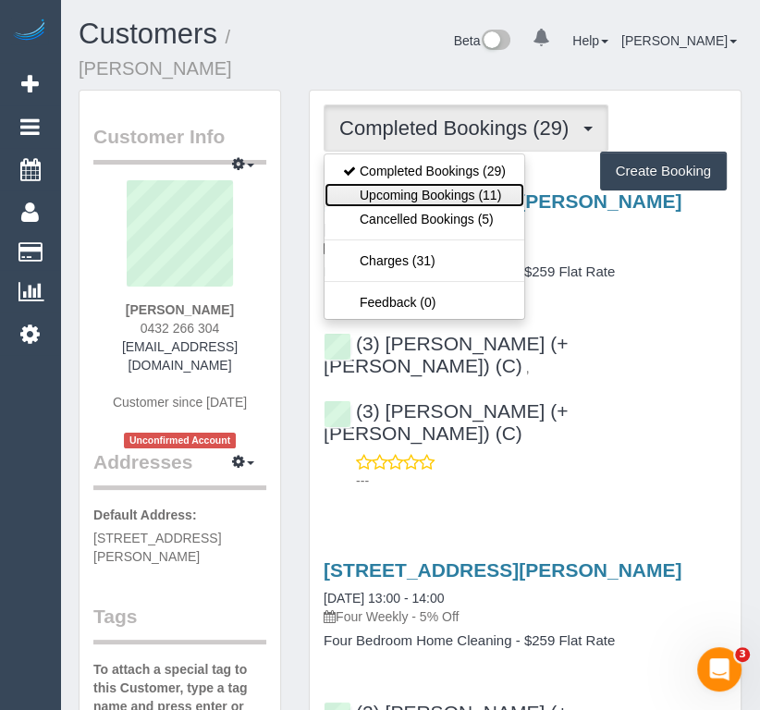
click at [440, 196] on link "Upcoming Bookings (11)" at bounding box center [424, 195] width 200 height 24
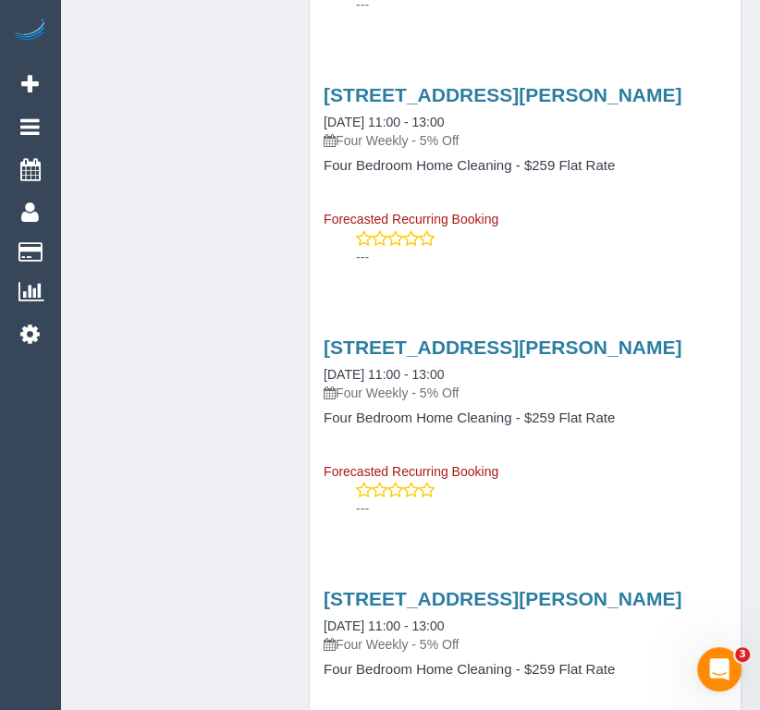
scroll to position [1428, 0]
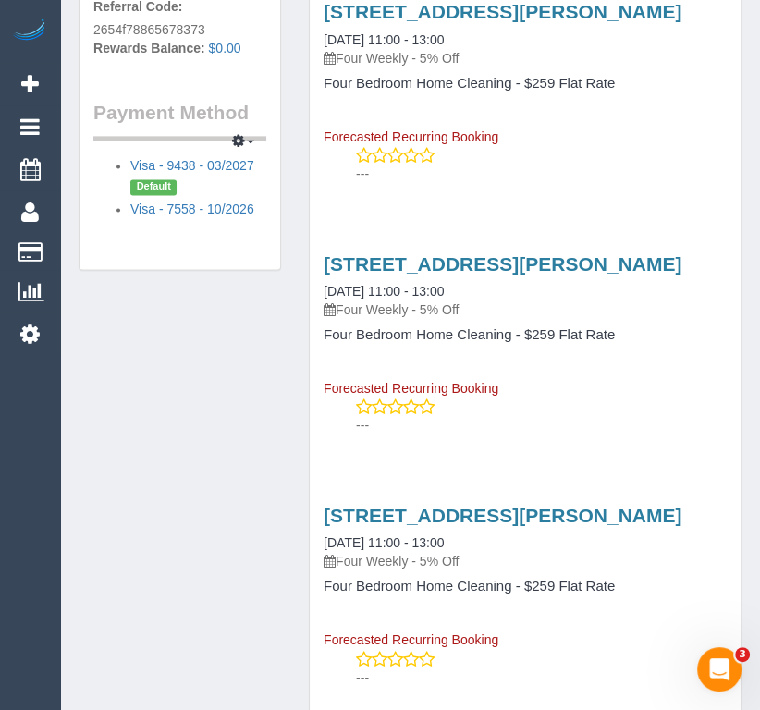
click at [139, 323] on div "Customer Info Edit Contact Info Send Message Email Preferences Special Sales Ta…" at bounding box center [410, 94] width 690 height 2865
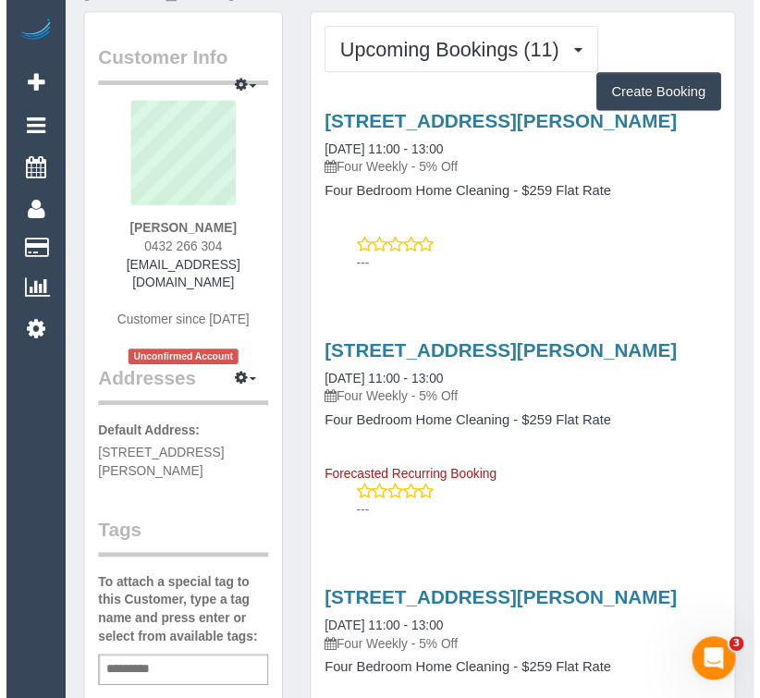
scroll to position [0, 0]
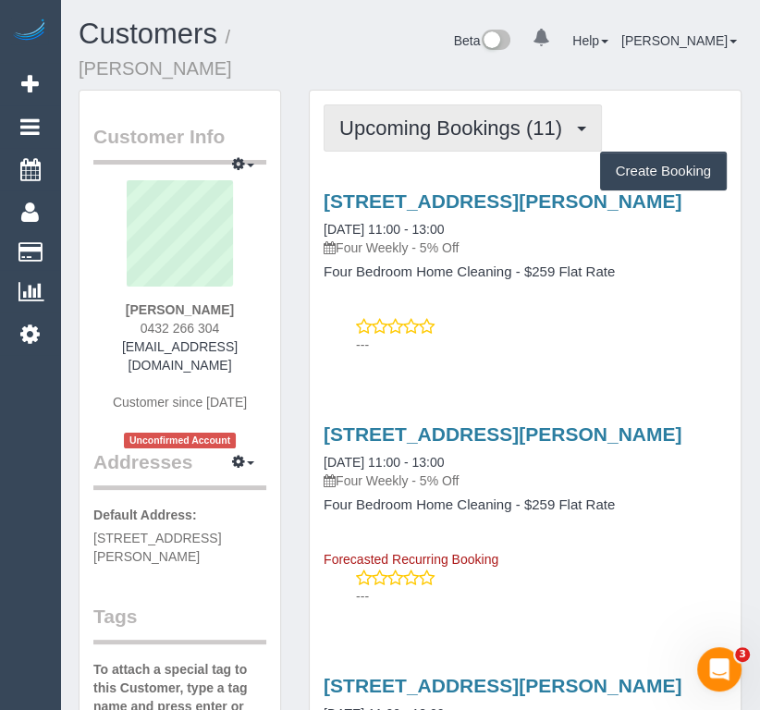
click at [433, 127] on span "Upcoming Bookings (11)" at bounding box center [455, 127] width 232 height 23
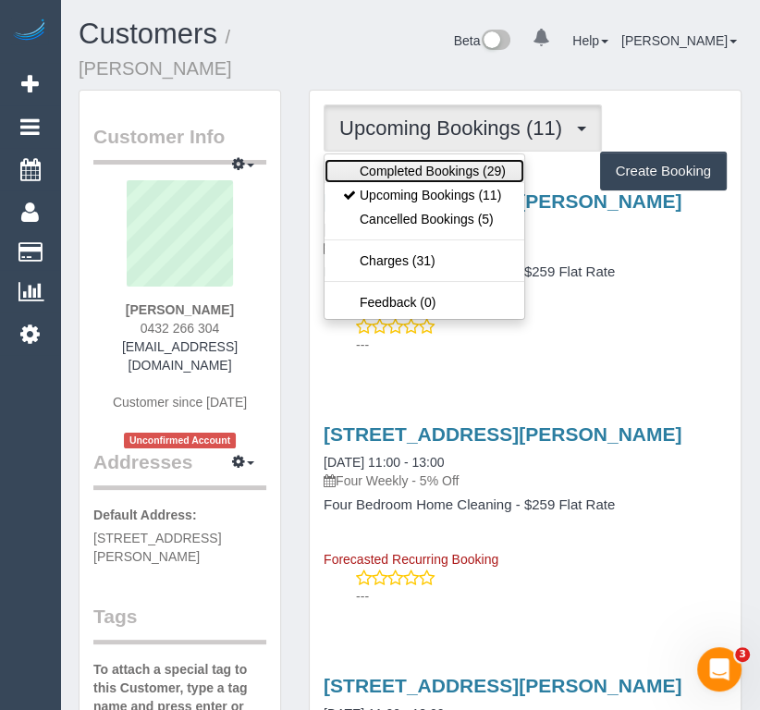
click at [420, 170] on link "Completed Bookings (29)" at bounding box center [424, 171] width 200 height 24
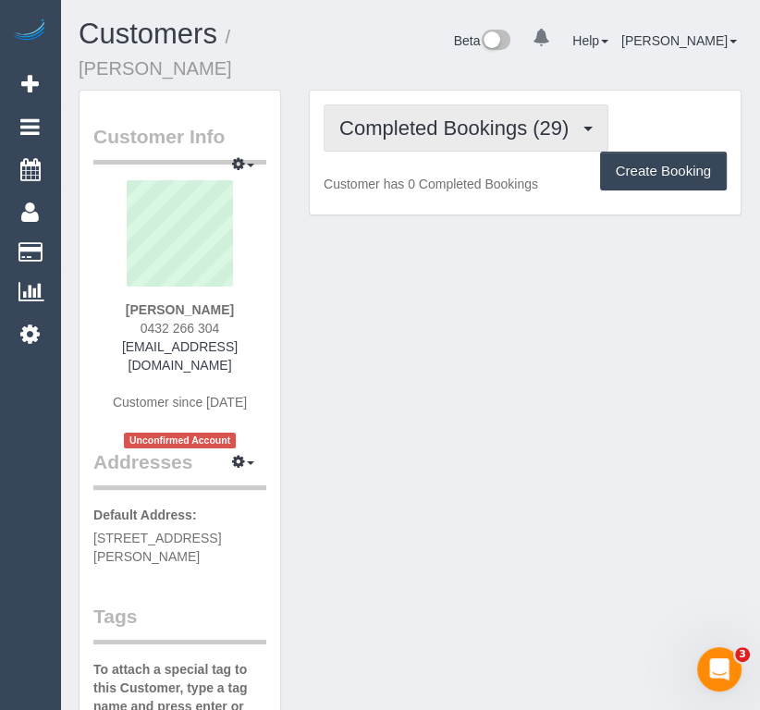
click at [471, 130] on span "Completed Bookings (29)" at bounding box center [458, 127] width 238 height 23
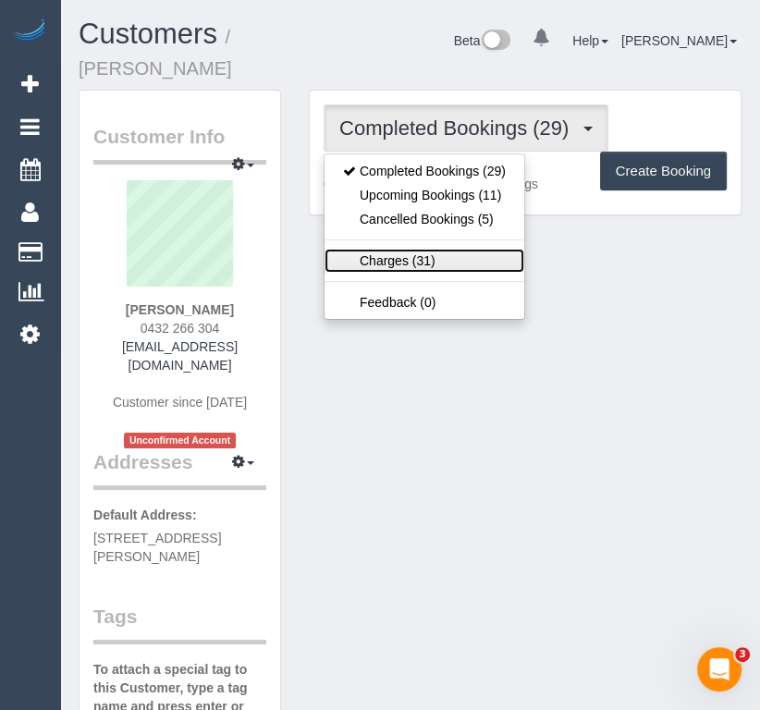
click at [400, 259] on link "Charges (31)" at bounding box center [424, 261] width 200 height 24
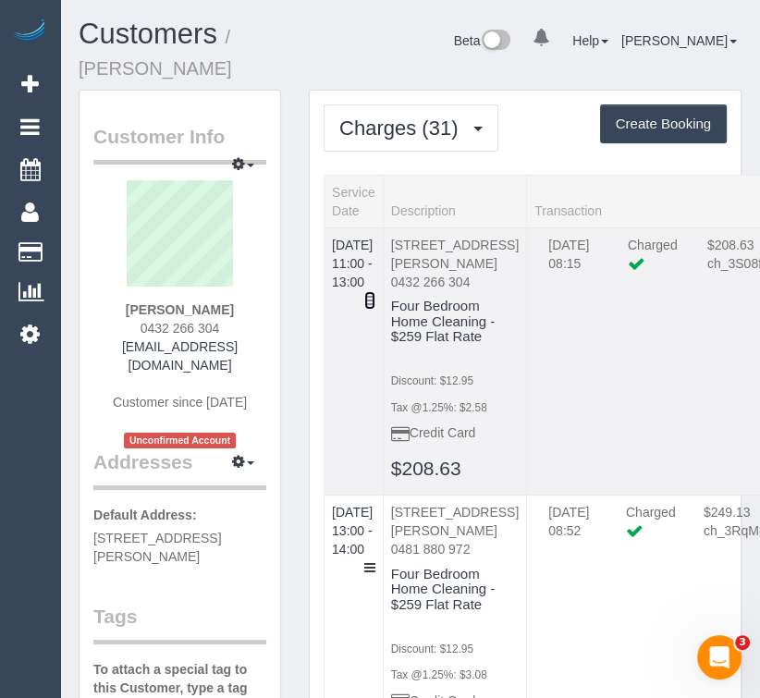
click at [375, 294] on icon at bounding box center [369, 300] width 11 height 13
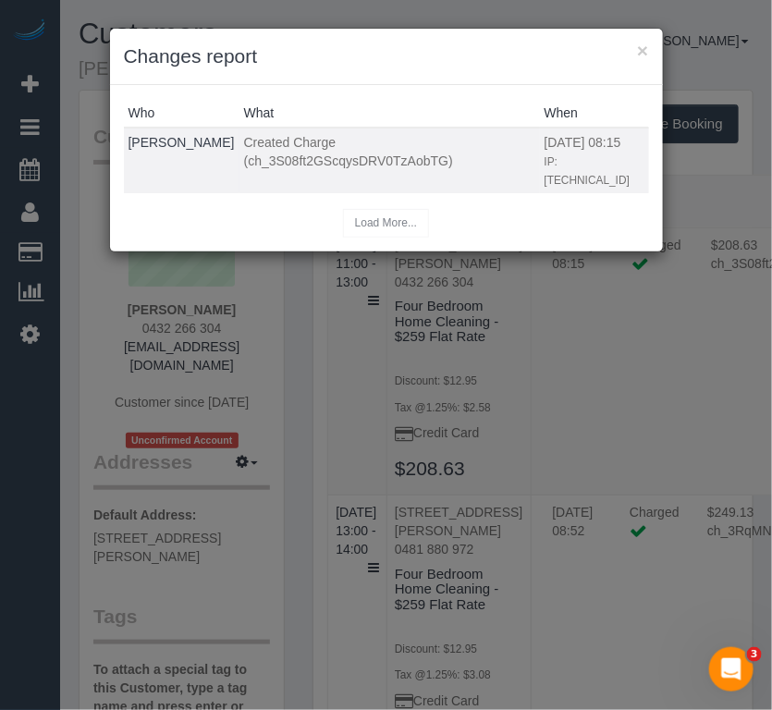
click at [308, 139] on span "Created Charge (ch_3S08ft2GScqysDRV0TzAobTG)" at bounding box center [348, 151] width 209 height 33
click at [453, 136] on span "Created Charge (ch_3S08ft2GScqysDRV0TzAobTG)" at bounding box center [348, 151] width 209 height 33
click at [540, 144] on tr "Odelle Marie Created Charge (ch_3S08ft2GScqysDRV0TzAobTG) 26/08/2025 08:15 IP: …" at bounding box center [386, 161] width 525 height 66
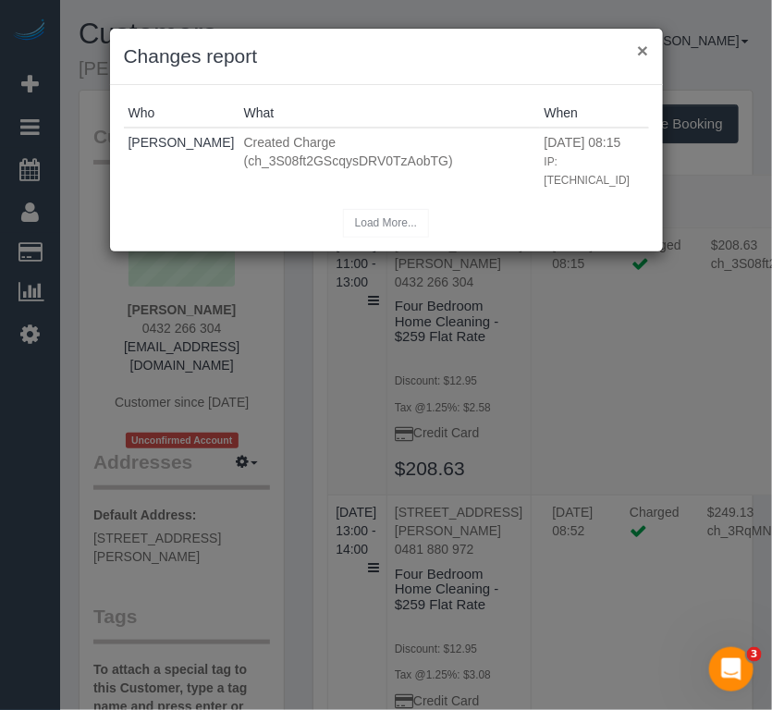
click at [642, 49] on button "×" at bounding box center [642, 50] width 11 height 19
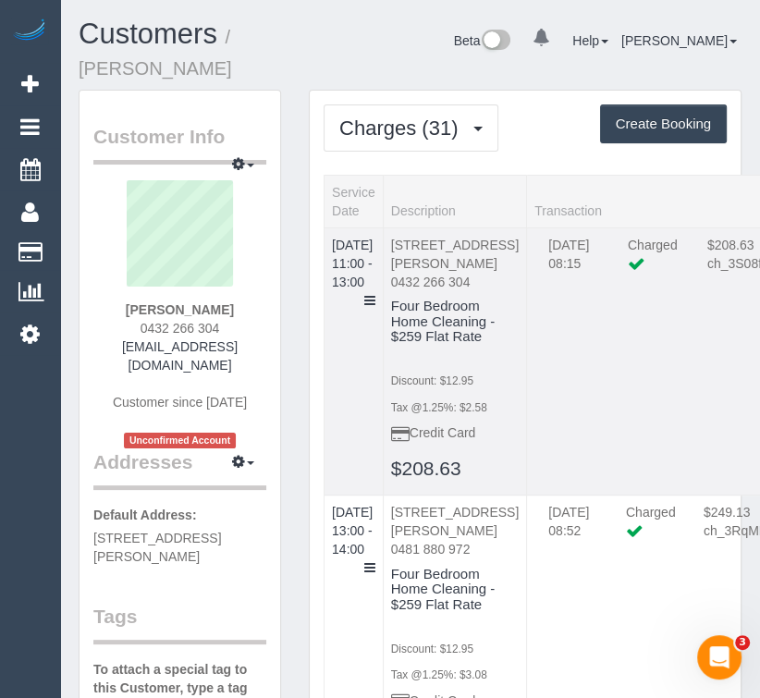
drag, startPoint x: 614, startPoint y: 327, endPoint x: 540, endPoint y: 434, distance: 130.7
click at [616, 325] on td "26/08/2025 08:15 Charged $208.63 ch_3S08ft2GScqysDRV0TzAobTG Refund Send Invoic…" at bounding box center [766, 360] width 479 height 267
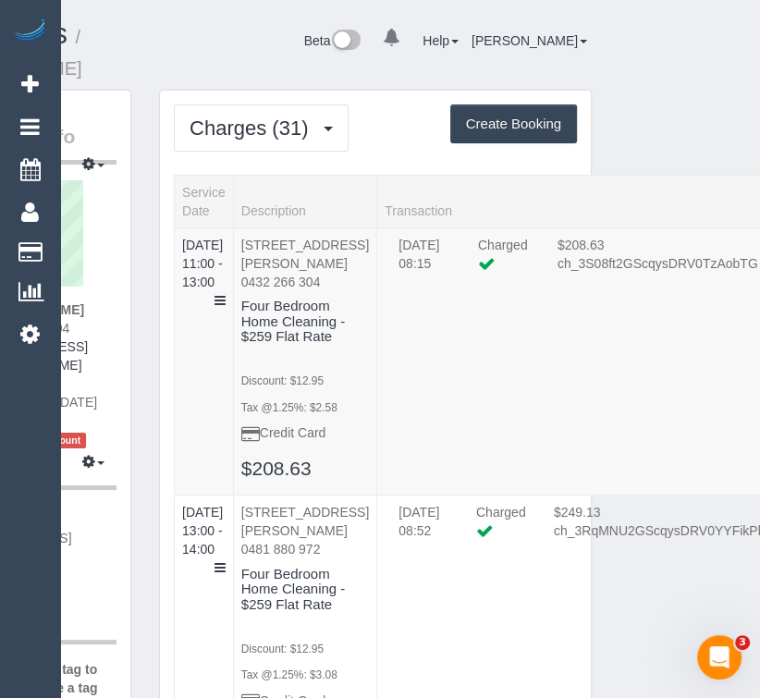
scroll to position [0, 266]
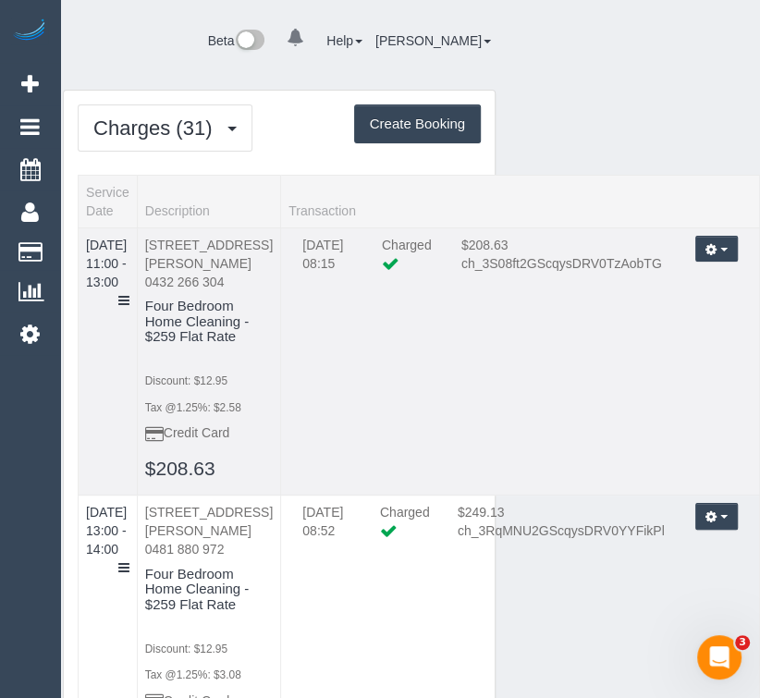
click at [724, 245] on button "button" at bounding box center [716, 249] width 43 height 27
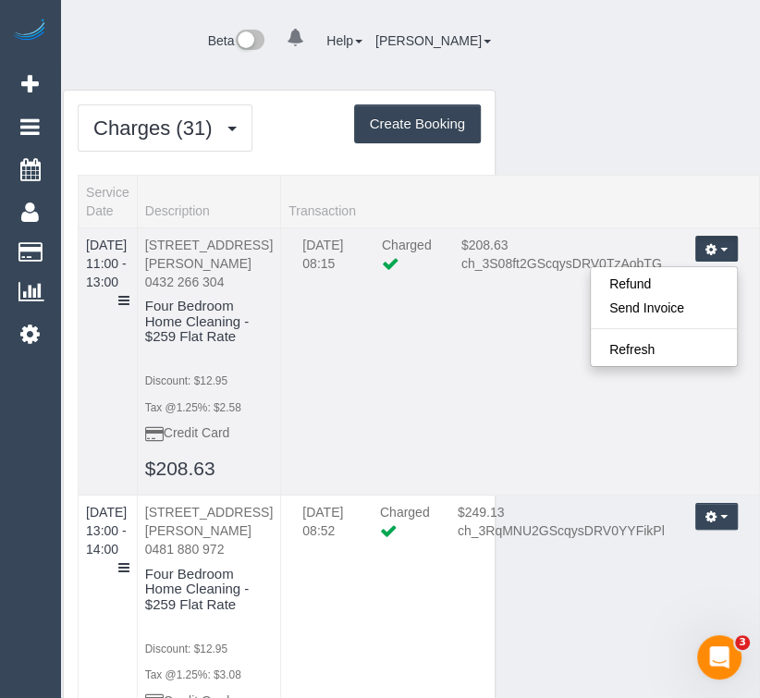
click at [463, 359] on td "26/08/2025 08:15 Charged $208.63 ch_3S08ft2GScqysDRV0TzAobTG Refund Send Invoic…" at bounding box center [520, 360] width 479 height 267
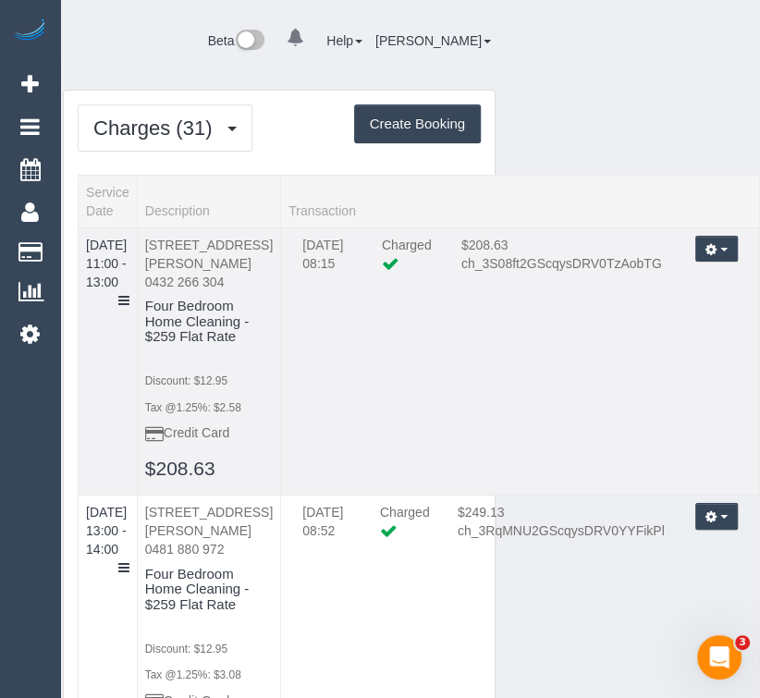
click at [712, 246] on icon "button" at bounding box center [711, 249] width 12 height 10
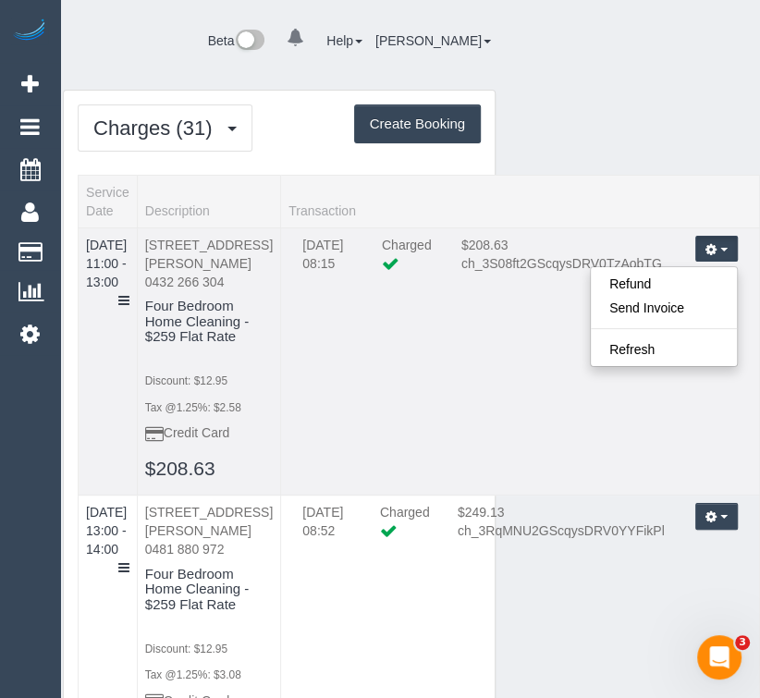
click at [538, 352] on td "26/08/2025 08:15 Charged $208.63 ch_3S08ft2GScqysDRV0TzAobTG Refund Send Invoic…" at bounding box center [520, 360] width 479 height 267
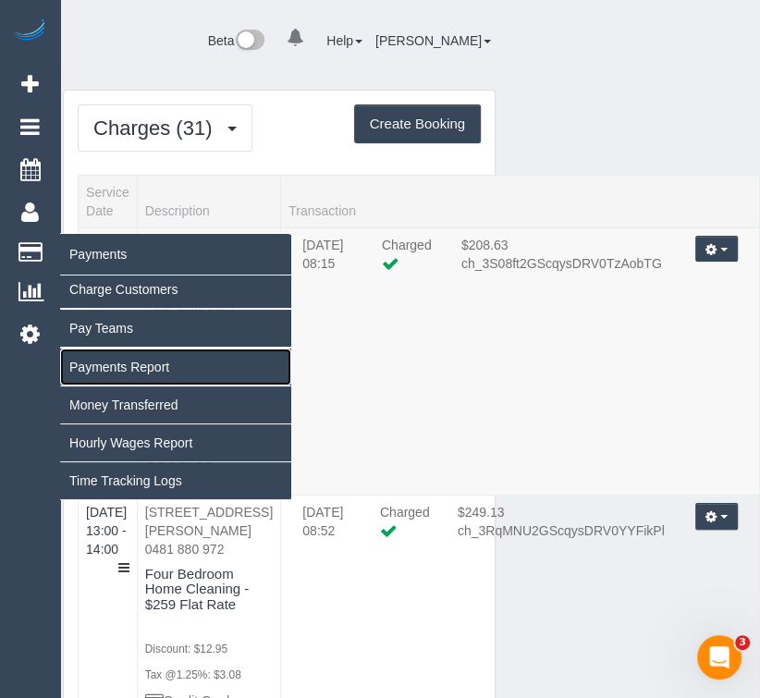
click at [132, 360] on link "Payments Report" at bounding box center [175, 366] width 231 height 37
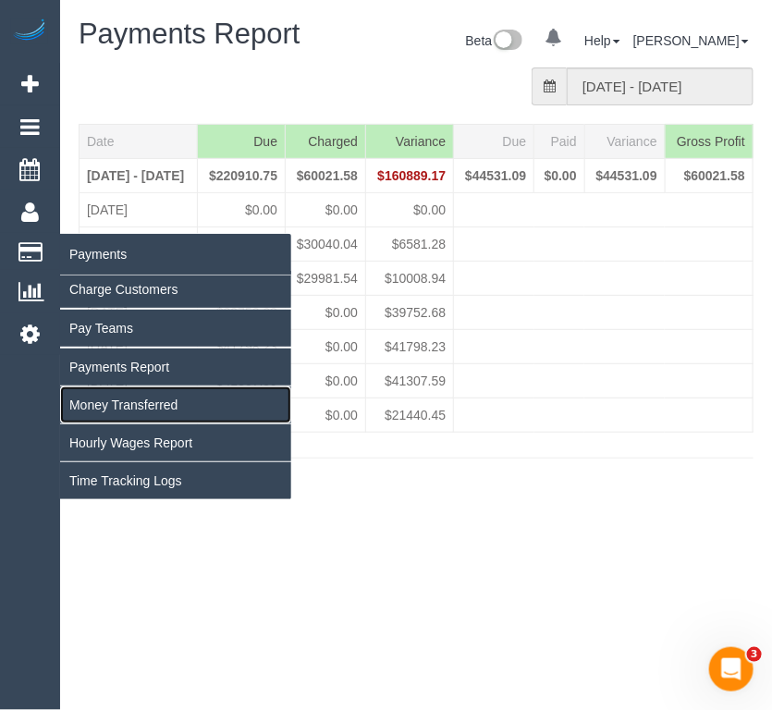
click at [130, 404] on link "Money Transferred" at bounding box center [175, 404] width 231 height 37
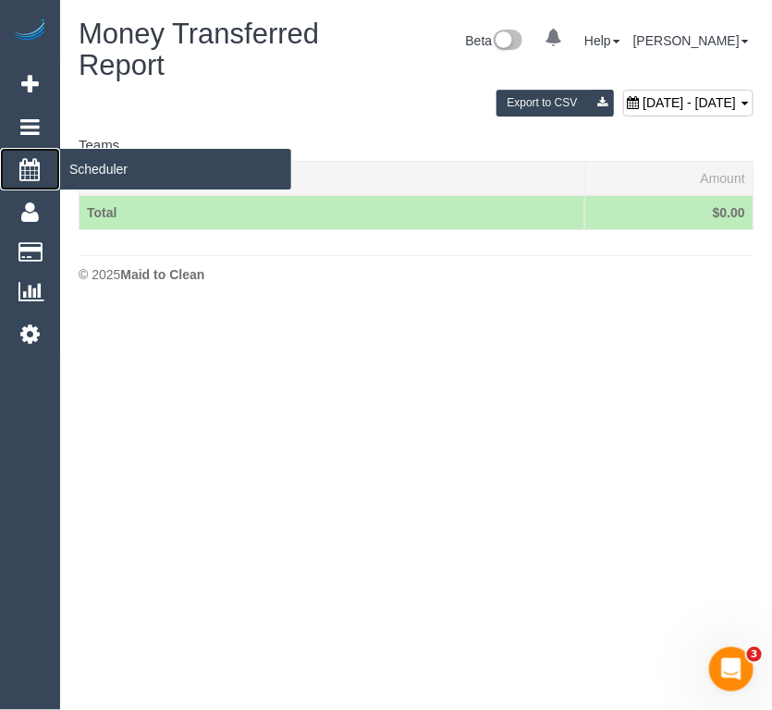
click at [33, 174] on icon at bounding box center [30, 169] width 20 height 22
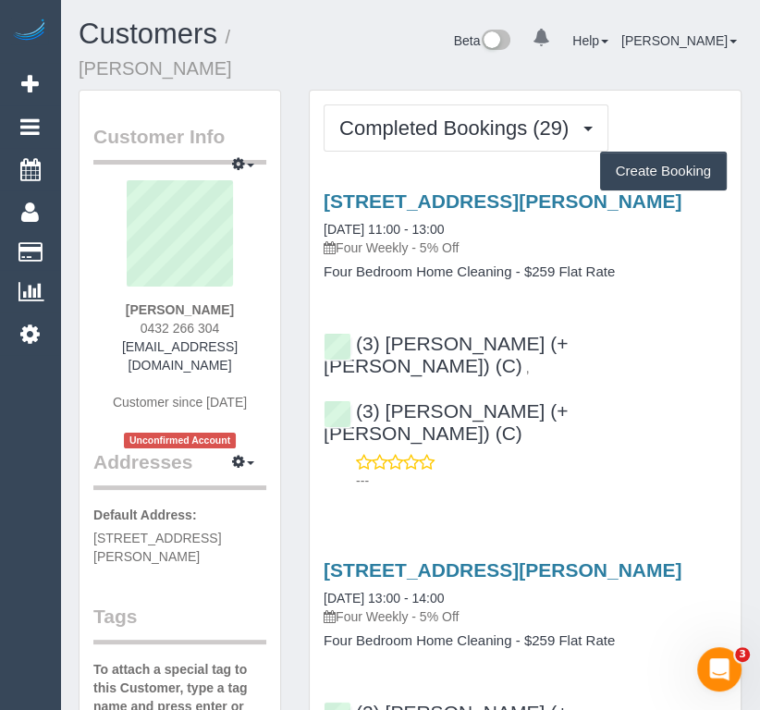
drag, startPoint x: 134, startPoint y: 323, endPoint x: 235, endPoint y: 324, distance: 100.7
click at [235, 324] on div "[PERSON_NAME] 0432 266 304 [EMAIL_ADDRESS][DOMAIN_NAME] Customer since [DATE] U…" at bounding box center [179, 314] width 173 height 268
copy span "0432 266 304"
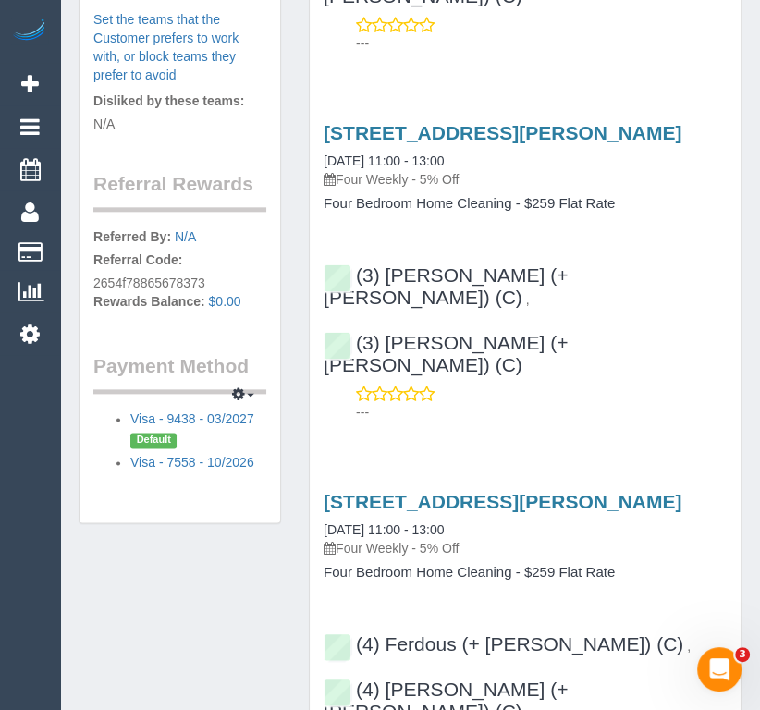
scroll to position [1175, 0]
